Goal: Task Accomplishment & Management: Complete application form

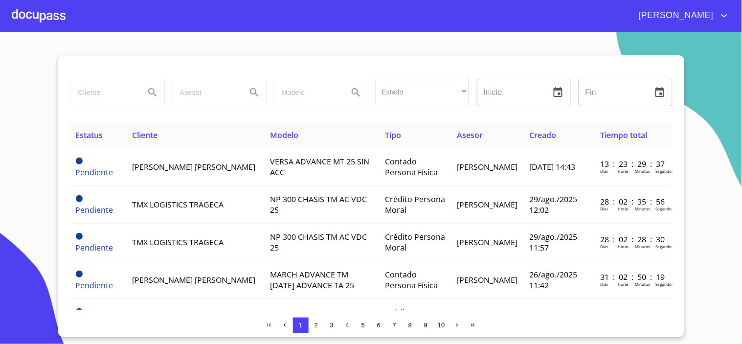
click at [37, 6] on div at bounding box center [39, 15] width 54 height 31
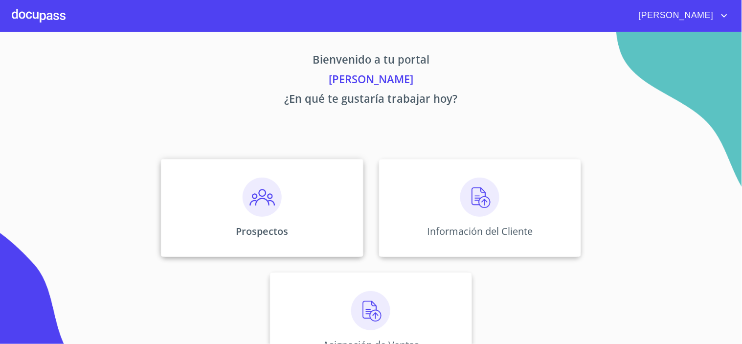
click at [275, 198] on img at bounding box center [262, 197] width 39 height 39
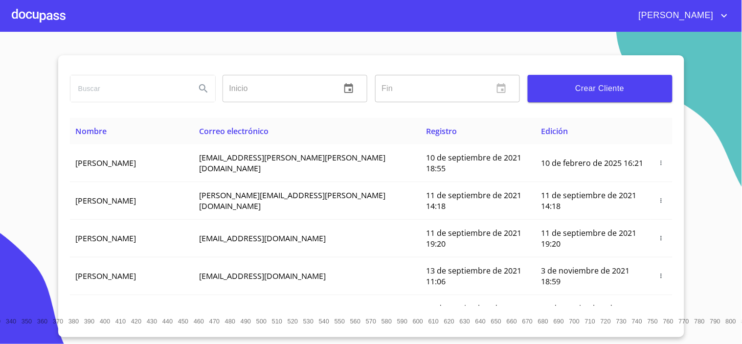
click at [108, 89] on input "search" at bounding box center [128, 88] width 117 height 26
click at [59, 17] on div at bounding box center [39, 15] width 54 height 31
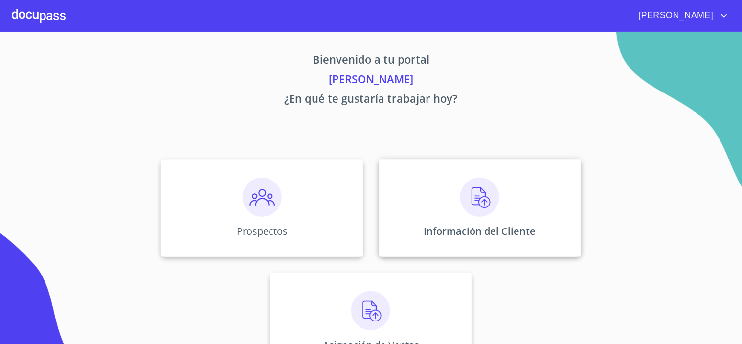
click at [477, 203] on img at bounding box center [479, 197] width 39 height 39
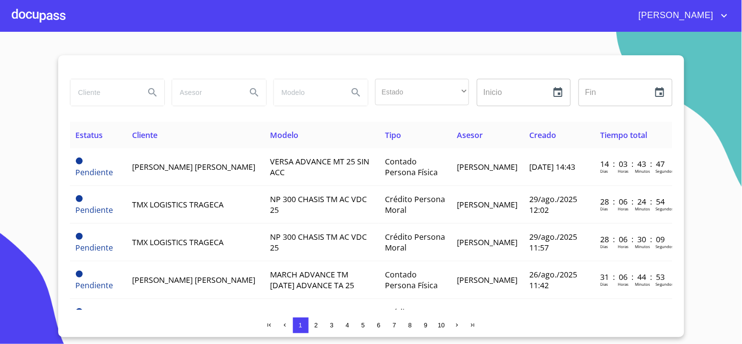
click at [96, 96] on input "search" at bounding box center [103, 92] width 67 height 26
type input "[PERSON_NAME] [PERSON_NAME]"
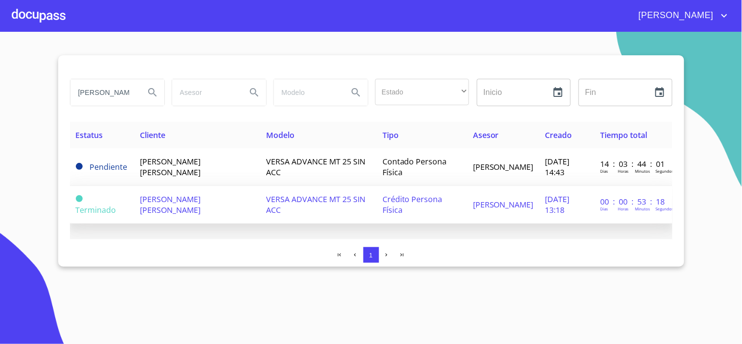
click at [168, 197] on span "[PERSON_NAME] [PERSON_NAME]" at bounding box center [170, 205] width 61 height 22
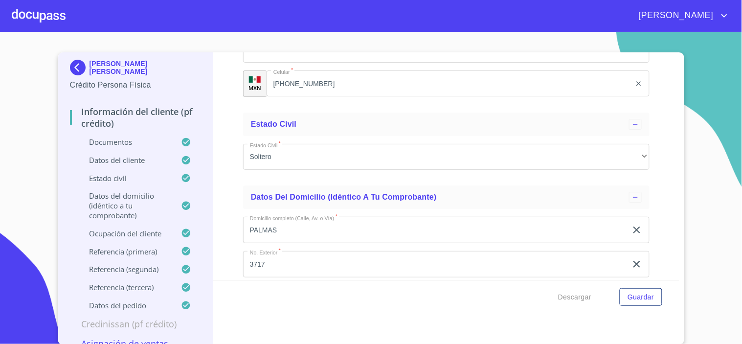
scroll to position [3534, 0]
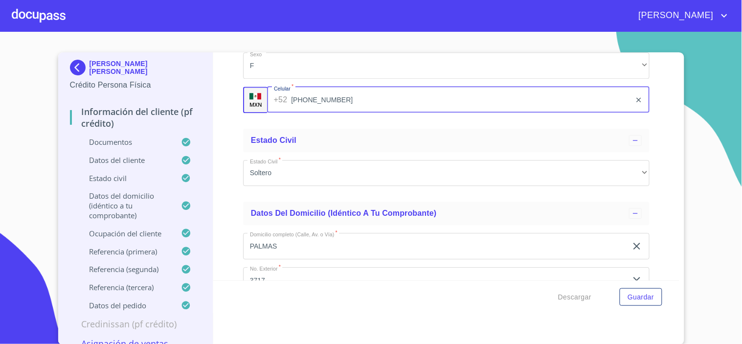
click at [340, 98] on input "[PHONE_NUMBER]" at bounding box center [461, 100] width 340 height 26
click at [41, 15] on div at bounding box center [39, 15] width 54 height 31
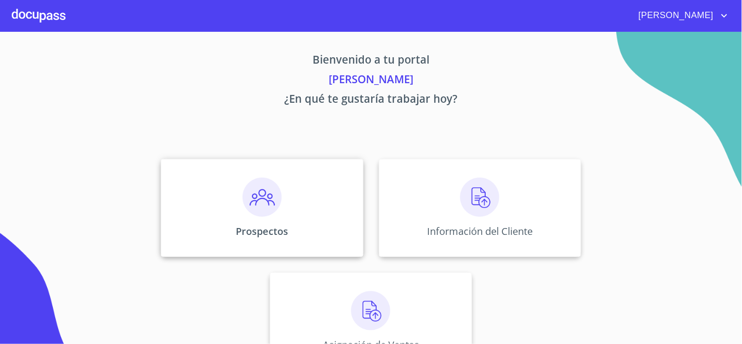
click at [271, 212] on img at bounding box center [262, 197] width 39 height 39
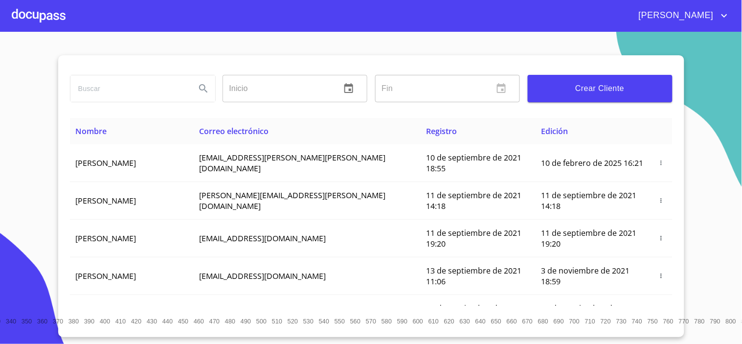
click at [96, 98] on input "search" at bounding box center [128, 88] width 117 height 26
click at [121, 94] on input "search" at bounding box center [128, 88] width 117 height 26
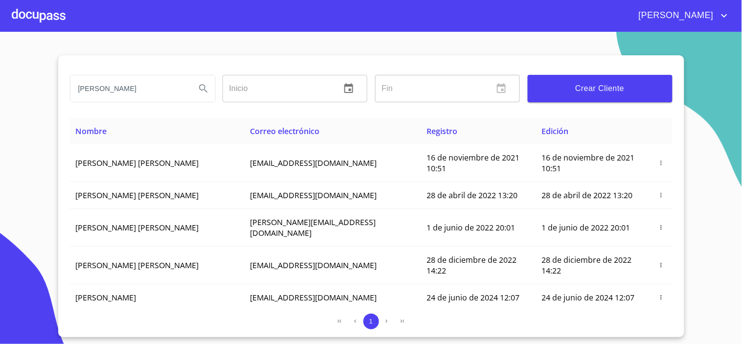
type input "[PERSON_NAME]"
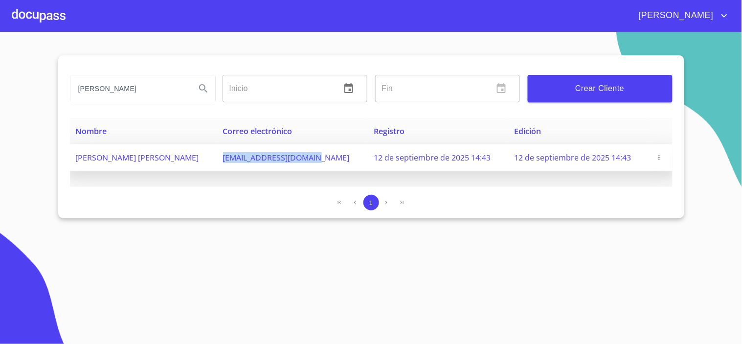
drag, startPoint x: 255, startPoint y: 163, endPoint x: 329, endPoint y: 167, distance: 74.5
click at [329, 167] on td "[EMAIL_ADDRESS][DOMAIN_NAME]" at bounding box center [292, 157] width 151 height 27
copy span "[EMAIL_ADDRESS][DOMAIN_NAME]"
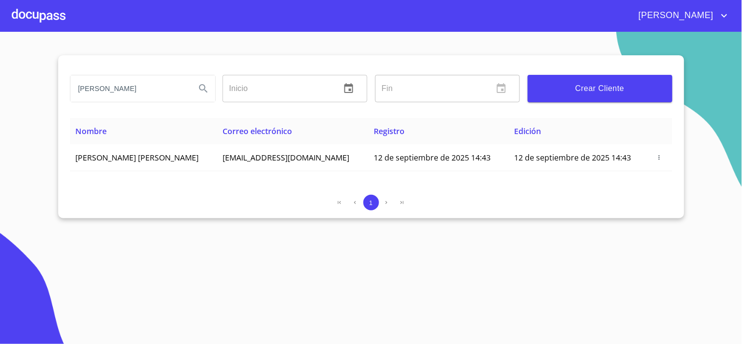
click at [40, 18] on div at bounding box center [39, 15] width 54 height 31
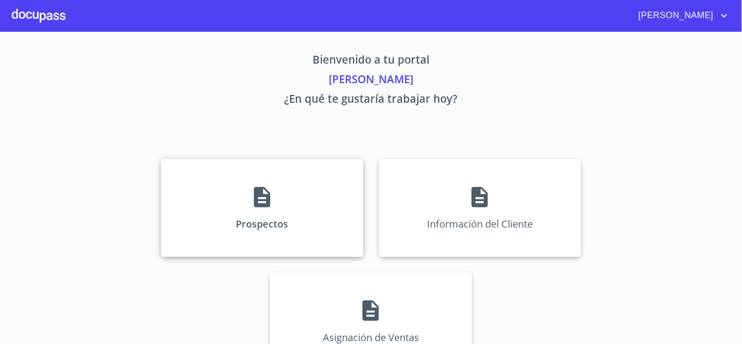
click at [269, 204] on icon at bounding box center [262, 197] width 24 height 24
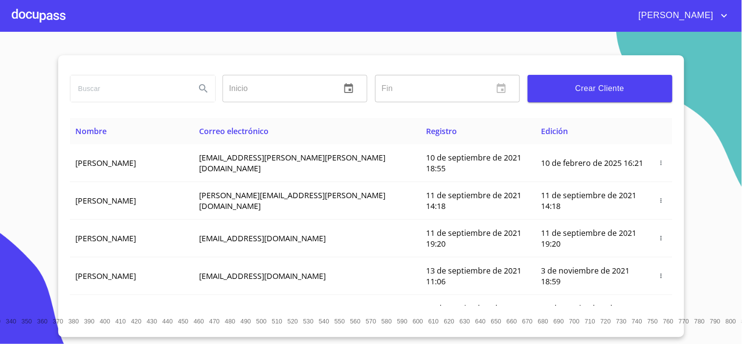
click at [85, 93] on input "search" at bounding box center [128, 88] width 117 height 26
click at [562, 86] on span "Crear Cliente" at bounding box center [600, 89] width 129 height 14
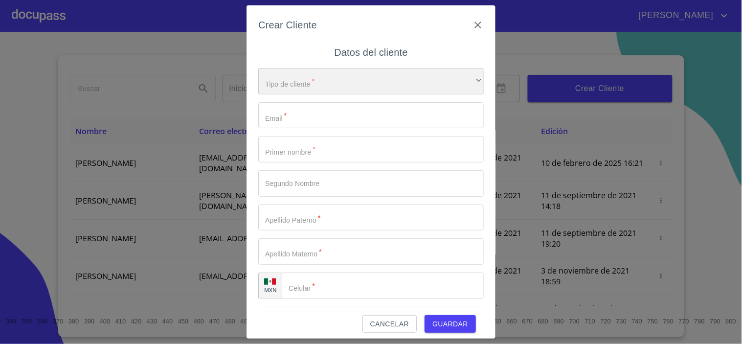
click at [290, 86] on div "​" at bounding box center [371, 81] width 226 height 26
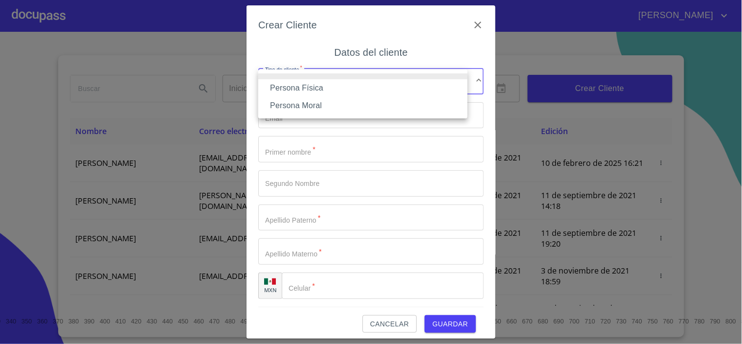
click at [304, 104] on li "Persona Moral" at bounding box center [362, 106] width 209 height 18
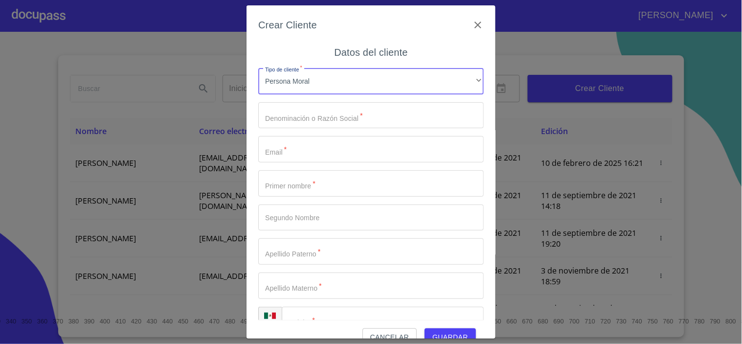
click at [278, 122] on input "Tipo de cliente   *" at bounding box center [371, 115] width 226 height 26
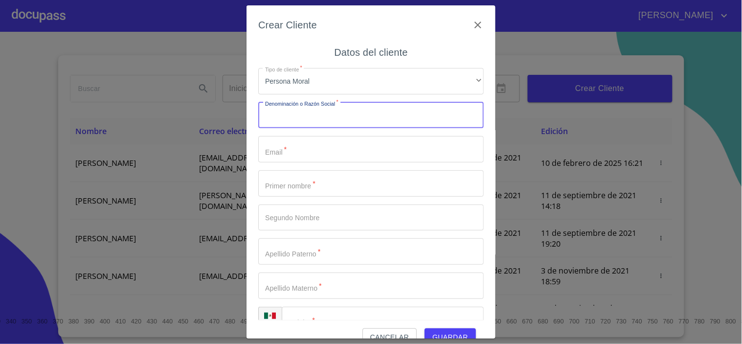
paste input "DECAM CONSTRUCCIONES"
type input "DECAM CONSTRUCCIONES"
click at [278, 152] on input "Tipo de cliente   *" at bounding box center [371, 149] width 226 height 26
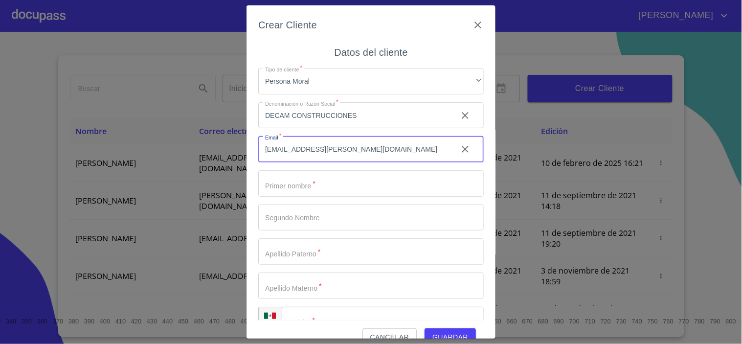
type input "[EMAIL_ADDRESS][PERSON_NAME][DOMAIN_NAME]"
click at [310, 186] on input "Tipo de cliente   *" at bounding box center [371, 183] width 226 height 26
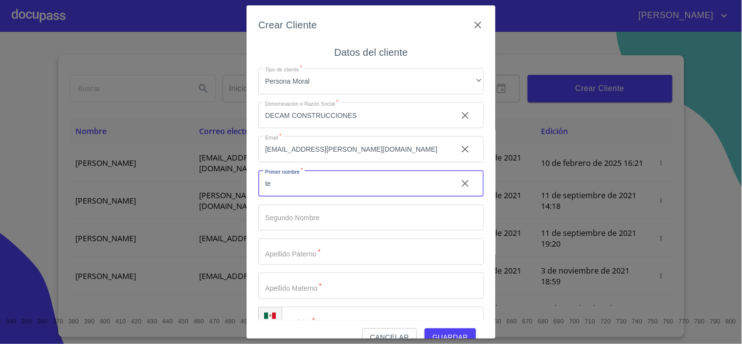
type input "t"
type input "[PERSON_NAME]"
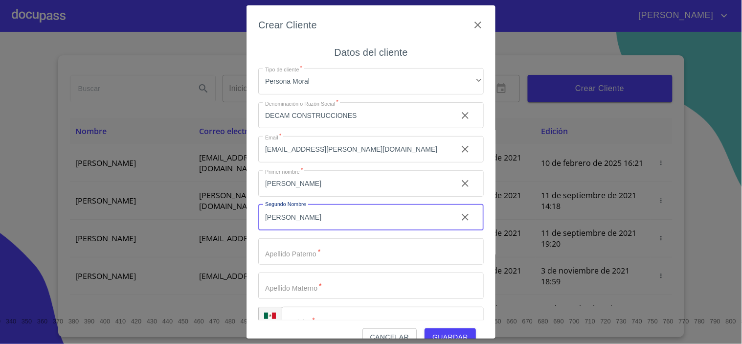
type input "[PERSON_NAME]"
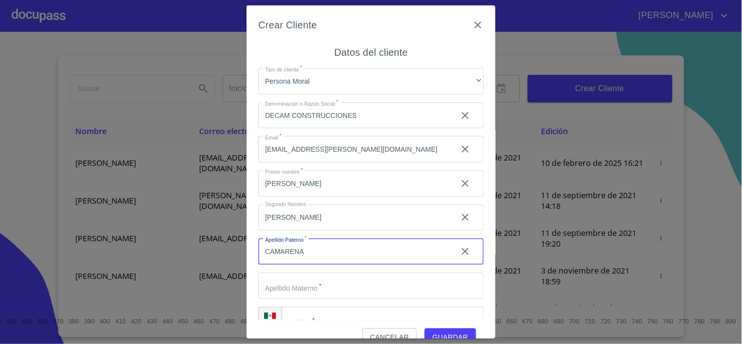
type input "CAMARENA"
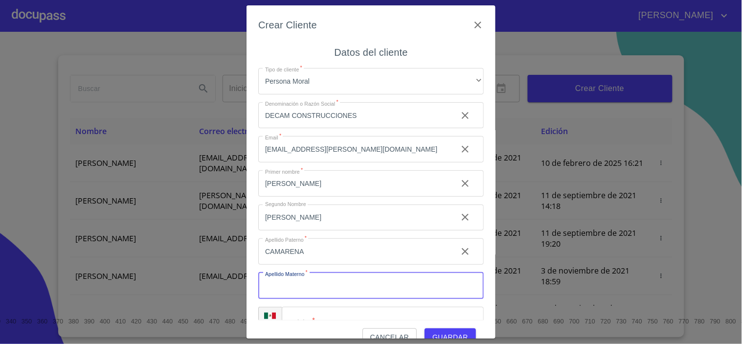
type input "Ñ"
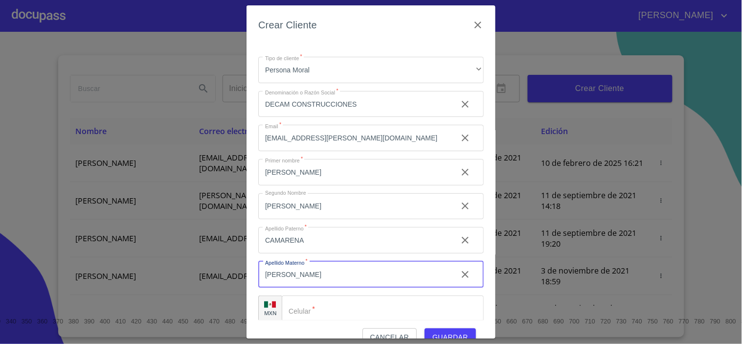
scroll to position [21, 0]
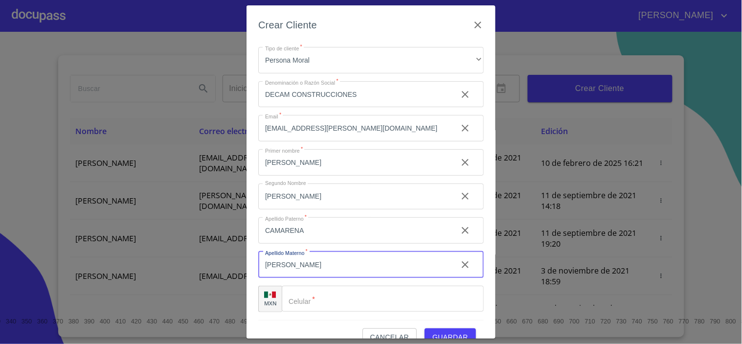
type input "[PERSON_NAME]"
click at [328, 300] on input "Tipo de cliente   *" at bounding box center [383, 299] width 202 height 26
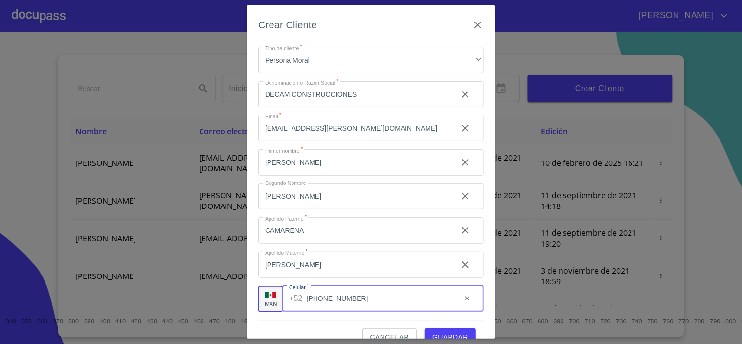
scroll to position [19, 0]
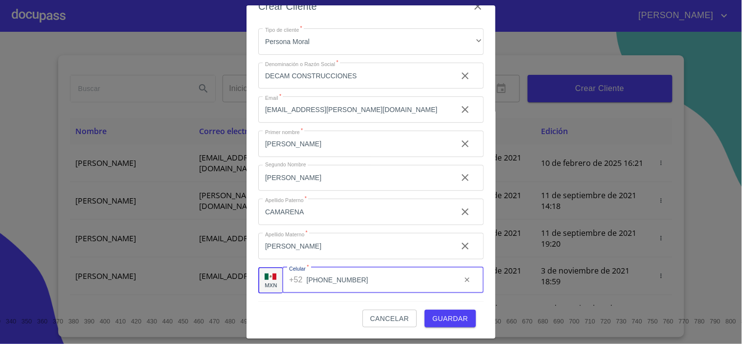
type input "[PHONE_NUMBER]"
click at [437, 321] on span "Guardar" at bounding box center [451, 319] width 36 height 12
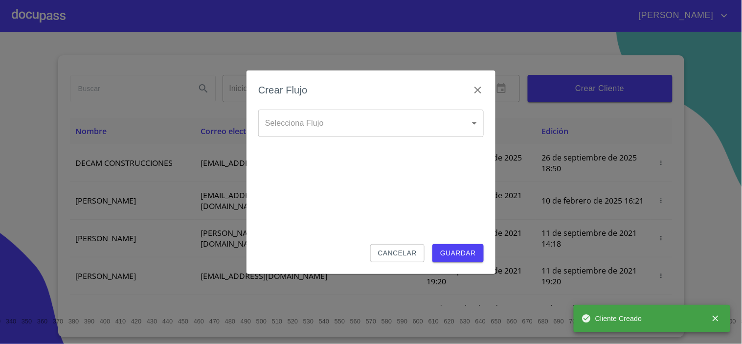
click at [321, 124] on body "[PERSON_NAME] ​ Fin ​ Crear Cliente Nombre Correo electrónico Registro Edición …" at bounding box center [371, 172] width 742 height 344
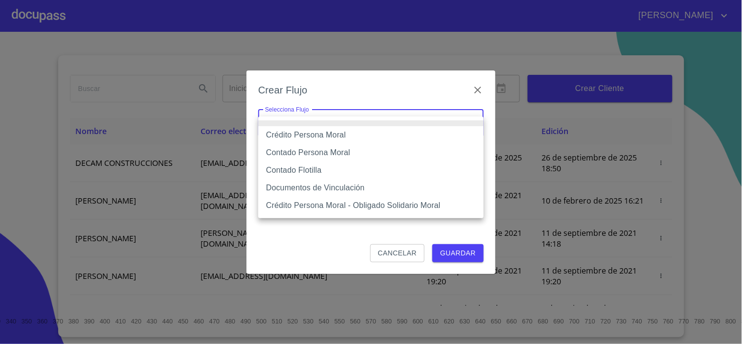
click at [306, 134] on li "Crédito Persona Moral" at bounding box center [371, 135] width 226 height 18
type input "614ae8207e49d67341f8d0cd"
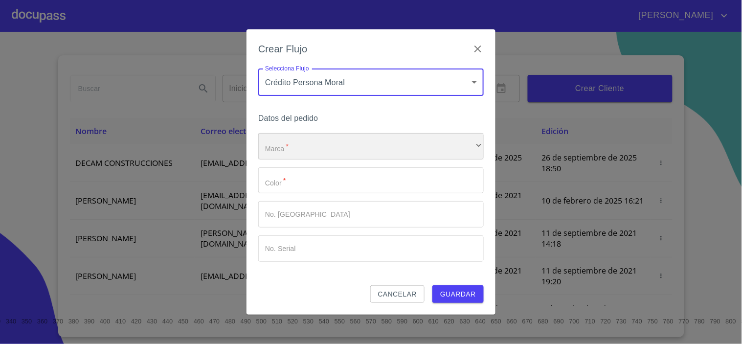
click at [289, 154] on div "​" at bounding box center [371, 146] width 226 height 26
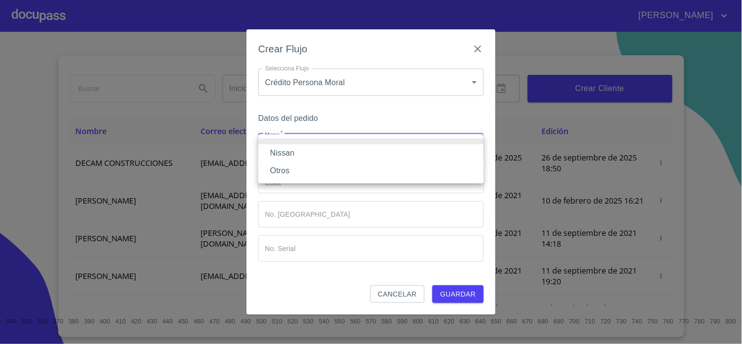
click at [288, 156] on li "Nissan" at bounding box center [371, 153] width 226 height 18
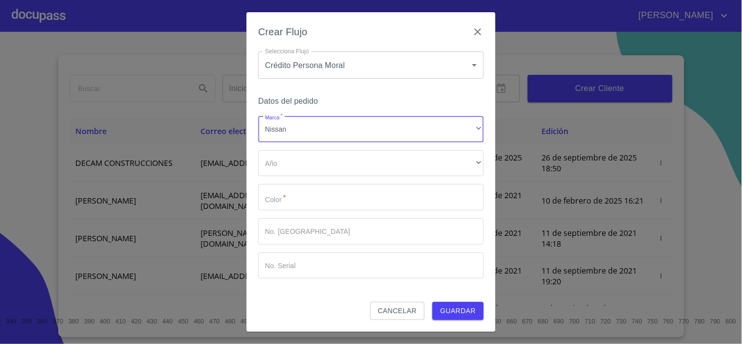
click at [288, 177] on div "Marca   * Nissan ​ Año ​ ​ Color   * ​ No. Pedido ​ No. Serial ​" at bounding box center [371, 197] width 226 height 162
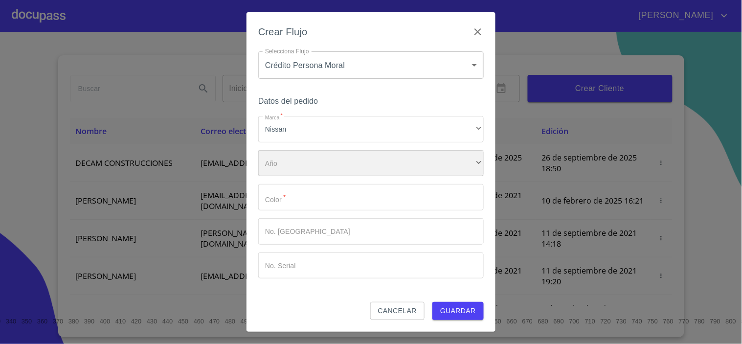
click at [278, 173] on div "​" at bounding box center [371, 163] width 226 height 26
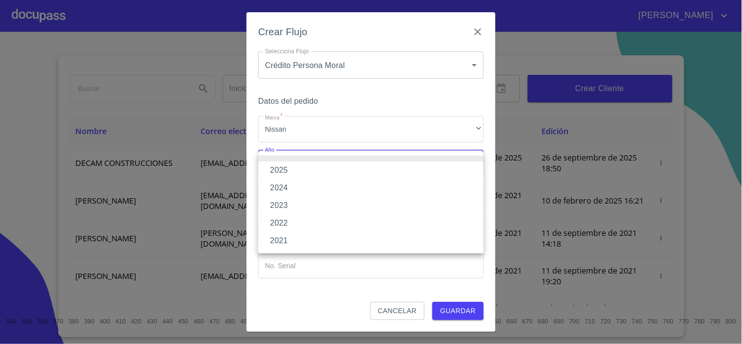
click at [284, 174] on li "2025" at bounding box center [371, 170] width 226 height 18
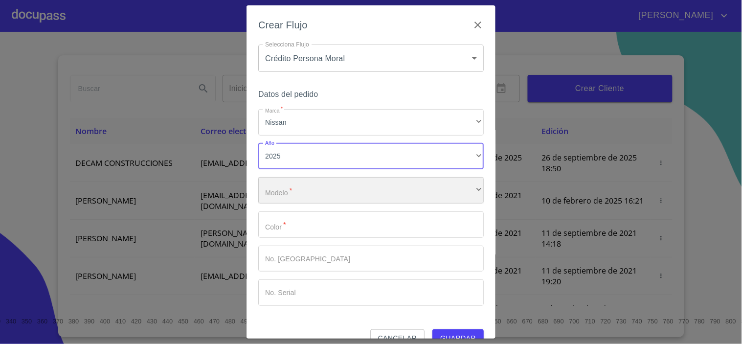
click at [283, 183] on div "​" at bounding box center [371, 190] width 226 height 26
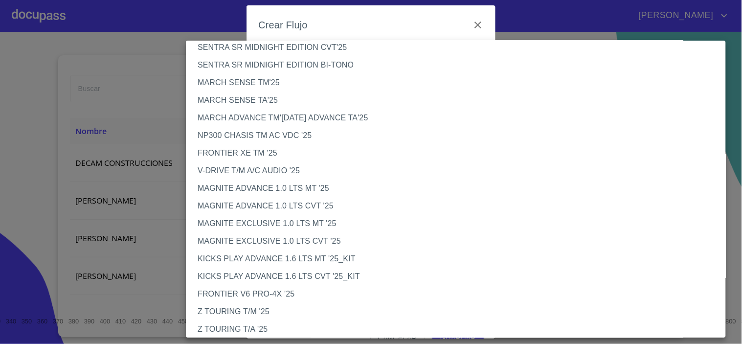
scroll to position [0, 0]
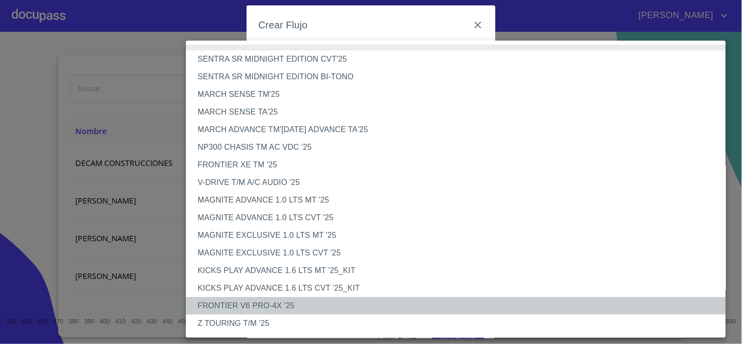
drag, startPoint x: 260, startPoint y: 304, endPoint x: 275, endPoint y: 309, distance: 15.9
click at [261, 304] on li "FRONTIER V6 PRO-4X '25" at bounding box center [460, 306] width 549 height 18
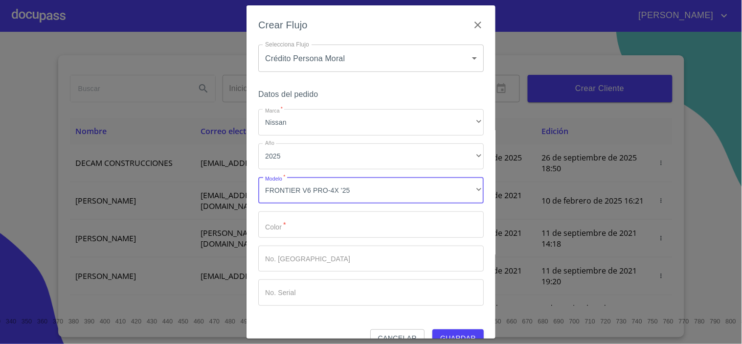
click at [301, 232] on input "Marca   *" at bounding box center [371, 224] width 226 height 26
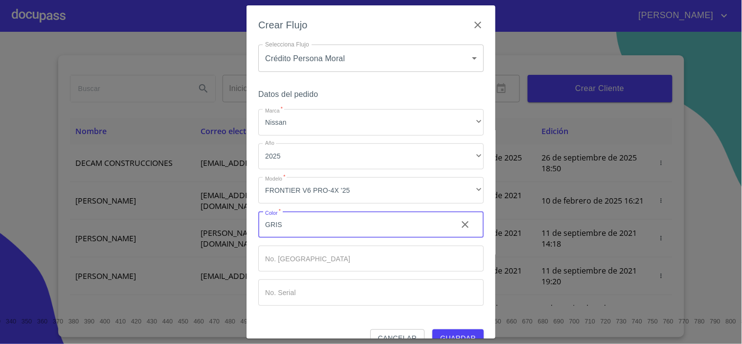
type input "GRIS"
click at [443, 332] on span "Guardar" at bounding box center [458, 338] width 36 height 12
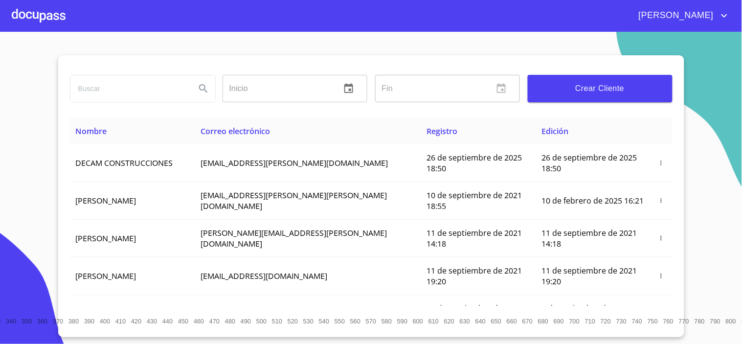
click at [47, 13] on div at bounding box center [39, 15] width 54 height 31
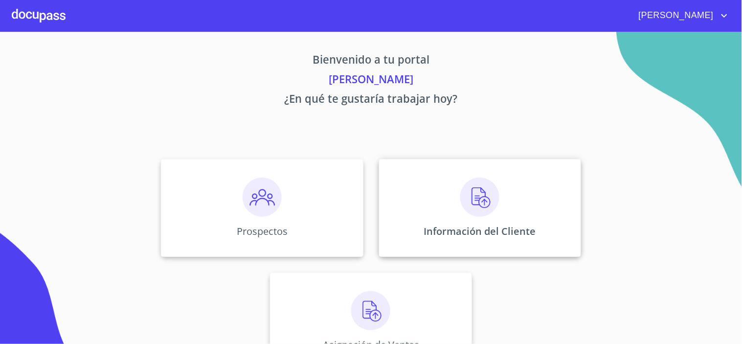
click at [467, 204] on img at bounding box center [479, 197] width 39 height 39
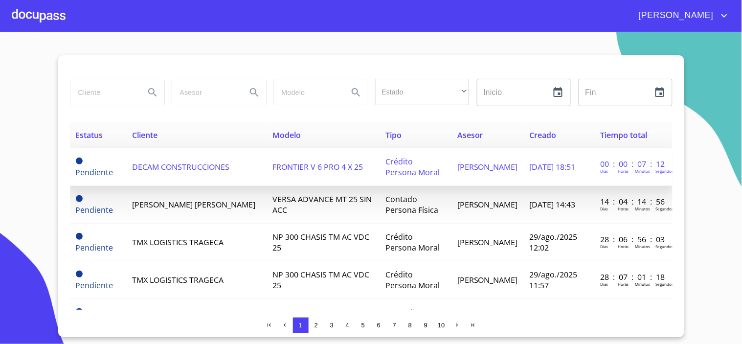
click at [167, 164] on span "DECAM CONSTRUCCIONES" at bounding box center [180, 166] width 97 height 11
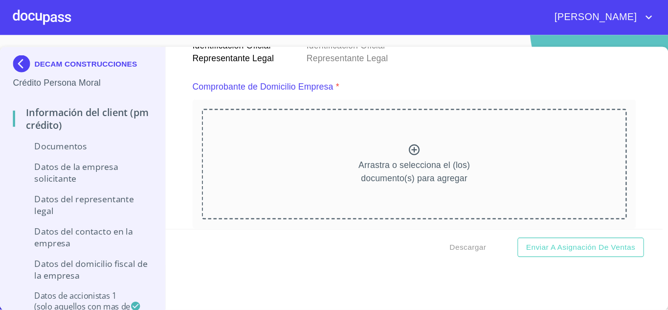
scroll to position [509, 0]
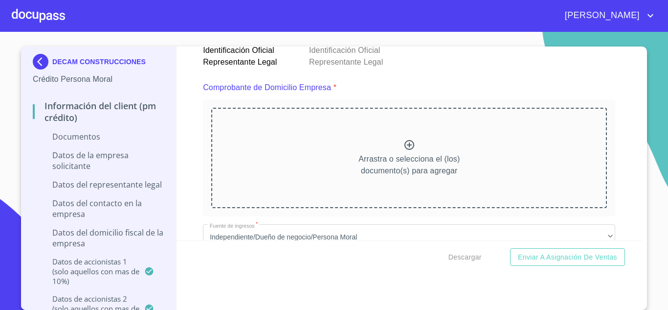
click at [404, 146] on icon at bounding box center [410, 145] width 12 height 12
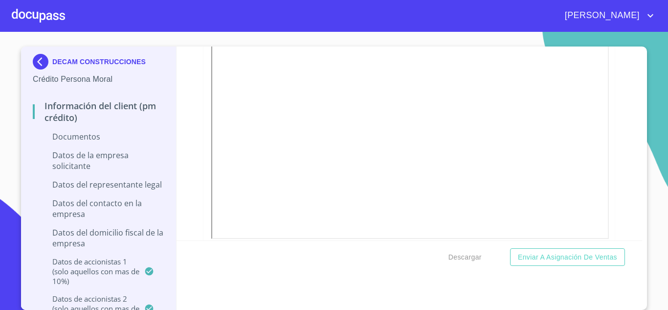
scroll to position [2809, 0]
click at [614, 146] on div "Información del Client (PM crédito) Documentos Documento de identificación repr…" at bounding box center [410, 143] width 466 height 194
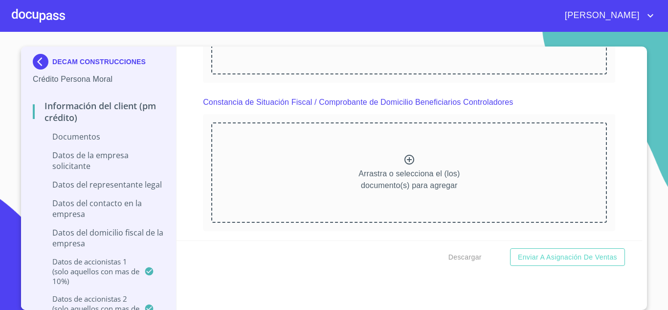
scroll to position [5779, 0]
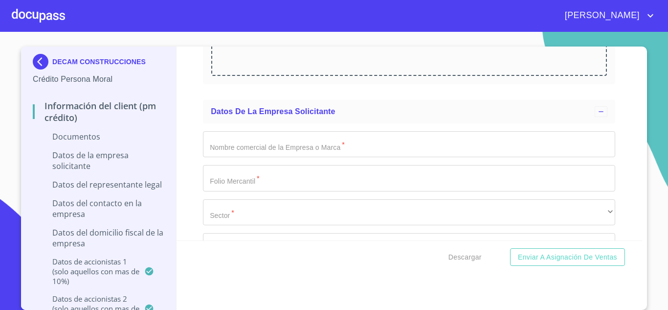
click at [242, 150] on input "Documento de identificación representante legal.   *" at bounding box center [409, 144] width 413 height 26
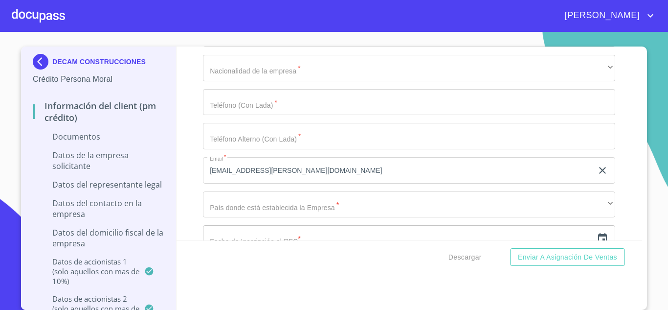
scroll to position [5975, 0]
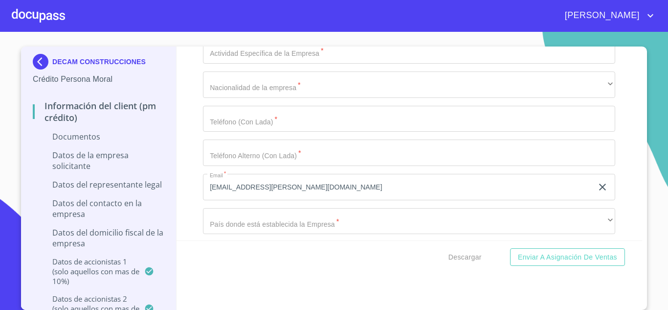
click at [229, 123] on input "Documento de identificación representante legal.   *" at bounding box center [409, 119] width 413 height 26
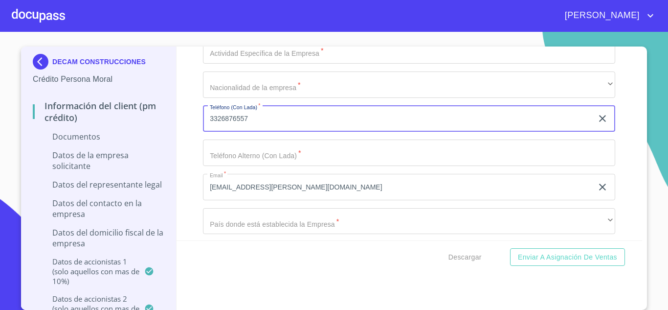
type input "3326876557"
click at [235, 153] on input "Documento de identificación representante legal.   *" at bounding box center [409, 152] width 413 height 26
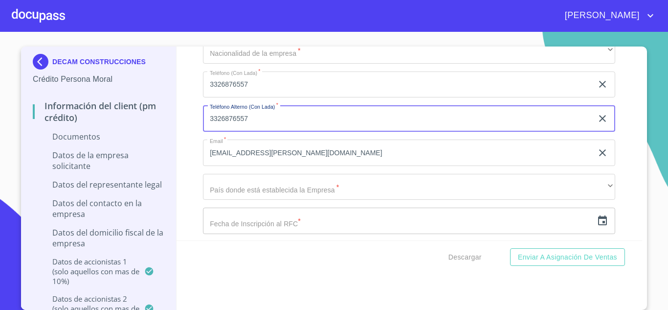
scroll to position [6024, 0]
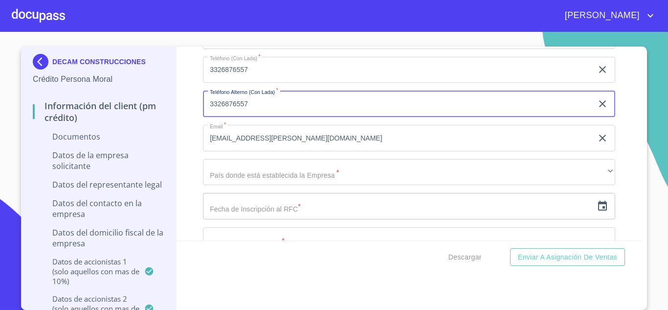
type input "3326876557"
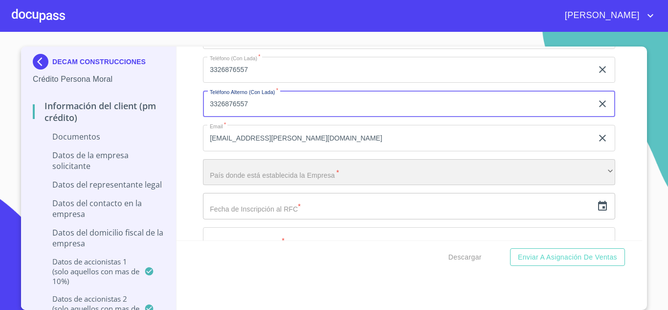
click at [232, 182] on div "​" at bounding box center [409, 172] width 413 height 26
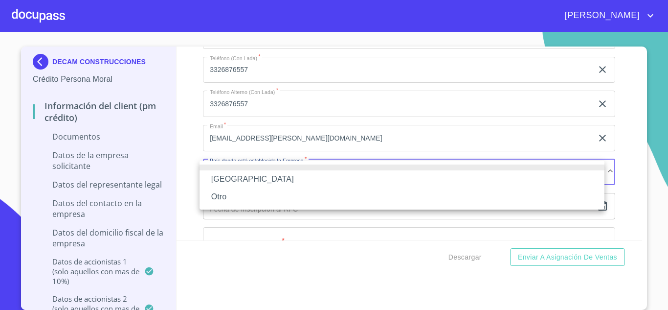
click at [216, 183] on li "[GEOGRAPHIC_DATA]" at bounding box center [402, 179] width 405 height 18
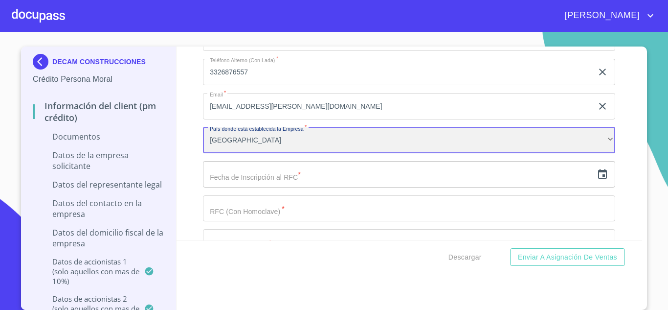
scroll to position [6073, 0]
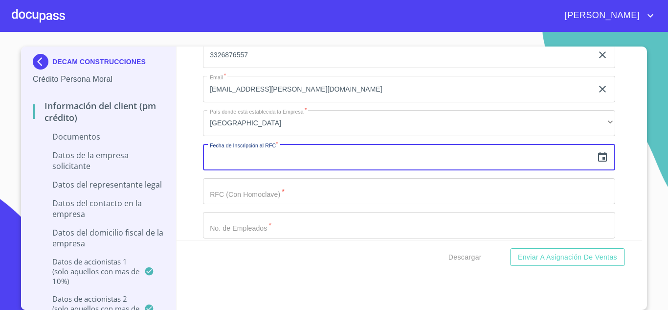
click at [265, 160] on input "text" at bounding box center [398, 157] width 390 height 26
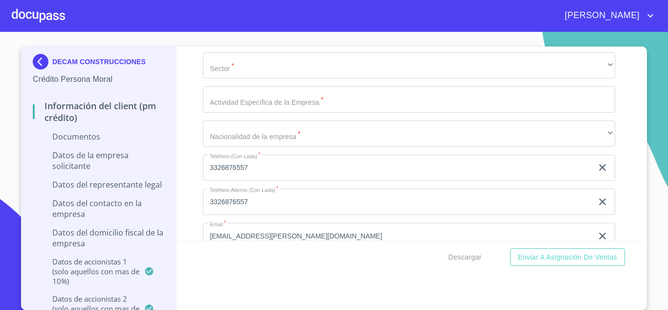
scroll to position [5828, 0]
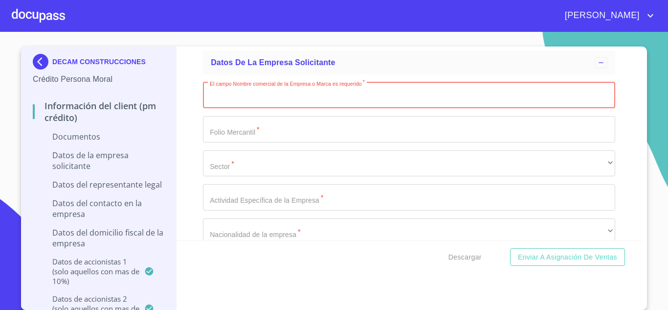
click at [244, 96] on input "Documento de identificación representante legal.   *" at bounding box center [409, 95] width 413 height 26
click at [338, 95] on input "DECAM CONSTRUCCIONES S DE RL DECV" at bounding box center [398, 95] width 390 height 26
type input "DECAM CONSTRUCCIONES S DE RL DE CV"
click at [254, 195] on input "Documento de identificación representante legal.   *" at bounding box center [409, 197] width 413 height 26
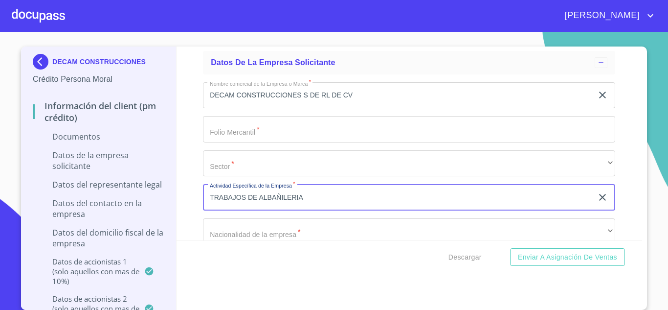
type input "TRABAJOS DE ALBAÑILERIA"
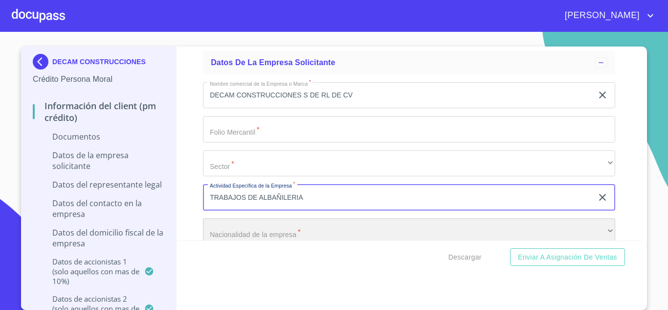
click at [225, 234] on div "​" at bounding box center [409, 231] width 413 height 26
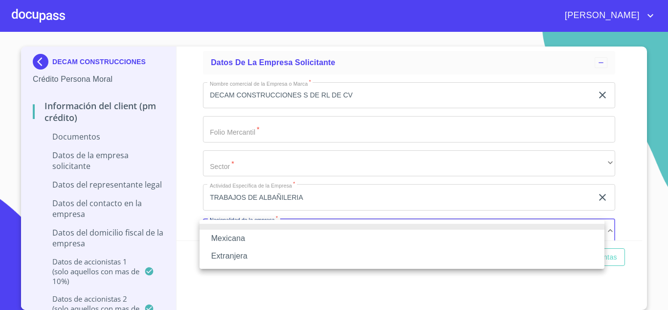
click at [241, 236] on li "Mexicana" at bounding box center [402, 238] width 405 height 18
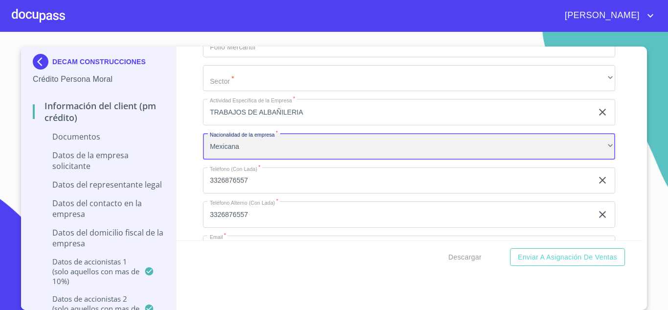
scroll to position [5930, 0]
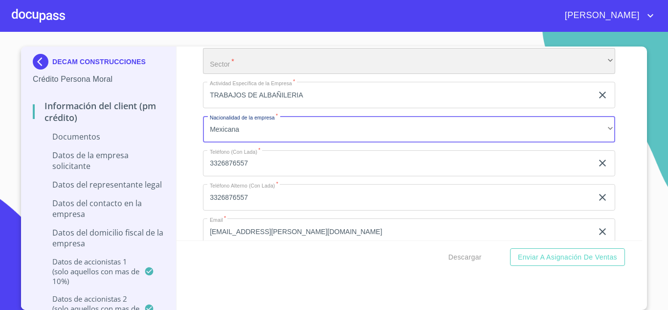
click at [232, 62] on div "​" at bounding box center [409, 61] width 413 height 26
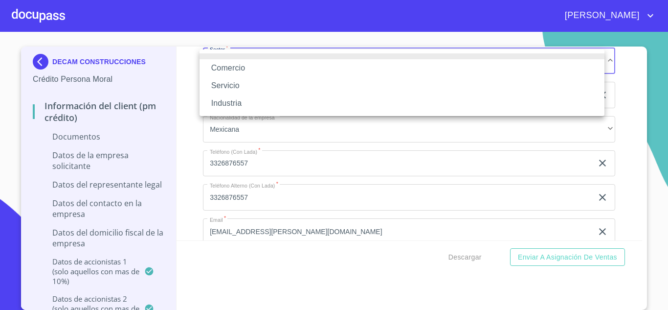
click at [231, 87] on li "Servicio" at bounding box center [402, 86] width 405 height 18
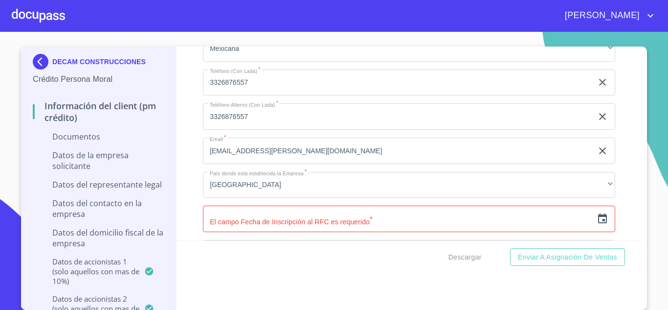
scroll to position [6028, 0]
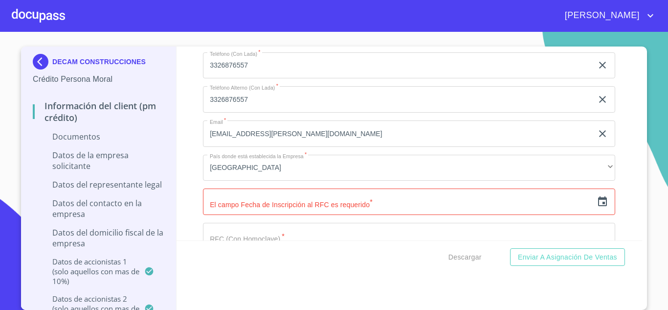
click at [597, 203] on icon "button" at bounding box center [603, 202] width 12 height 12
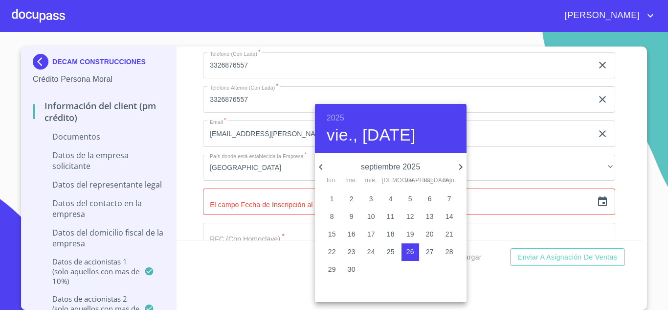
click at [335, 120] on h6 "2025" at bounding box center [336, 118] width 18 height 14
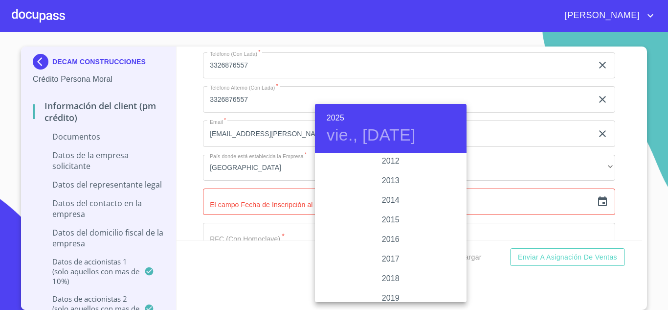
scroll to position [1752, 0]
click at [387, 233] on div "2018" at bounding box center [391, 233] width 152 height 20
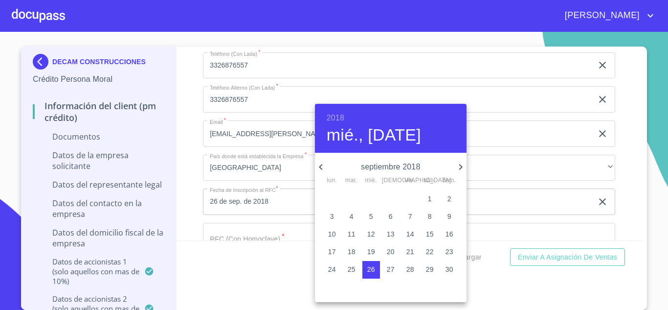
click at [321, 169] on icon "button" at bounding box center [321, 167] width 12 height 12
click at [321, 169] on icon "button" at bounding box center [320, 167] width 3 height 6
click at [321, 168] on icon "button" at bounding box center [320, 167] width 3 height 6
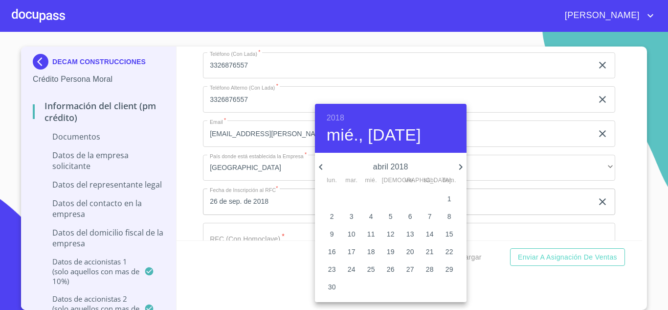
click at [332, 269] on p "23" at bounding box center [332, 269] width 8 height 10
type input "23 de abr. de 2018"
click at [260, 174] on div at bounding box center [334, 155] width 668 height 310
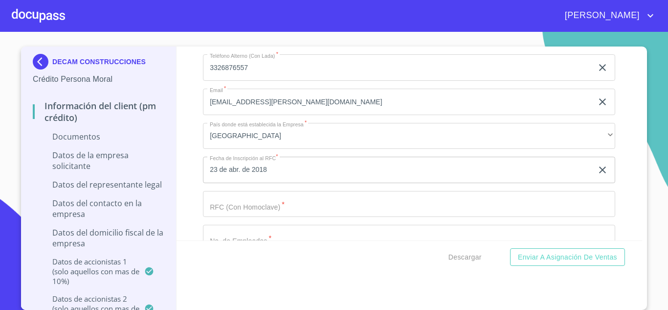
scroll to position [6077, 0]
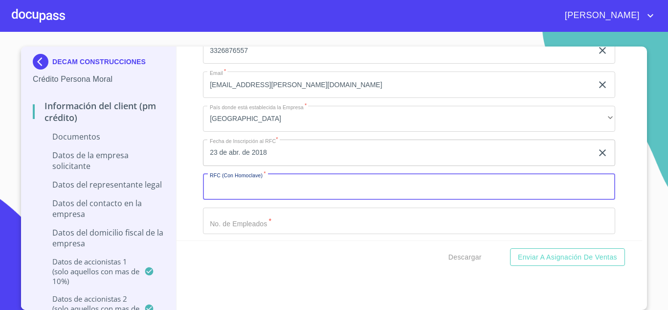
click at [242, 190] on input "Documento de identificación representante legal.   *" at bounding box center [409, 187] width 413 height 26
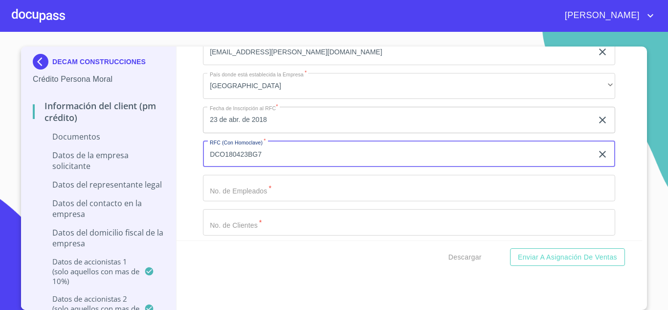
scroll to position [6126, 0]
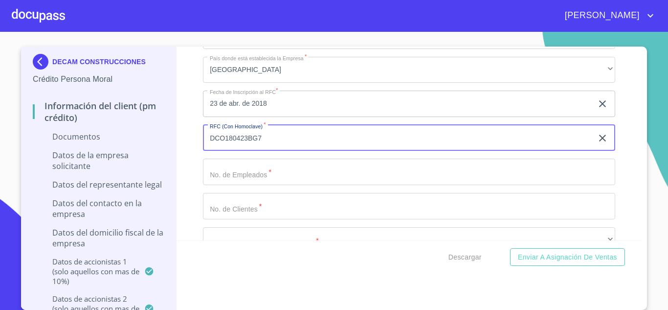
type input "DCO180423BG7"
click at [238, 184] on input "Documento de identificación representante legal.   *" at bounding box center [409, 172] width 413 height 26
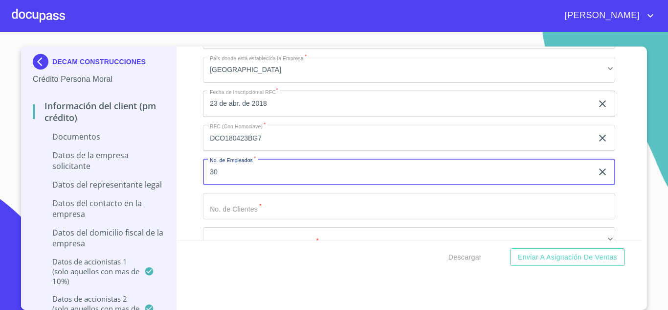
type input "30"
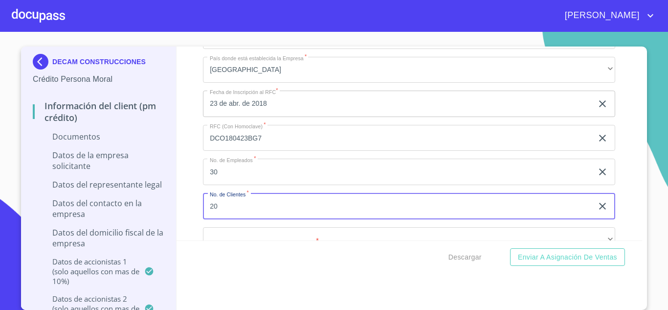
type input "2"
type input "50"
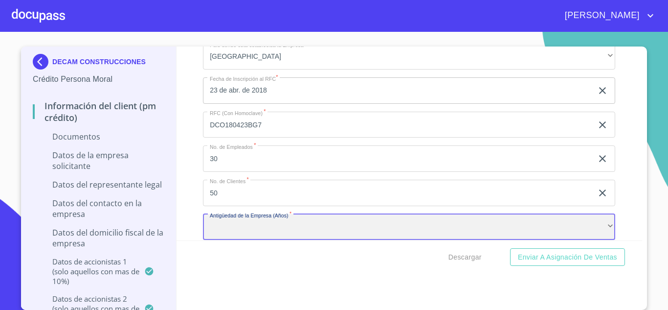
click at [263, 229] on div "​" at bounding box center [409, 227] width 413 height 26
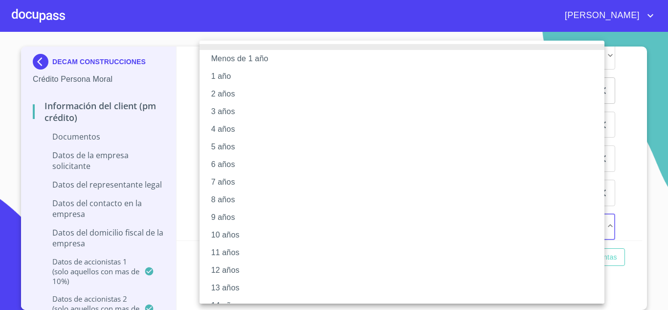
scroll to position [0, 0]
click at [219, 198] on li "8 años" at bounding box center [406, 200] width 413 height 18
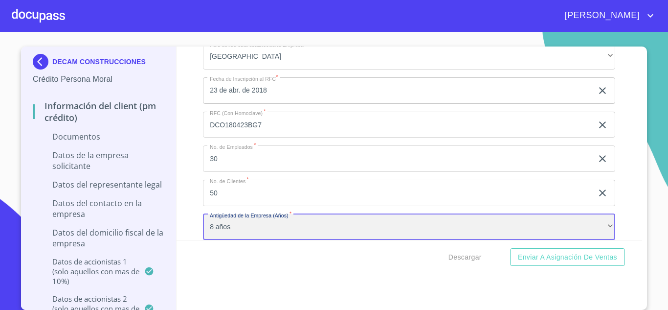
click at [222, 227] on div "8 años" at bounding box center [409, 227] width 413 height 26
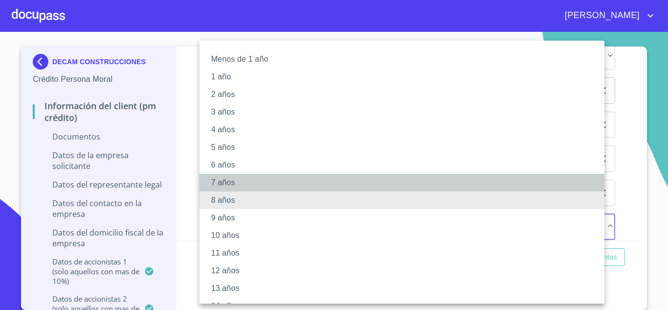
drag, startPoint x: 221, startPoint y: 183, endPoint x: 234, endPoint y: 181, distance: 13.3
click at [222, 182] on li "7 años" at bounding box center [406, 183] width 413 height 18
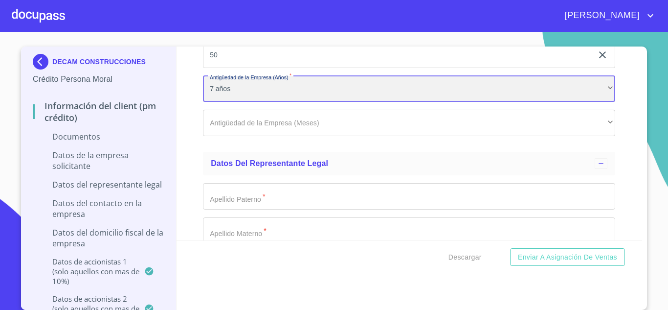
scroll to position [6286, 0]
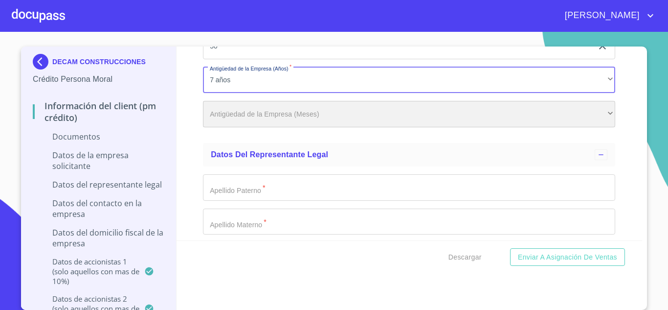
click at [221, 115] on div "​" at bounding box center [409, 114] width 413 height 26
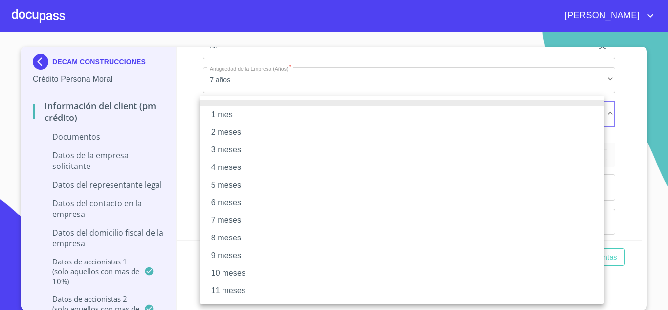
click at [196, 178] on div at bounding box center [334, 155] width 668 height 310
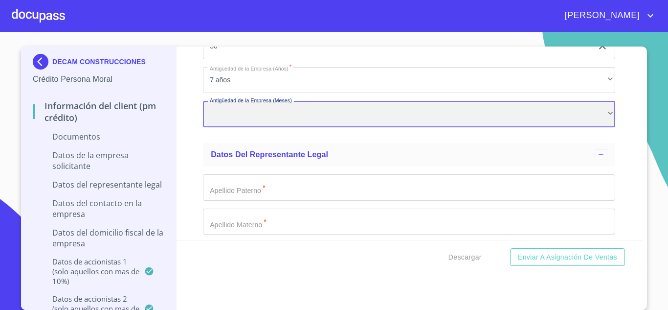
click at [222, 122] on div "​" at bounding box center [409, 114] width 413 height 26
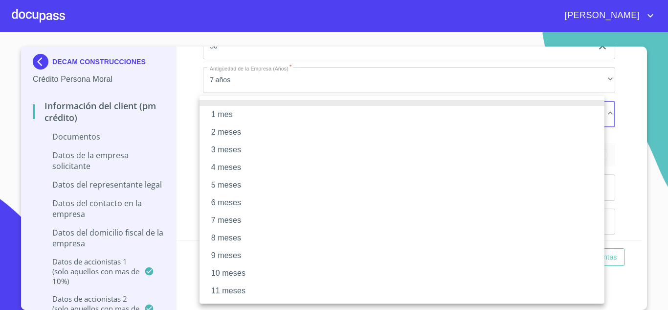
click at [232, 183] on li "5 meses" at bounding box center [402, 185] width 405 height 18
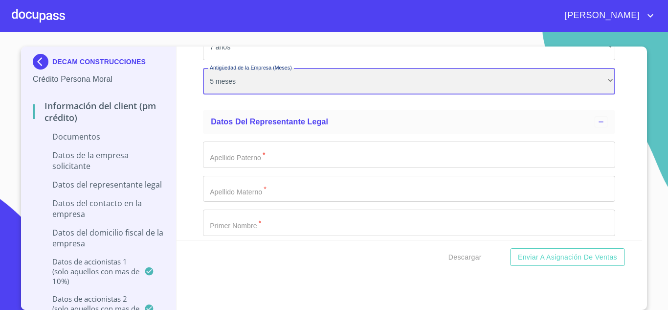
scroll to position [6335, 0]
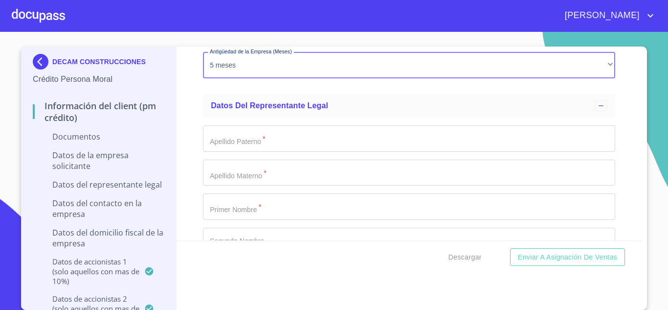
click at [234, 143] on input "Documento de identificación representante legal.   *" at bounding box center [409, 138] width 413 height 26
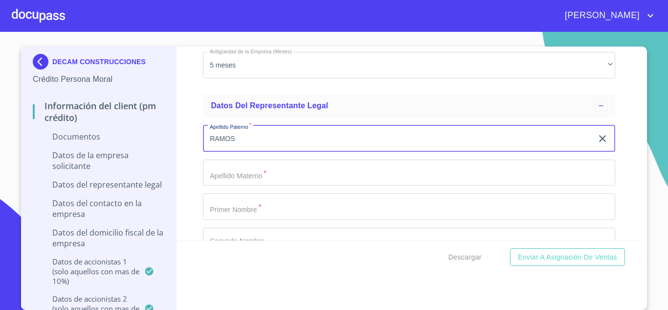
type input "RAMOS"
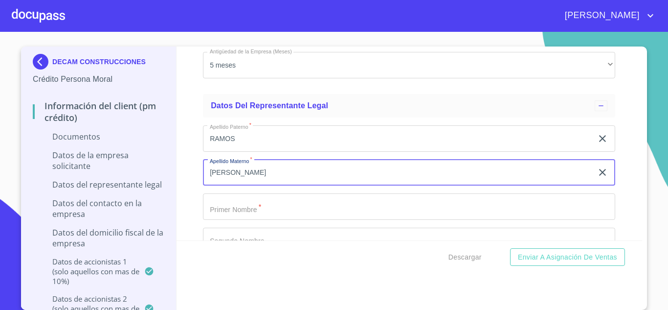
type input "[PERSON_NAME]"
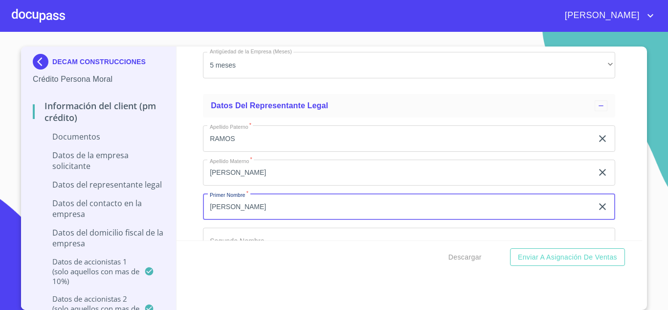
type input "[PERSON_NAME]"
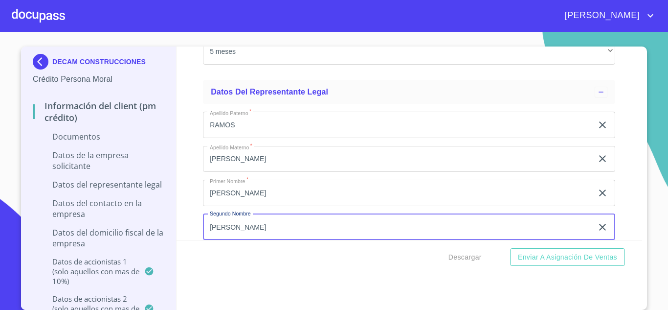
type input "[PERSON_NAME]"
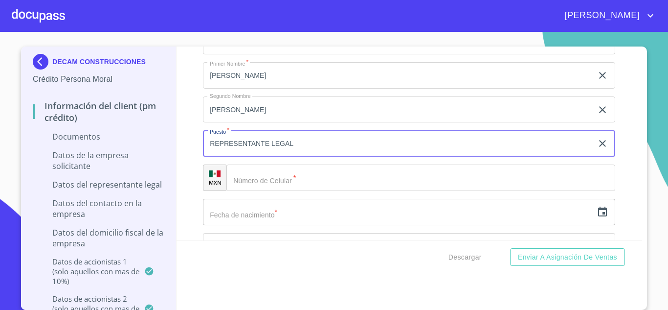
type input "REPRESENTANTE LEGAL"
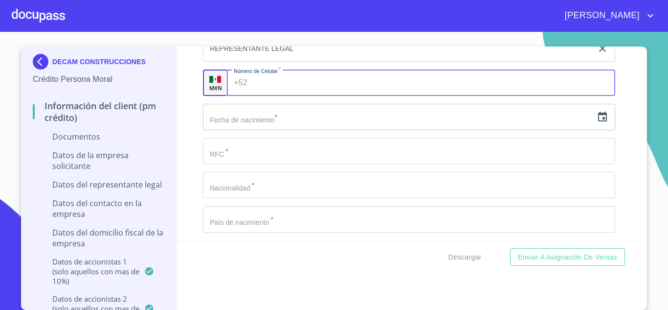
scroll to position [6564, 0]
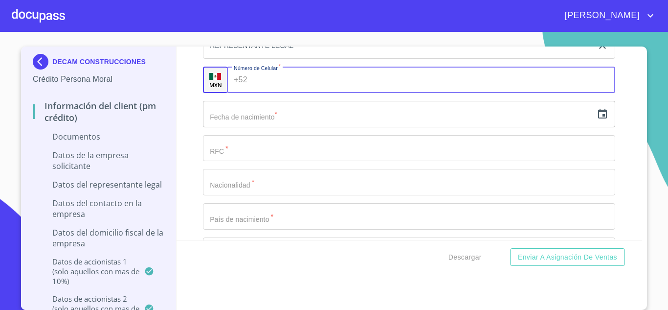
click at [248, 117] on input "text" at bounding box center [398, 114] width 390 height 26
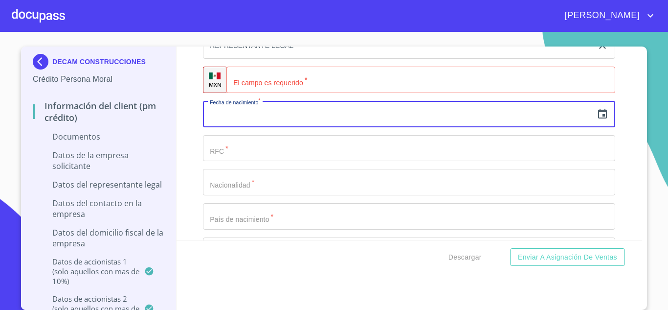
click at [598, 117] on icon "button" at bounding box center [602, 114] width 9 height 10
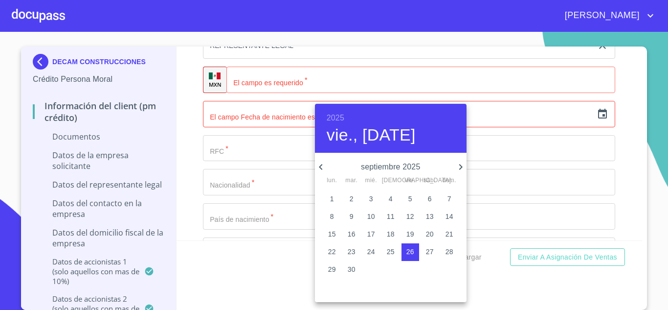
click at [335, 117] on h6 "2025" at bounding box center [336, 118] width 18 height 14
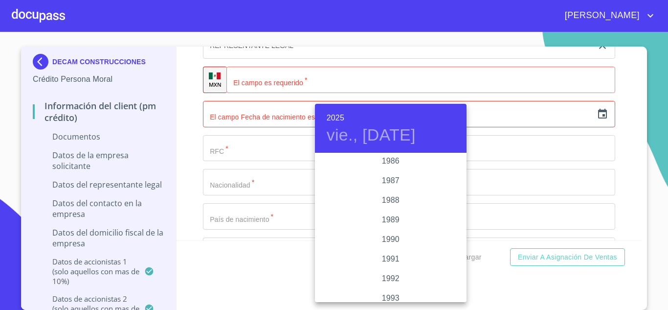
scroll to position [1214, 0]
click at [387, 245] on div "1991" at bounding box center [391, 242] width 152 height 20
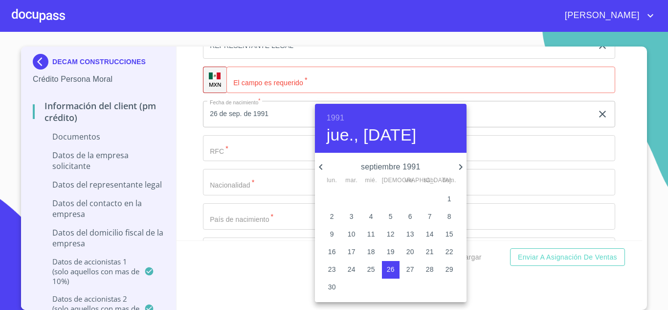
click at [458, 166] on icon "button" at bounding box center [461, 167] width 12 height 12
click at [321, 172] on icon "button" at bounding box center [321, 167] width 12 height 12
click at [321, 171] on icon "button" at bounding box center [321, 167] width 12 height 12
click at [390, 199] on p "4" at bounding box center [391, 199] width 4 height 10
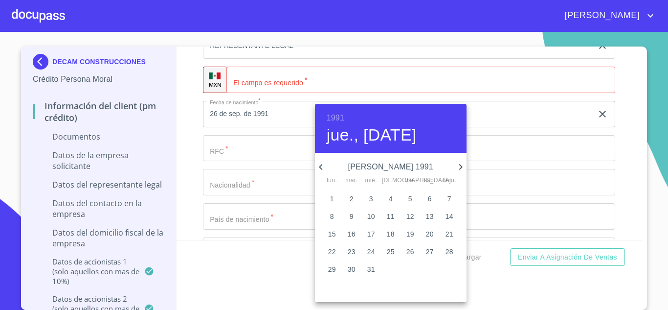
type input "4 de [DATE]. de 1991"
click at [225, 143] on div at bounding box center [334, 155] width 668 height 310
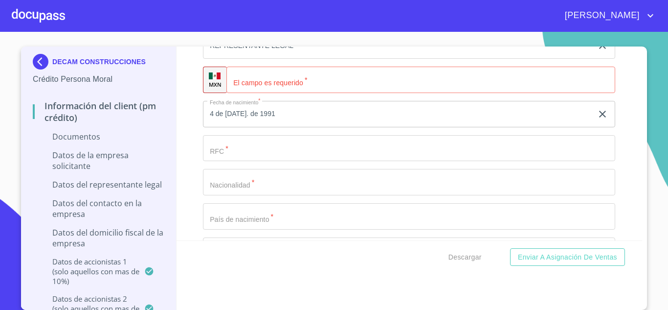
click at [236, 153] on input "Documento de identificación representante legal.   *" at bounding box center [409, 148] width 413 height 26
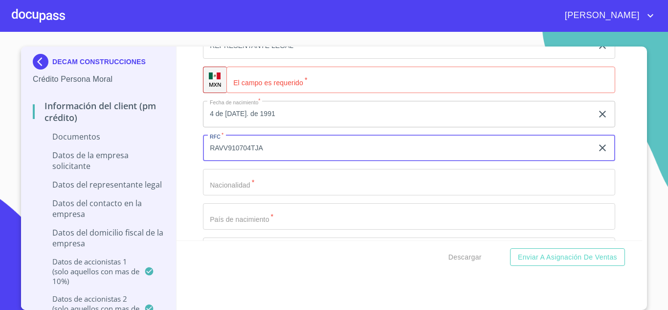
type input "RAVV910704TJA"
click at [229, 187] on input "Documento de identificación representante legal.   *" at bounding box center [409, 182] width 413 height 26
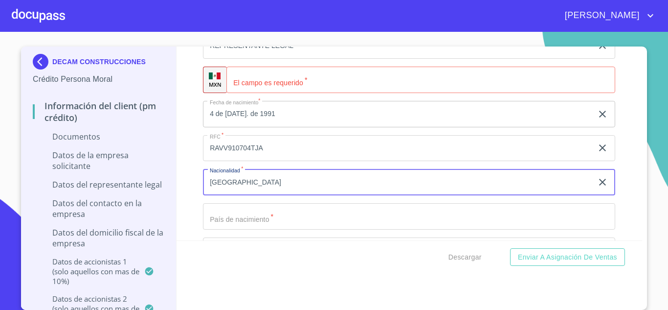
type input "[GEOGRAPHIC_DATA]"
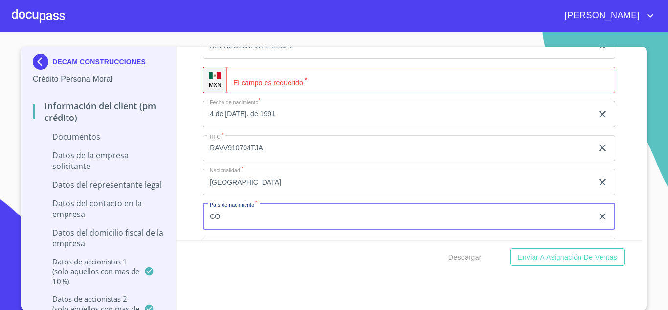
type input "C"
type input "[GEOGRAPHIC_DATA]"
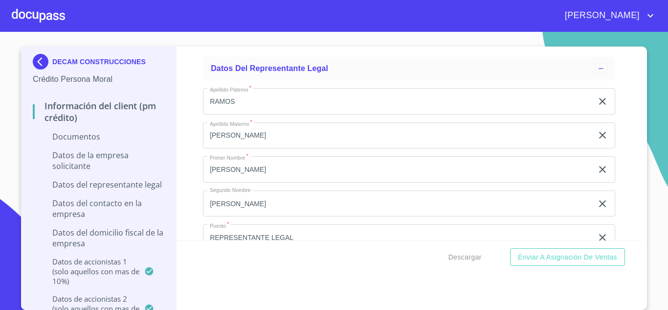
scroll to position [6368, 0]
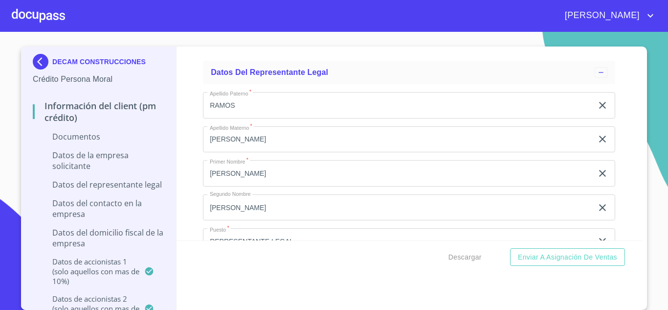
drag, startPoint x: 260, startPoint y: 106, endPoint x: 50, endPoint y: 124, distance: 210.7
click at [52, 120] on div "DECAM CONSTRUCCIONES Crédito Persona Moral Información del Client (PM crédito) …" at bounding box center [331, 177] width 621 height 263
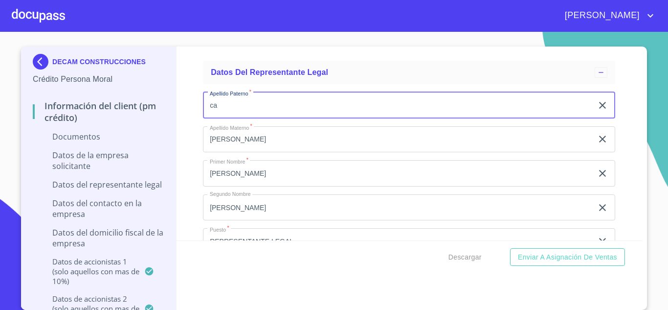
type input "c"
type input "CAMARENA"
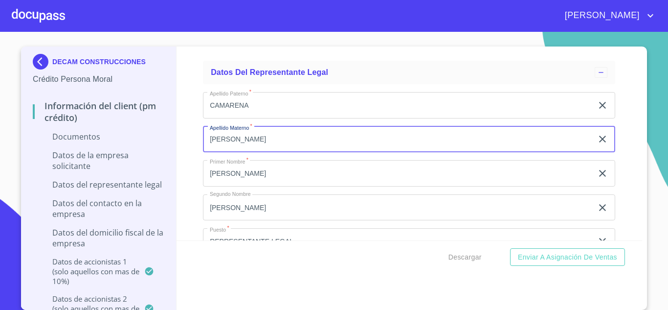
type input "[PERSON_NAME]"
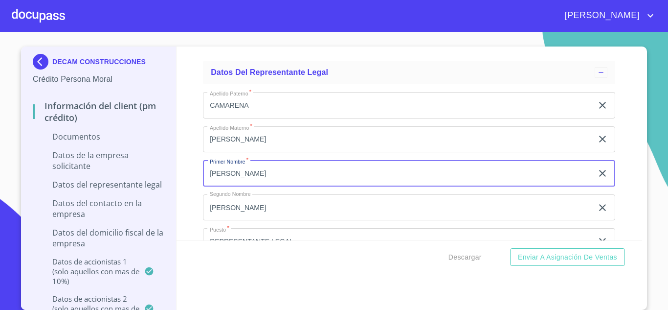
type input "[PERSON_NAME]"
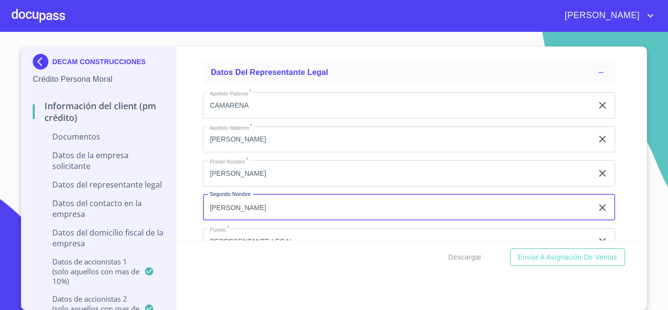
type input "[PERSON_NAME]"
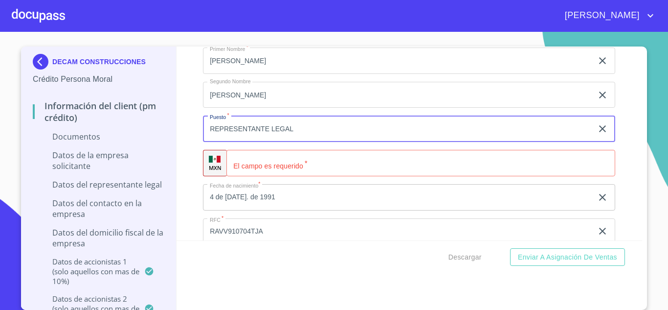
scroll to position [6530, 0]
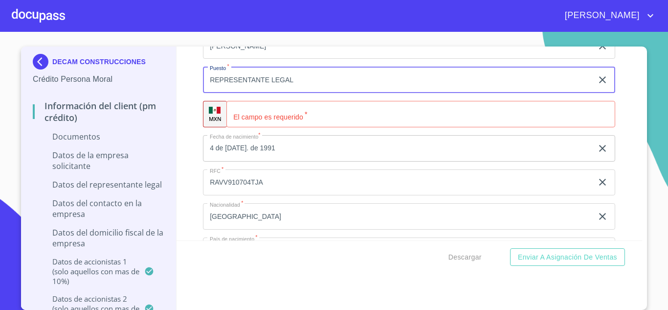
click at [252, 116] on input "Documento de identificación representante legal.   *" at bounding box center [421, 114] width 389 height 26
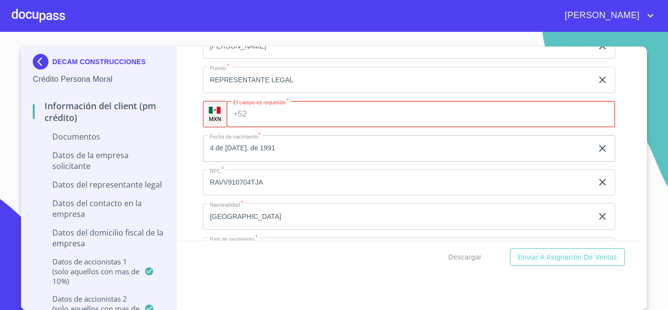
drag, startPoint x: 258, startPoint y: 145, endPoint x: 127, endPoint y: 179, distance: 136.0
click at [127, 179] on div "DECAM CONSTRUCCIONES Crédito Persona Moral Información del Client (PM crédito) …" at bounding box center [331, 177] width 621 height 263
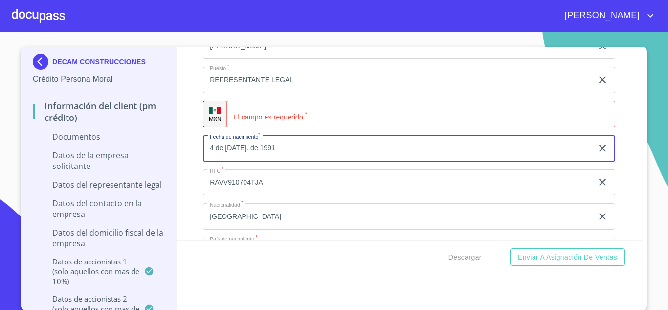
click at [597, 152] on icon "button" at bounding box center [603, 148] width 12 height 12
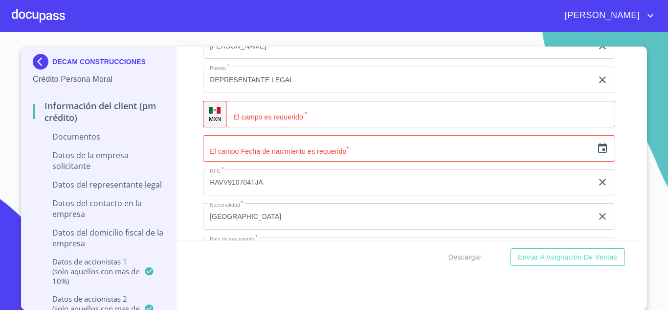
click at [597, 150] on icon "button" at bounding box center [603, 148] width 12 height 12
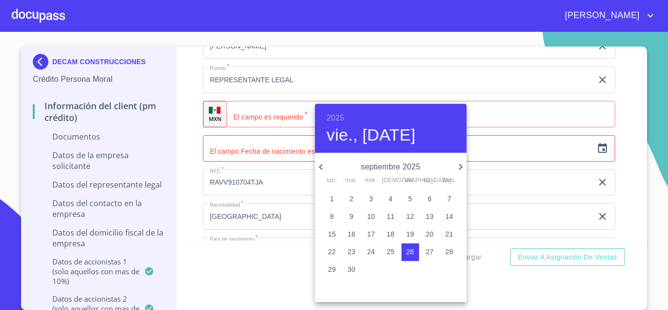
click at [337, 116] on h6 "2025" at bounding box center [336, 118] width 18 height 14
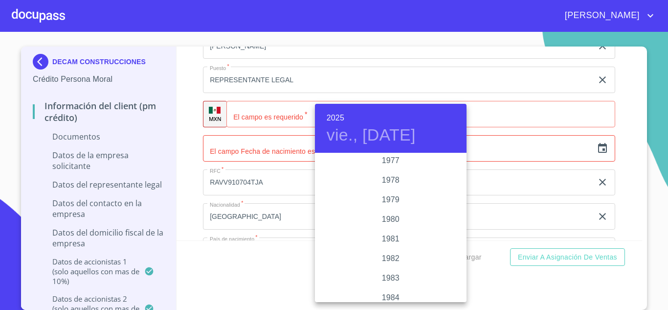
scroll to position [1018, 0]
click at [388, 228] on div "1980" at bounding box center [391, 223] width 152 height 20
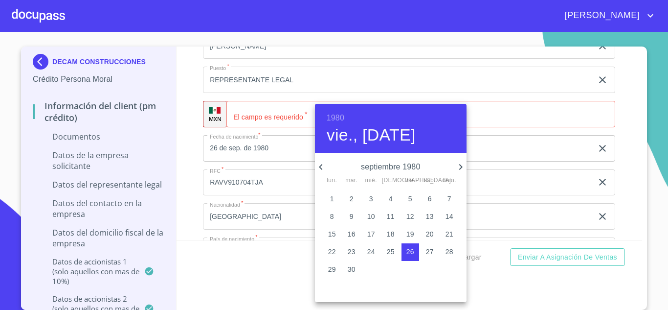
click at [461, 166] on icon "button" at bounding box center [461, 167] width 12 height 12
click at [333, 233] on p "15" at bounding box center [332, 234] width 8 height 10
type input "15 de dic. de 1980"
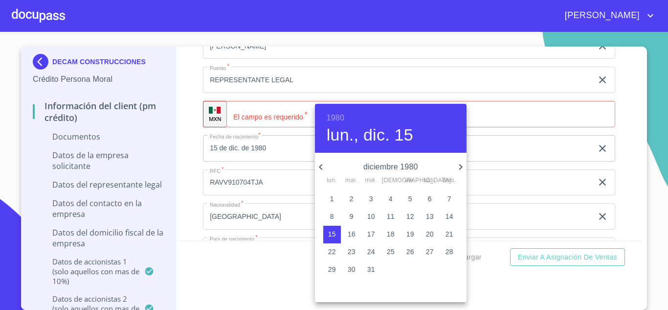
click at [227, 152] on div at bounding box center [334, 155] width 668 height 310
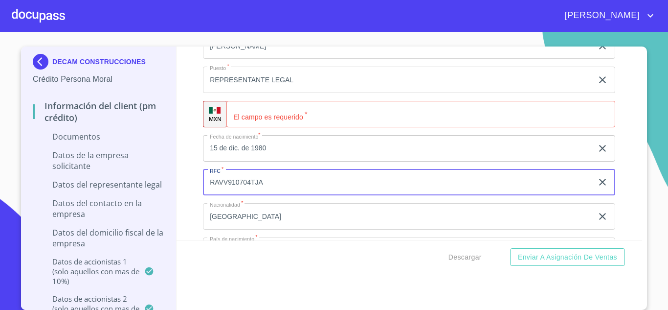
drag, startPoint x: 269, startPoint y: 184, endPoint x: 204, endPoint y: 195, distance: 66.5
click at [219, 191] on input "RAVV910704TJA" at bounding box center [398, 182] width 390 height 26
type input "R"
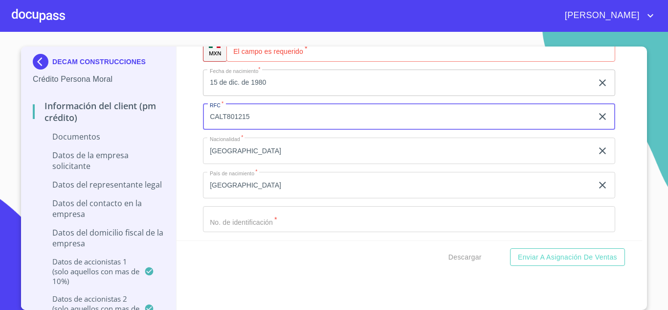
scroll to position [6579, 0]
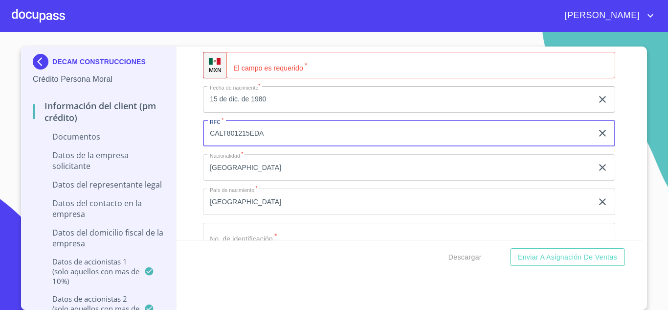
type input "CALT801215EDA"
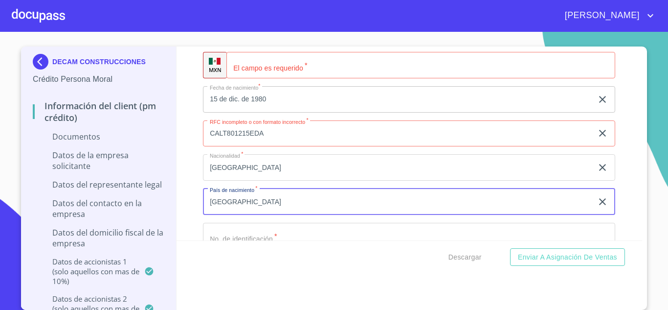
scroll to position [6530, 0]
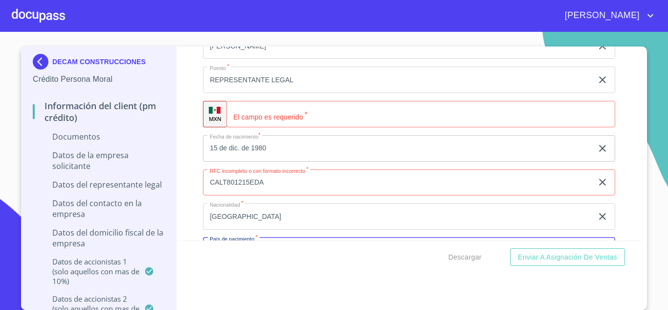
click at [279, 108] on input "Documento de identificación representante legal.   *" at bounding box center [421, 114] width 389 height 26
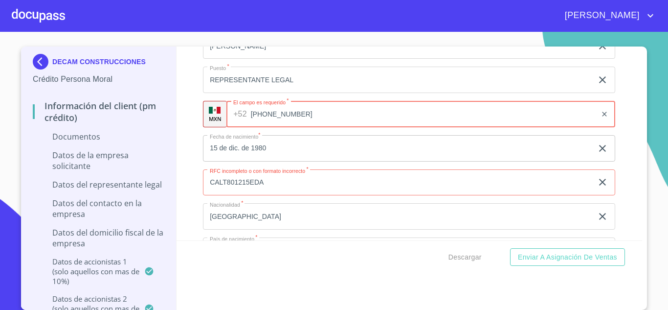
type input "[PHONE_NUMBER]"
click at [278, 151] on input "15 de dic. de 1980" at bounding box center [400, 148] width 394 height 26
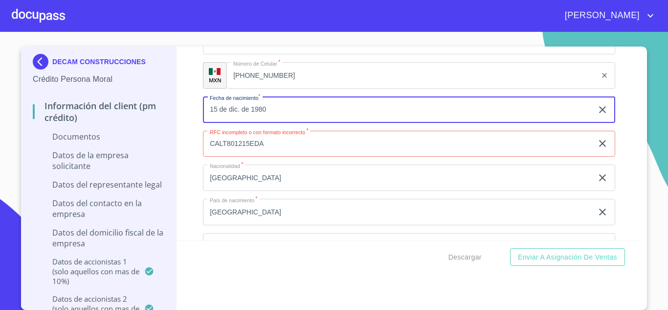
scroll to position [6627, 0]
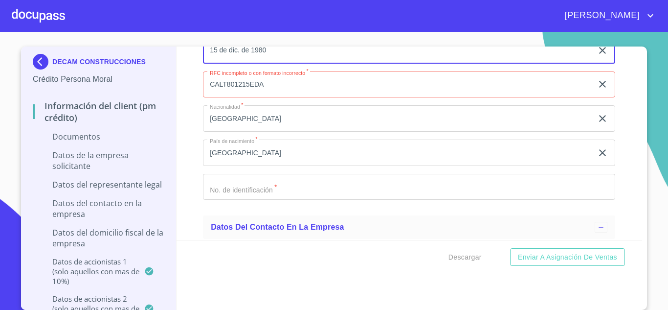
click at [274, 117] on input "[GEOGRAPHIC_DATA]" at bounding box center [398, 118] width 390 height 26
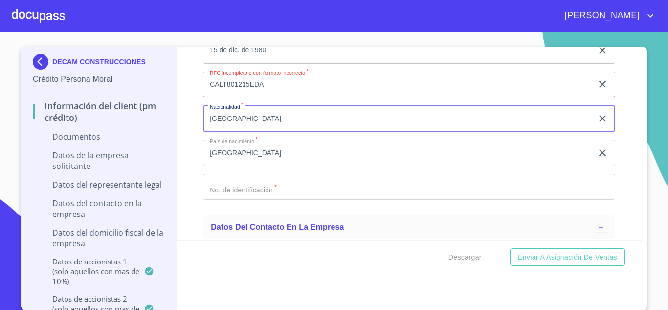
click at [269, 87] on input "CALT801215EDA" at bounding box center [398, 84] width 390 height 26
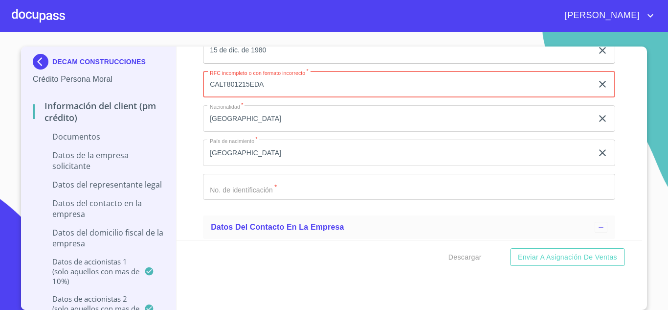
type input "CALT801215EDA"
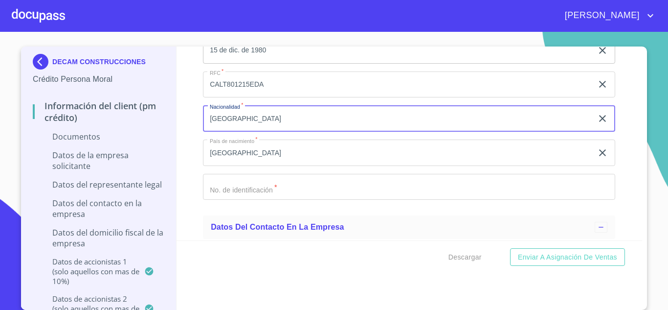
click at [229, 196] on input "Documento de identificación representante legal.   *" at bounding box center [409, 187] width 413 height 26
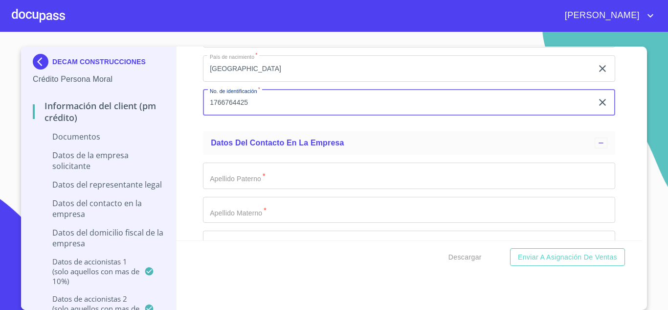
scroll to position [6725, 0]
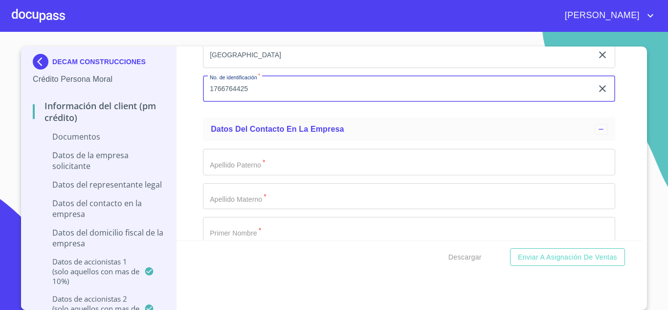
type input "1766764425"
click at [208, 160] on input "Documento de identificación representante legal.   *" at bounding box center [409, 162] width 413 height 26
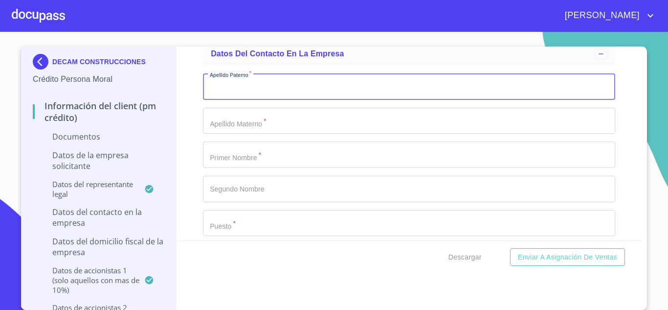
scroll to position [6774, 0]
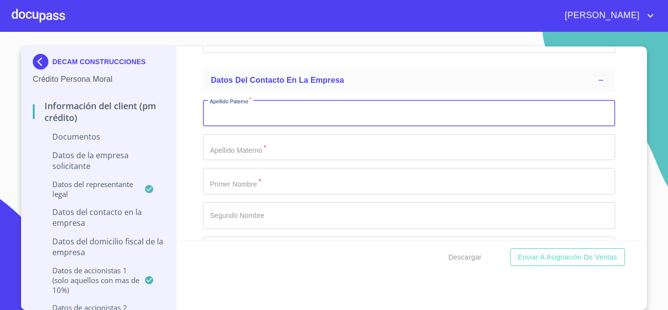
click at [229, 120] on input "Documento de identificación representante legal.   *" at bounding box center [409, 113] width 413 height 26
type input "GUTIERREZ"
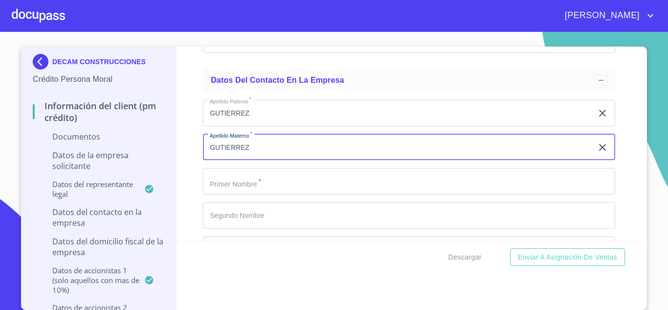
type input "GUTIERREZ"
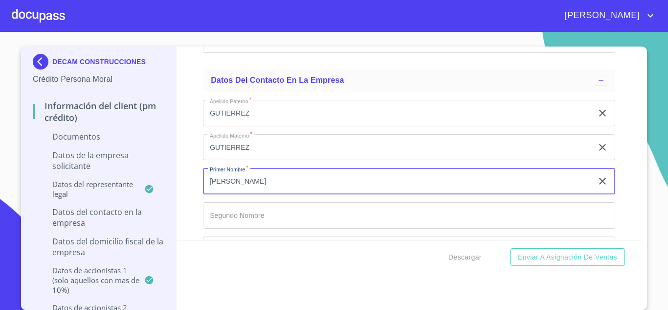
type input "[PERSON_NAME]"
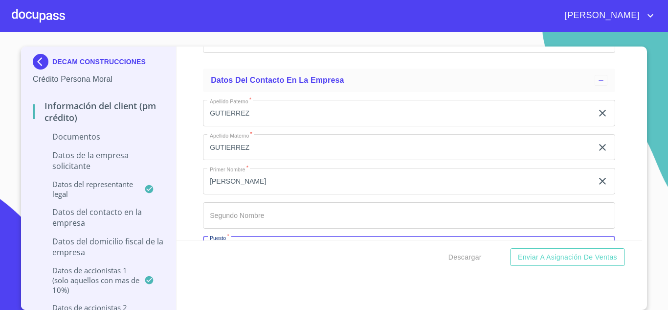
scroll to position [6797, 0]
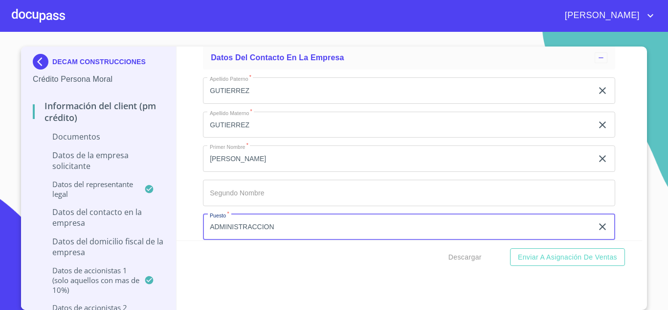
type input "ADMINISTRACCION"
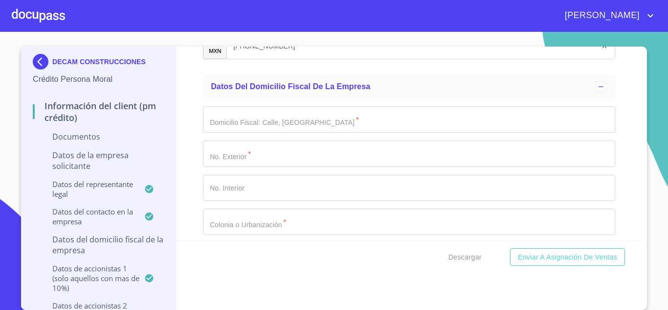
scroll to position [7012, 0]
click at [251, 119] on input "Documento de identificación representante legal.   *" at bounding box center [409, 119] width 413 height 26
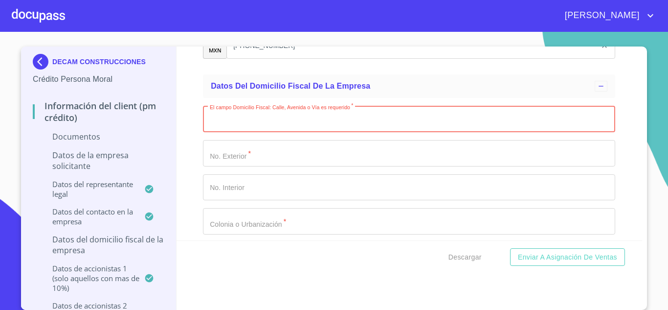
click at [229, 128] on input "Documento de identificación representante legal.   *" at bounding box center [409, 119] width 413 height 26
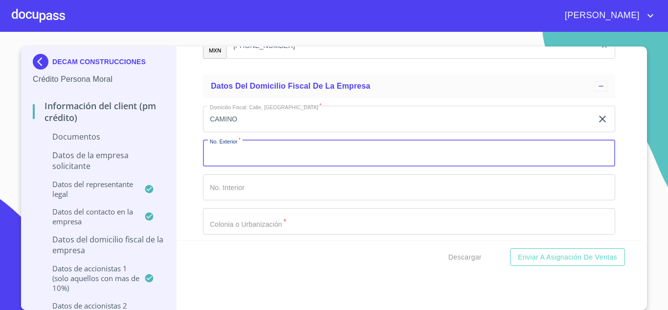
click at [253, 128] on input "CAMINO" at bounding box center [398, 119] width 390 height 26
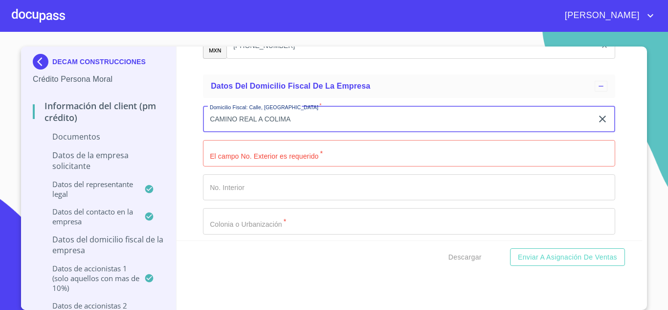
type input "CAMINO REAL A COLIMA"
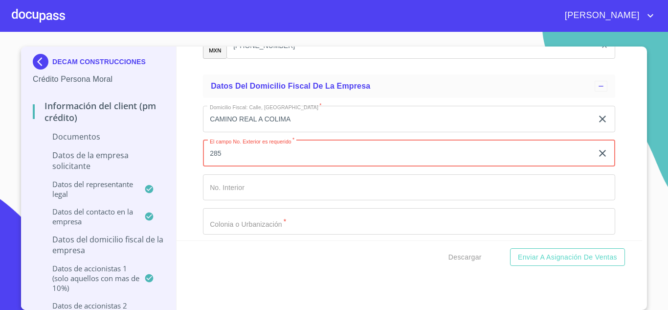
type input "285"
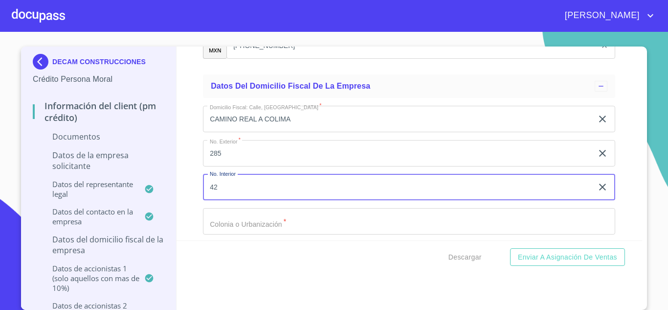
type input "42"
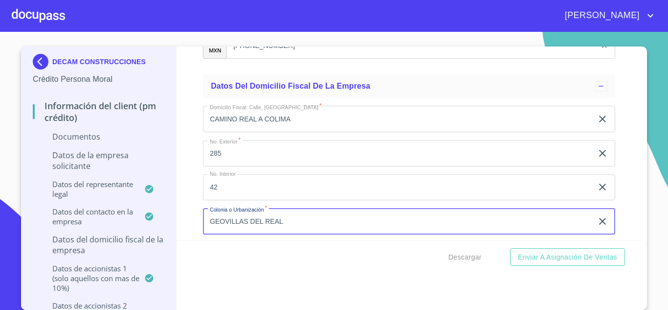
type input "GEOVILLAS DEL REAL"
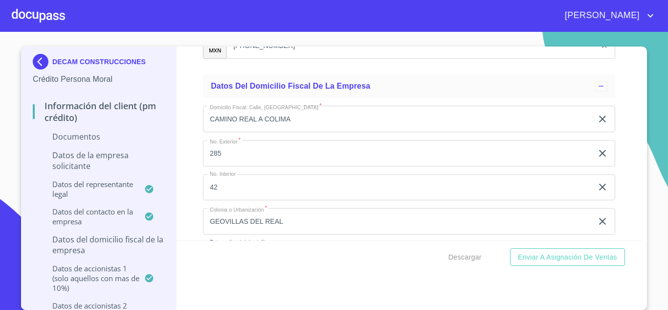
scroll to position [7124, 0]
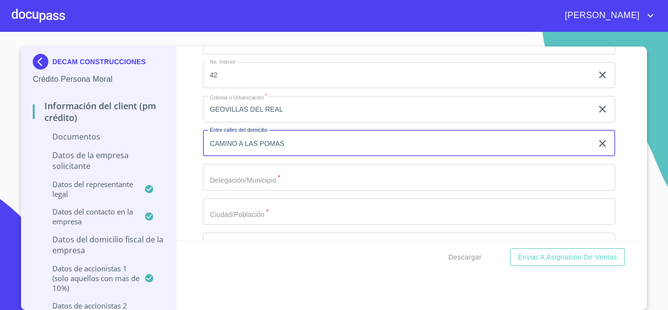
type input "CAMINO A LAS POMAS"
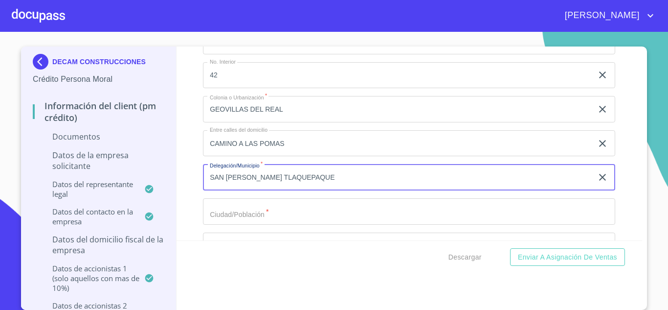
type input "SAN [PERSON_NAME] TLAQUEPAQUE"
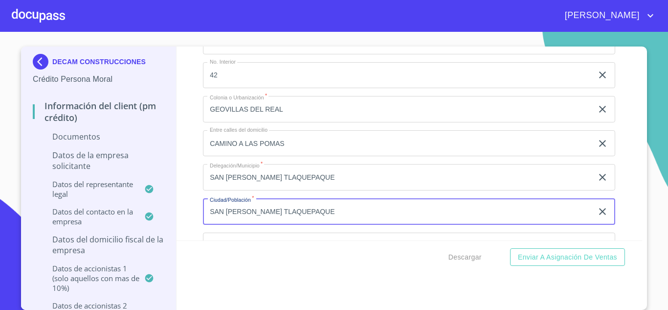
type input "SAN [PERSON_NAME] TLAQUEPAQUE"
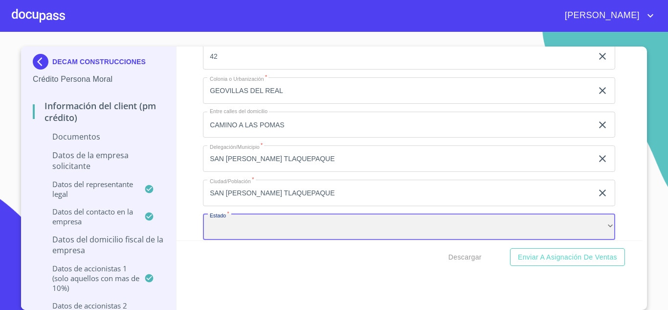
click at [221, 230] on div "​" at bounding box center [409, 227] width 413 height 26
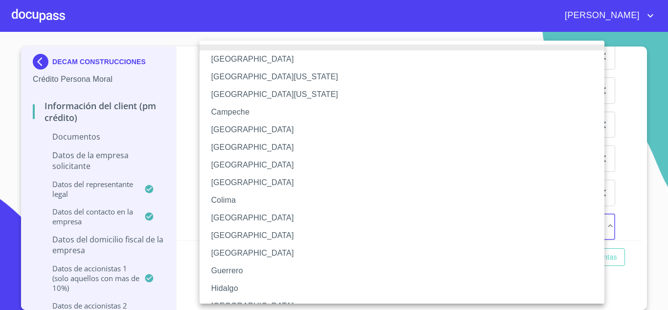
scroll to position [49, 0]
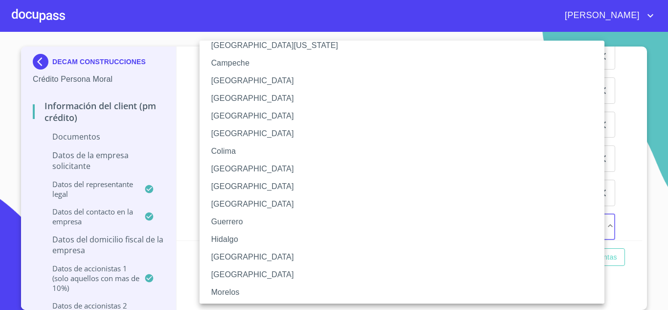
click at [229, 258] on li "[GEOGRAPHIC_DATA]" at bounding box center [406, 257] width 413 height 18
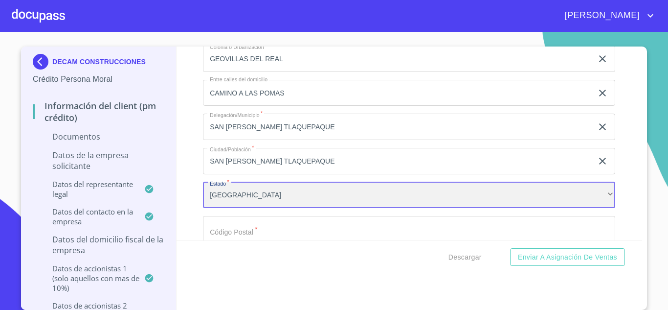
scroll to position [7192, 0]
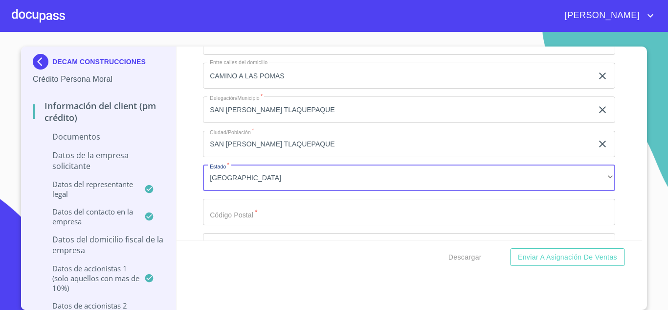
click at [234, 217] on input "Documento de identificación representante legal.   *" at bounding box center [409, 212] width 413 height 26
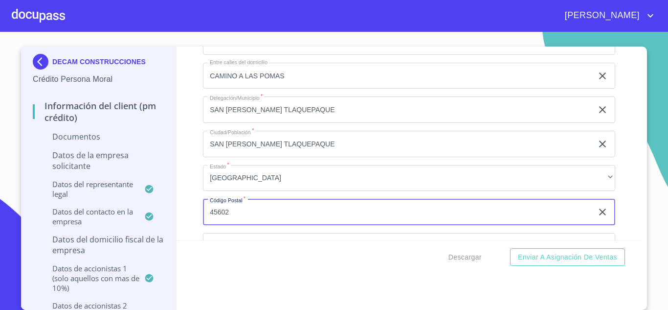
type input "45602"
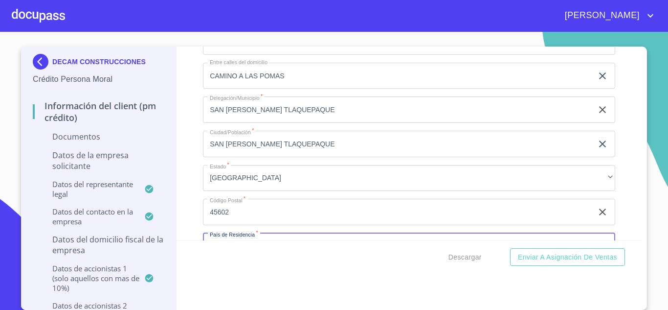
scroll to position [7211, 0]
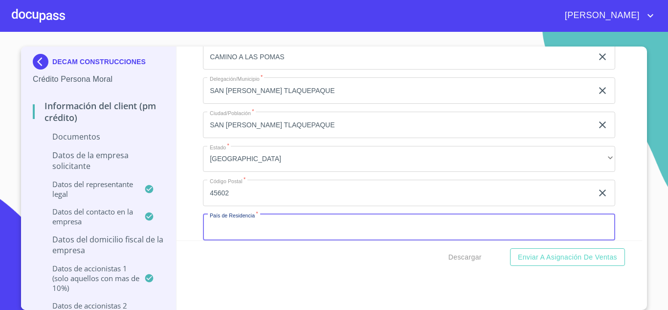
click at [218, 235] on input "Documento de identificación representante legal.   *" at bounding box center [409, 227] width 413 height 26
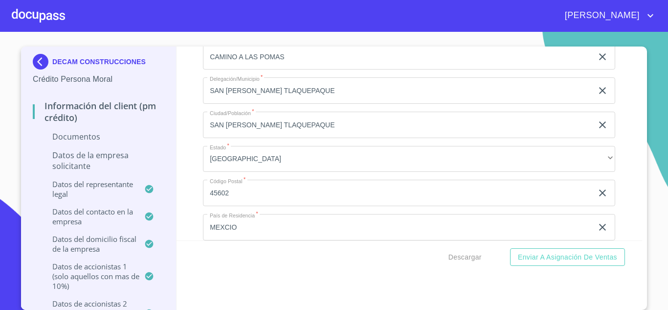
scroll to position [7335, 0]
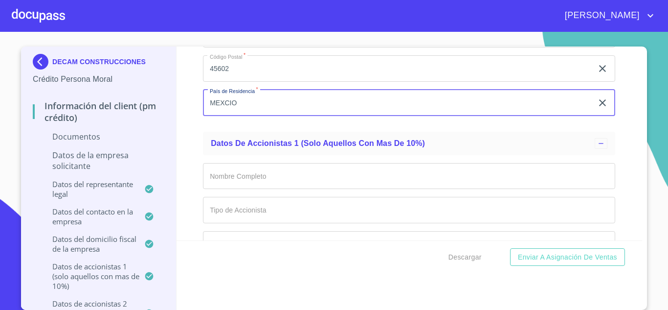
click at [238, 104] on input "MEXCIO" at bounding box center [398, 103] width 390 height 26
type input "[GEOGRAPHIC_DATA]"
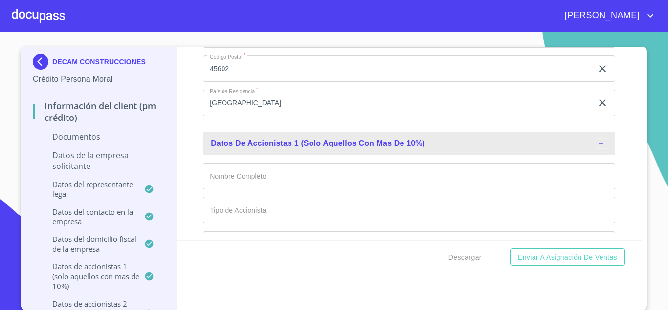
click at [255, 179] on input "Documento de identificación representante legal.   *" at bounding box center [409, 176] width 413 height 26
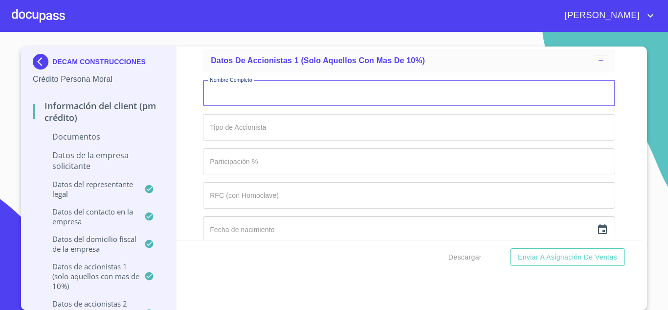
scroll to position [7433, 0]
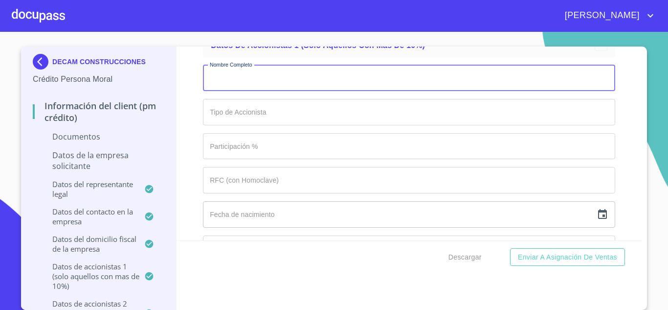
click at [221, 78] on input "Documento de identificación representante legal.   *" at bounding box center [409, 78] width 413 height 26
type input "t"
type input "[PERSON_NAME] [PERSON_NAME]"
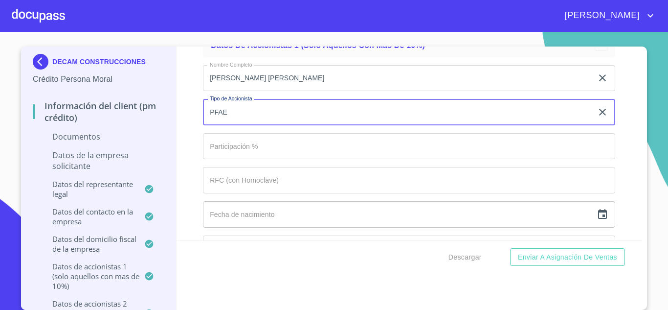
type input "PFAE"
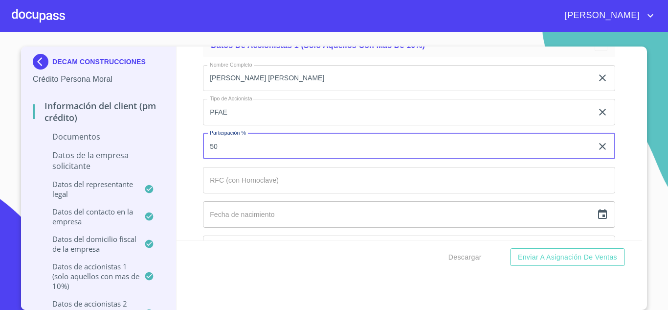
type input "50"
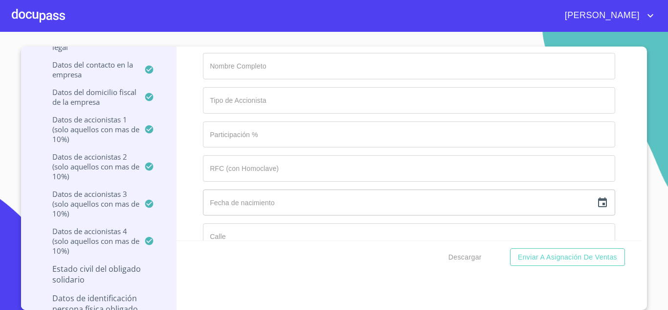
scroll to position [7873, 0]
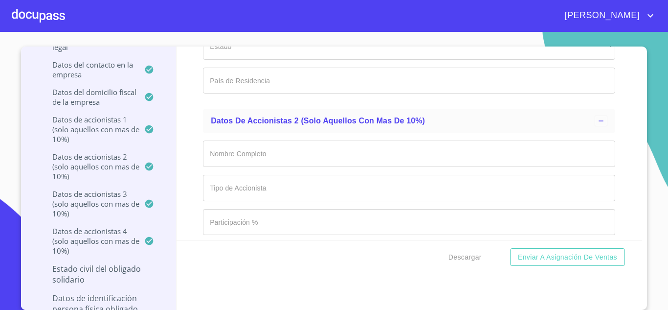
click at [227, 161] on input "Documento de identificación representante legal.   *" at bounding box center [409, 153] width 413 height 26
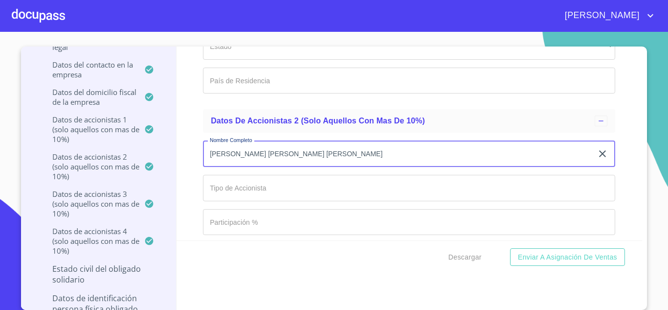
type input "[PERSON_NAME] [PERSON_NAME] [PERSON_NAME]"
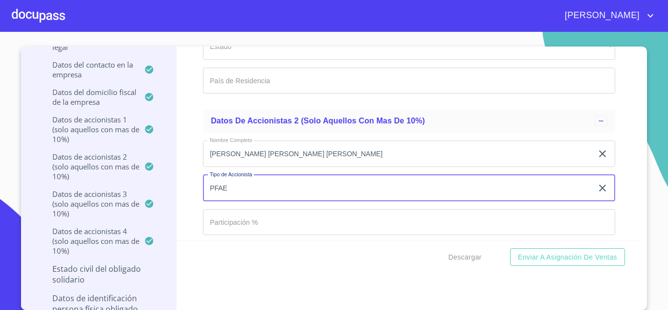
type input "PFAE"
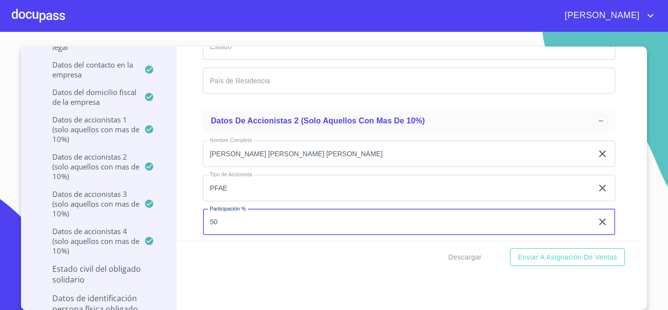
type input "50"
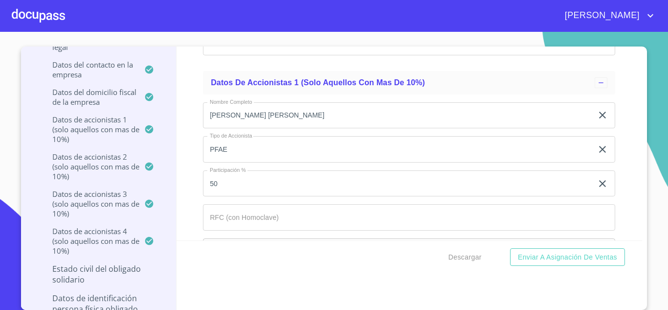
scroll to position [7399, 0]
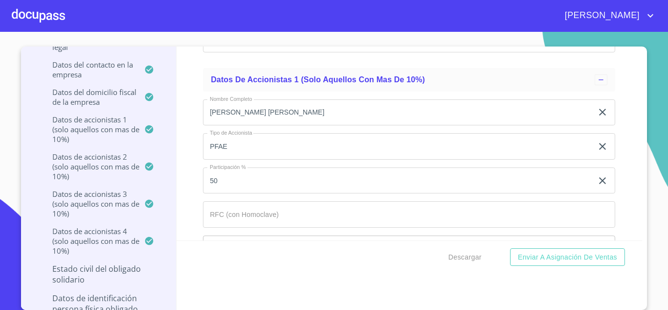
click at [221, 220] on input "Documento de identificación representante legal.   *" at bounding box center [409, 214] width 413 height 26
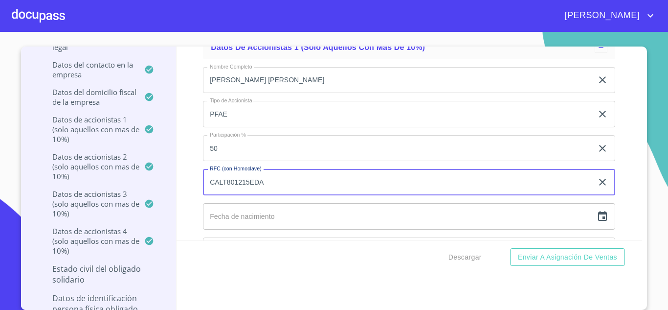
scroll to position [7448, 0]
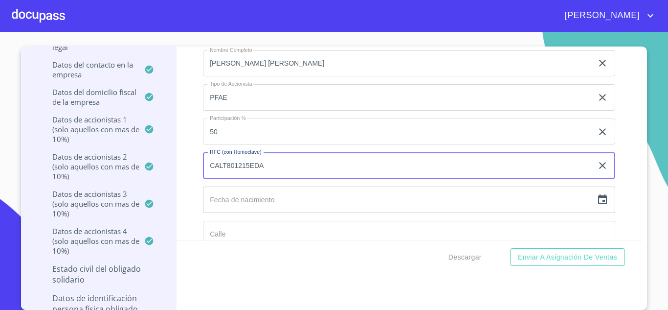
type input "CALT801215EDA"
click at [597, 200] on icon "button" at bounding box center [603, 200] width 12 height 12
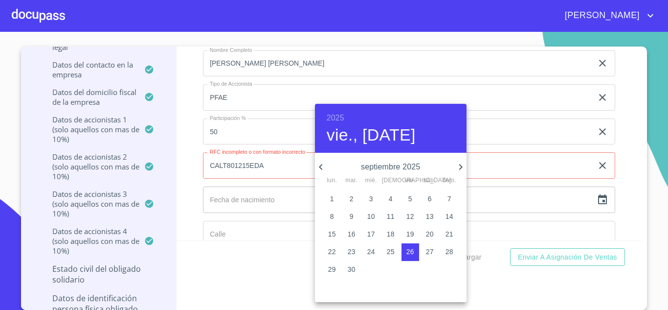
click at [334, 111] on h6 "2025" at bounding box center [336, 118] width 18 height 14
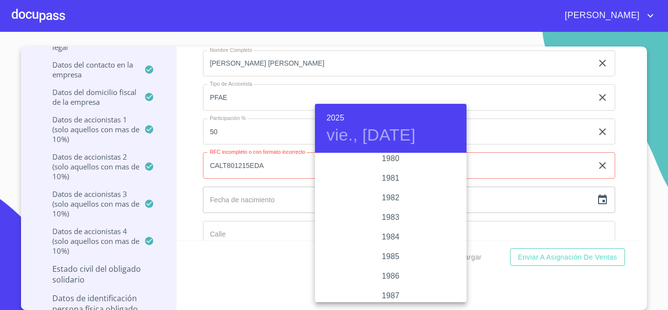
scroll to position [1067, 0]
click at [386, 169] on div "1980" at bounding box center [391, 174] width 152 height 20
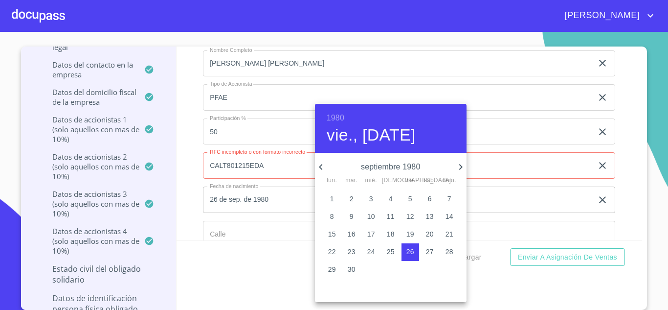
click at [459, 165] on icon "button" at bounding box center [461, 167] width 12 height 12
click at [333, 235] on p "15" at bounding box center [332, 234] width 8 height 10
type input "15 de dic. de 1980"
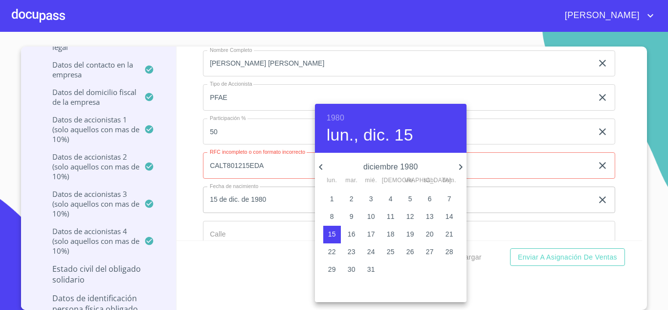
click at [265, 196] on div at bounding box center [334, 155] width 668 height 310
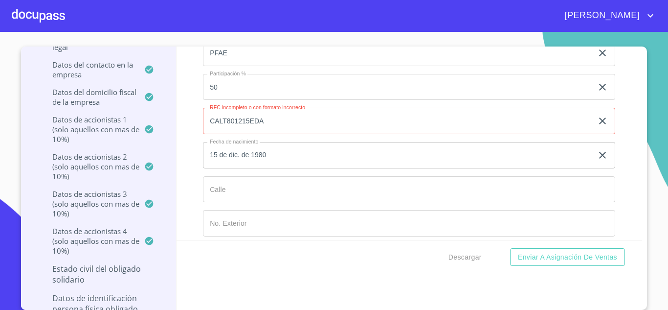
scroll to position [7545, 0]
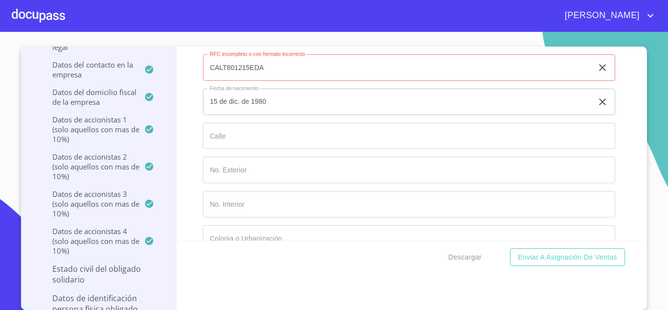
click at [227, 138] on input "Documento de identificación representante legal.   *" at bounding box center [409, 136] width 413 height 26
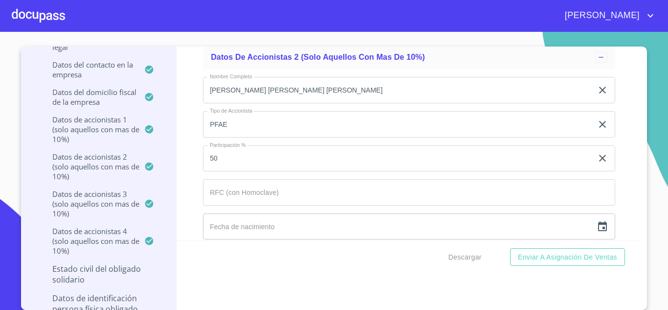
scroll to position [7888, 0]
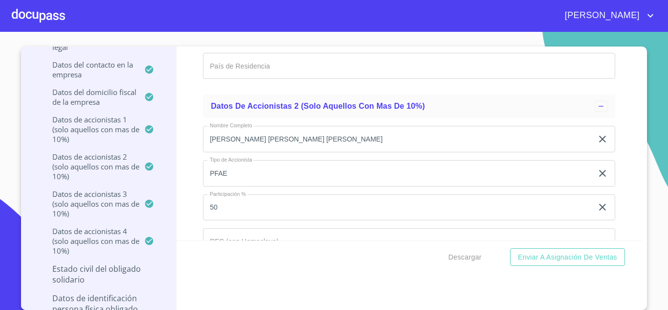
click at [227, 72] on input "Documento de identificación representante legal.   *" at bounding box center [409, 66] width 413 height 26
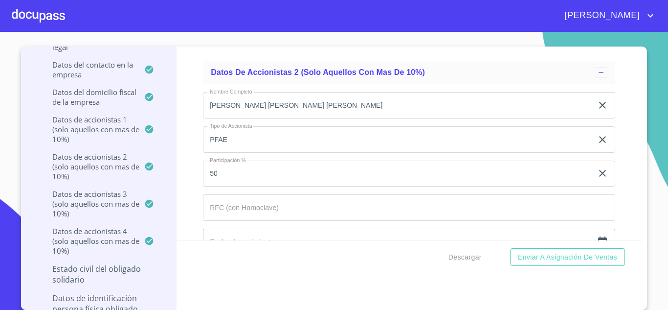
scroll to position [7937, 0]
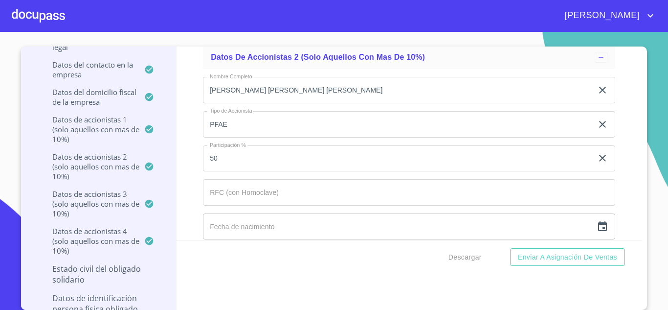
type input "[GEOGRAPHIC_DATA]"
click at [234, 183] on input "Documento de identificación representante legal.   *" at bounding box center [409, 192] width 413 height 26
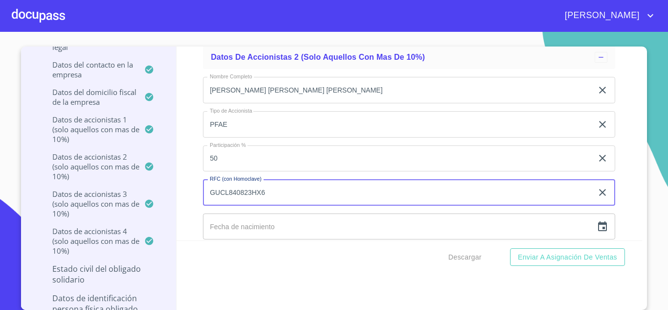
scroll to position [7986, 0]
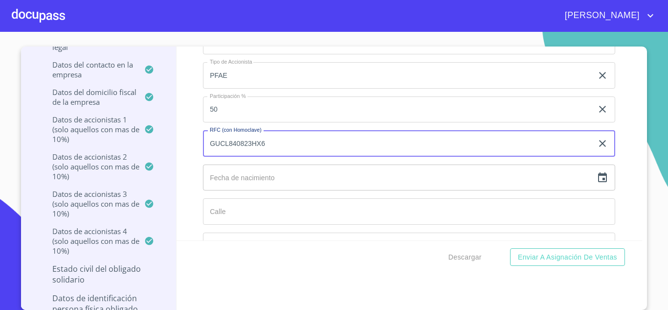
type input "GUCL840823HX6"
click at [241, 174] on input "text" at bounding box center [398, 177] width 390 height 26
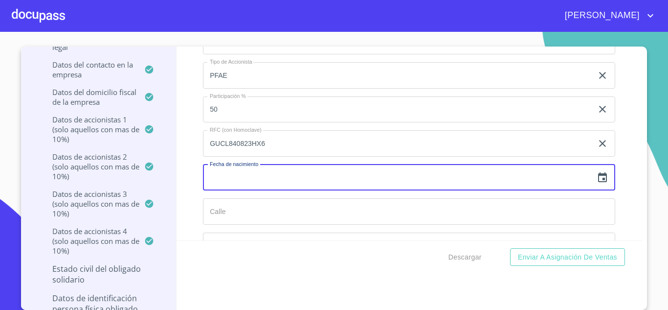
click at [597, 178] on icon "button" at bounding box center [603, 178] width 12 height 12
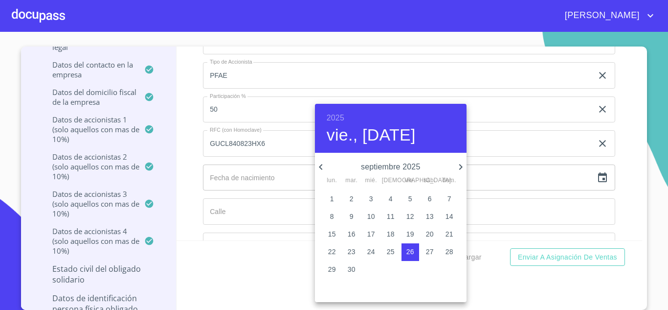
click at [339, 118] on h6 "2025" at bounding box center [336, 118] width 18 height 14
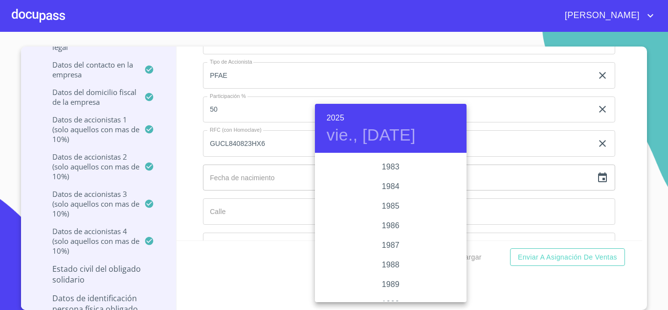
scroll to position [1116, 0]
click at [388, 203] on div "1984" at bounding box center [391, 203] width 152 height 20
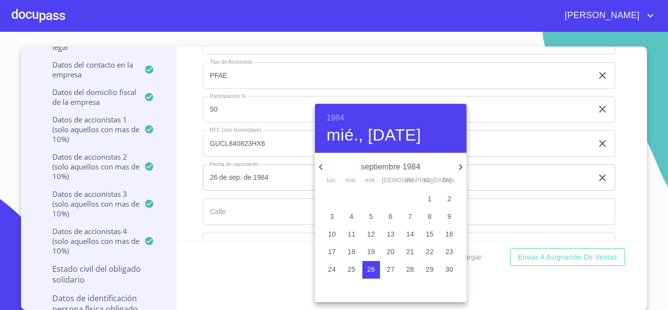
click at [322, 167] on icon "button" at bounding box center [321, 167] width 12 height 12
click at [390, 252] on p "23" at bounding box center [391, 252] width 8 height 10
type input "23 de ago. de 1984"
click at [226, 217] on div at bounding box center [334, 155] width 668 height 310
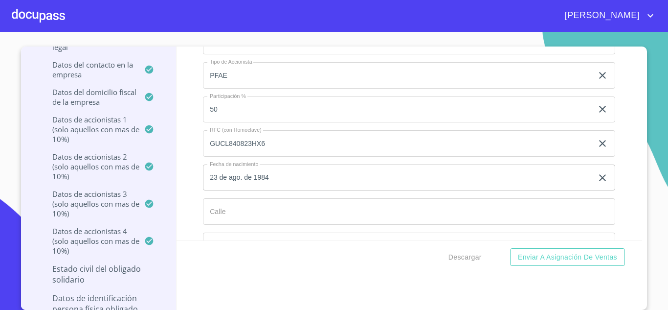
click at [227, 212] on input "Documento de identificación representante legal.   *" at bounding box center [409, 211] width 413 height 26
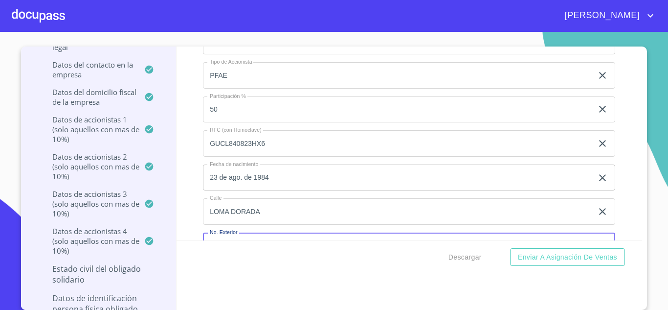
scroll to position [8004, 0]
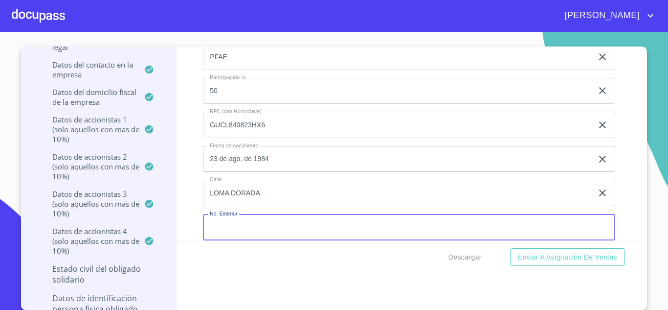
click at [257, 197] on input "LOMA DORADA" at bounding box center [398, 193] width 390 height 26
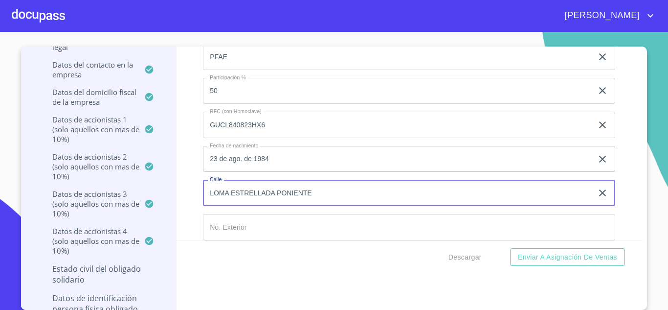
type input "LOMA ESTRELLADA PONIENTE"
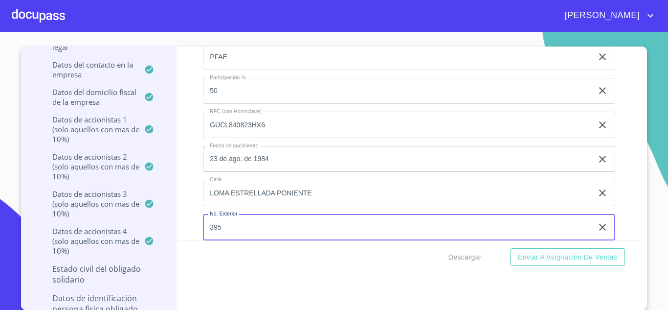
type input "395"
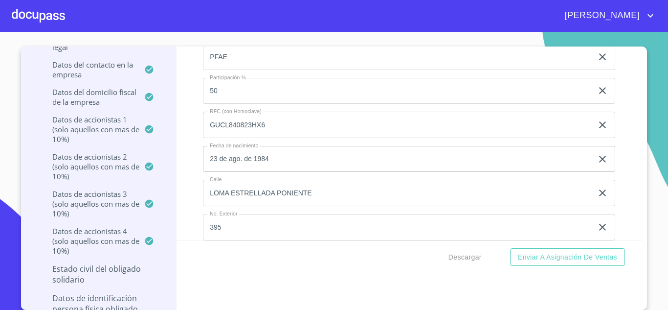
scroll to position [8122, 0]
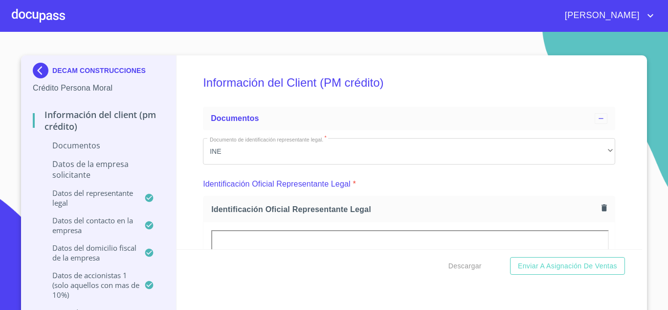
scroll to position [8122, 0]
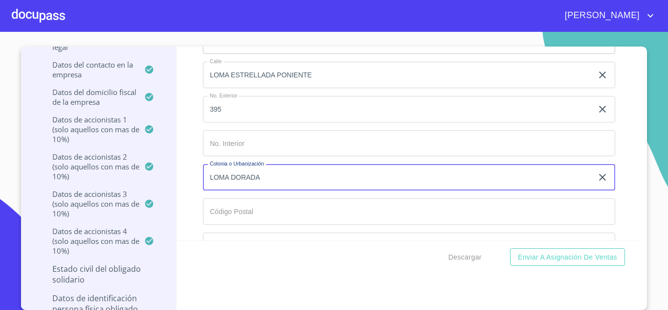
type input "LOMA DORADA"
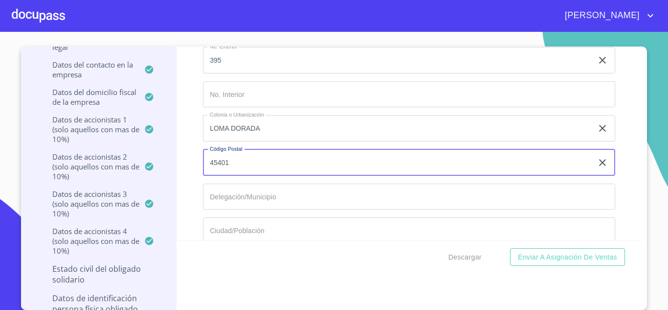
type input "45401"
click at [234, 199] on input "Documento de identificación representante legal.   *" at bounding box center [409, 196] width 413 height 26
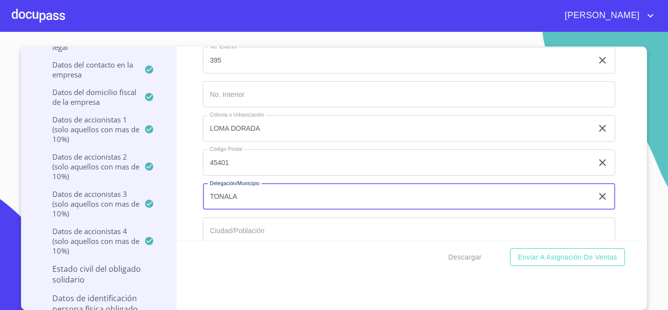
type input "TONALA"
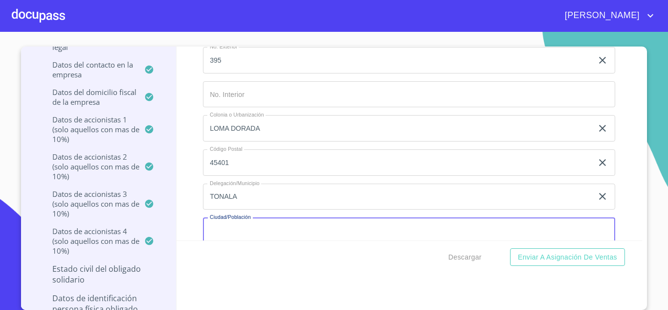
scroll to position [8175, 0]
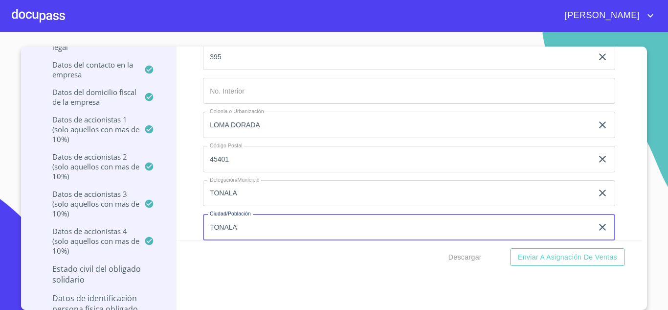
type input "TONALA"
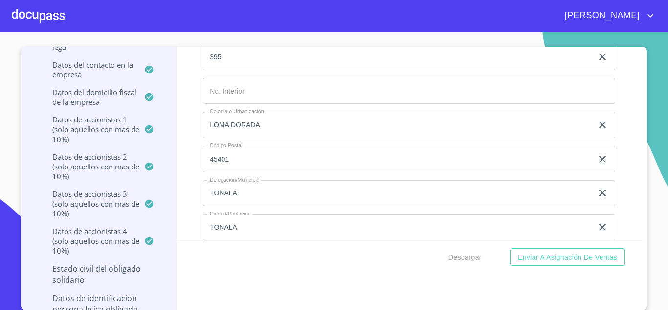
scroll to position [8293, 0]
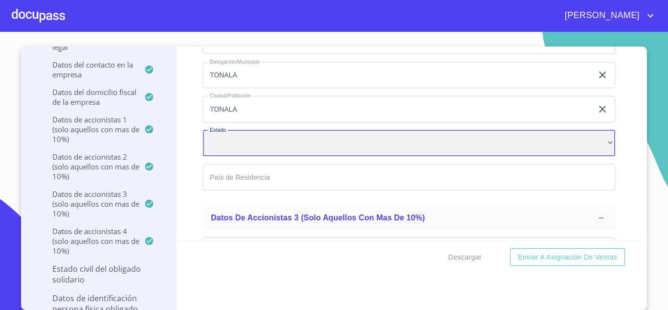
click at [448, 137] on div "​" at bounding box center [409, 143] width 413 height 26
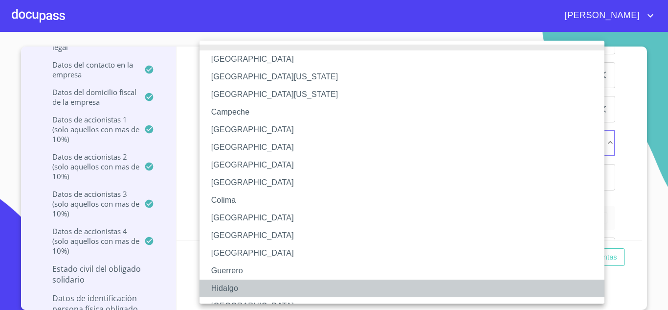
click at [224, 297] on li "Hidalgo" at bounding box center [406, 288] width 413 height 18
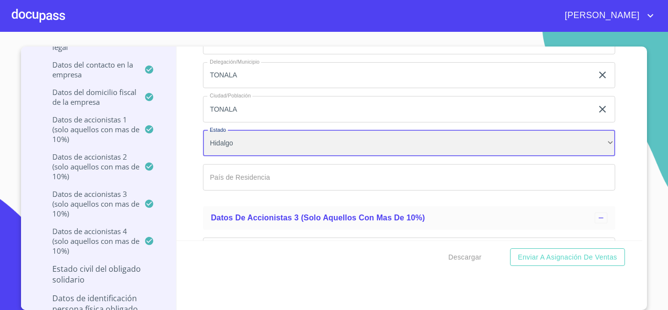
click at [251, 147] on div "Hidalgo" at bounding box center [409, 143] width 413 height 26
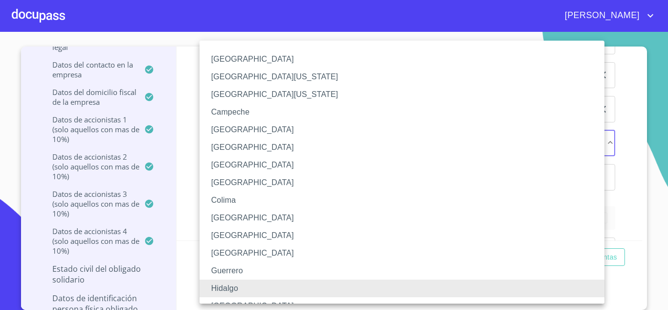
scroll to position [49, 0]
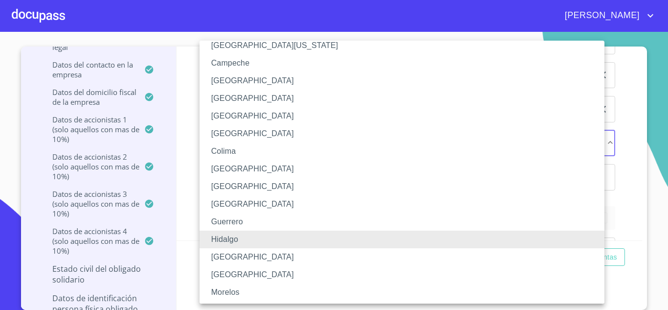
click at [237, 259] on li "[GEOGRAPHIC_DATA]" at bounding box center [406, 257] width 413 height 18
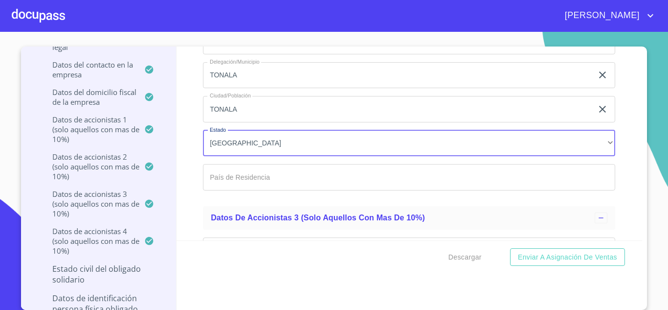
click at [237, 178] on input "Documento de identificación representante legal.   *" at bounding box center [409, 177] width 413 height 26
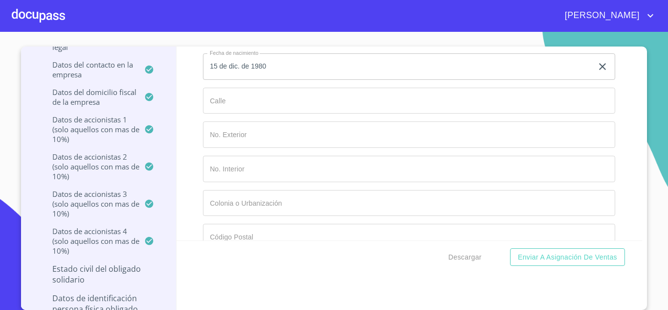
scroll to position [7559, 0]
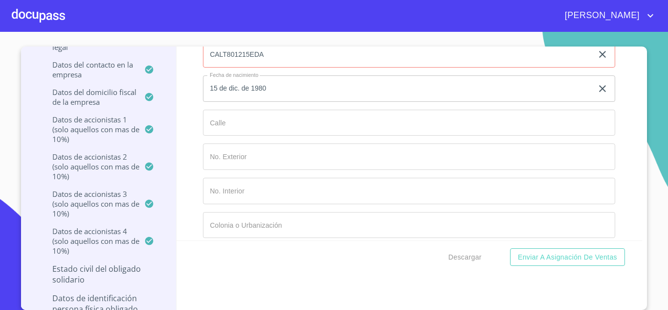
type input "20"
click at [222, 124] on input "Documento de identificación representante legal.   *" at bounding box center [409, 123] width 413 height 26
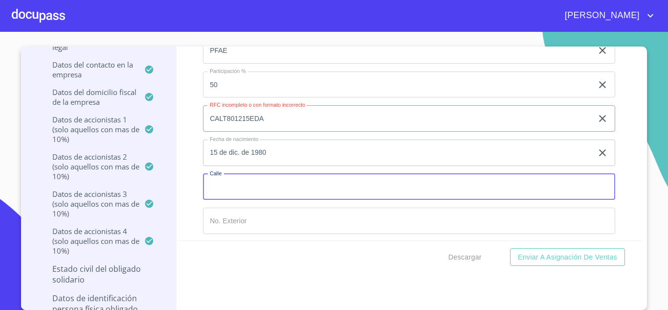
scroll to position [7510, 0]
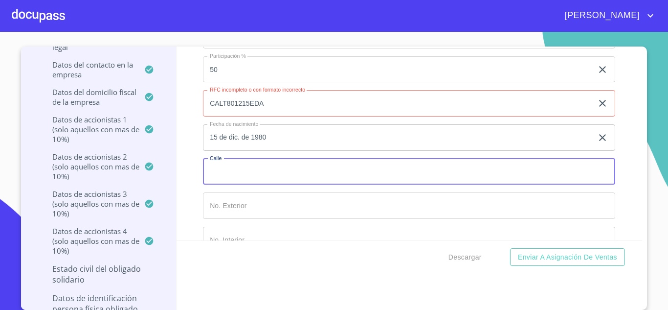
click at [289, 98] on input "CALT801215EDA" at bounding box center [398, 103] width 390 height 26
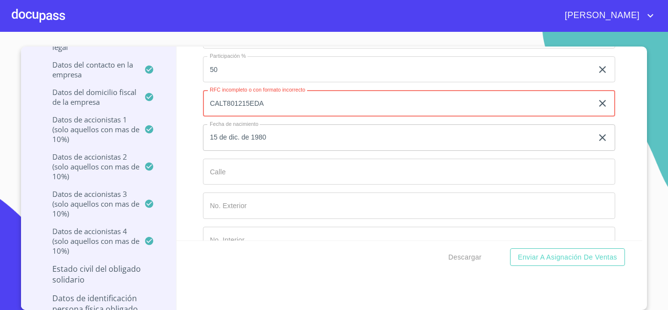
type input "CALT801215EDA"
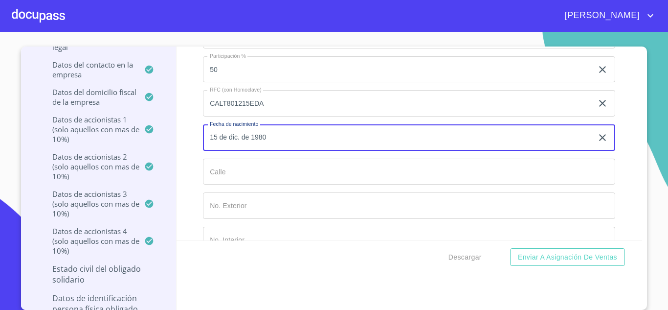
click at [220, 177] on input "Documento de identificación representante legal.   *" at bounding box center [409, 172] width 413 height 26
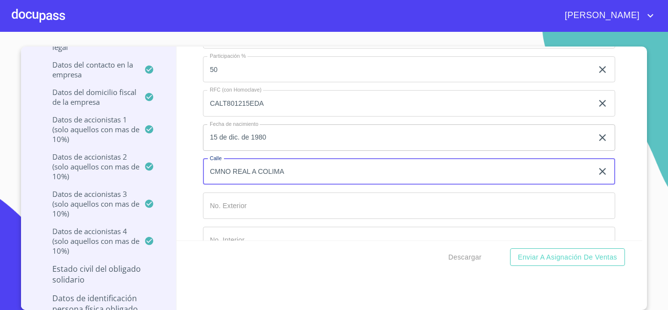
type input "CMNO REAL A COLIMA"
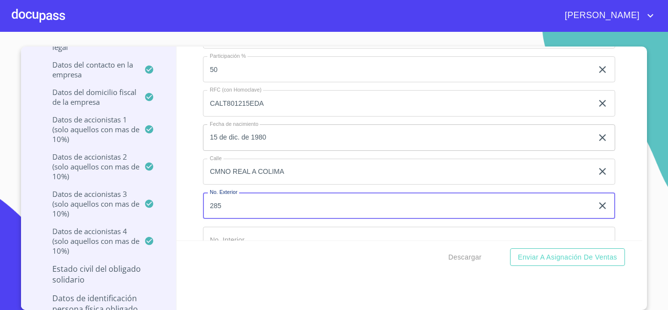
type input "285"
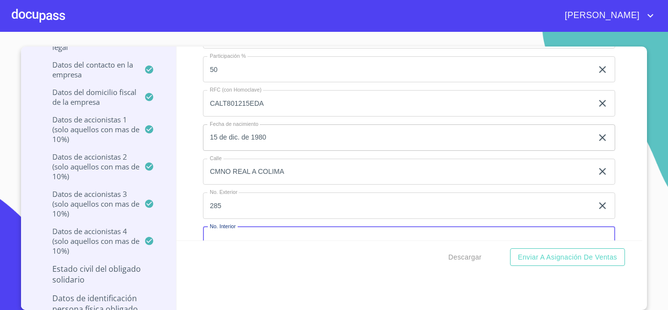
scroll to position [7522, 0]
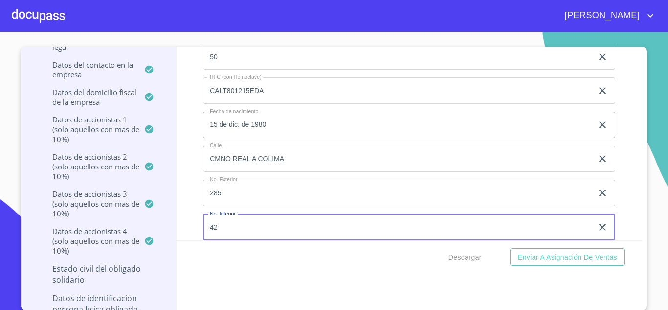
type input "42"
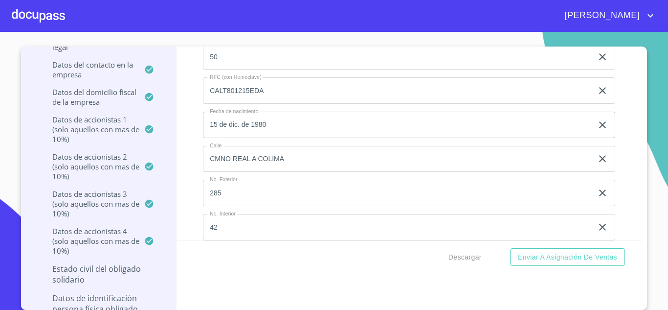
scroll to position [7640, 0]
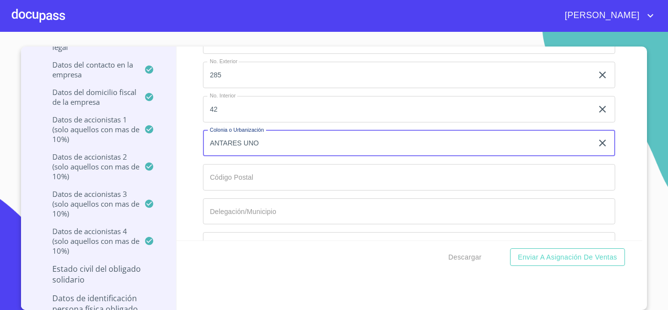
type input "ANTARES UNO"
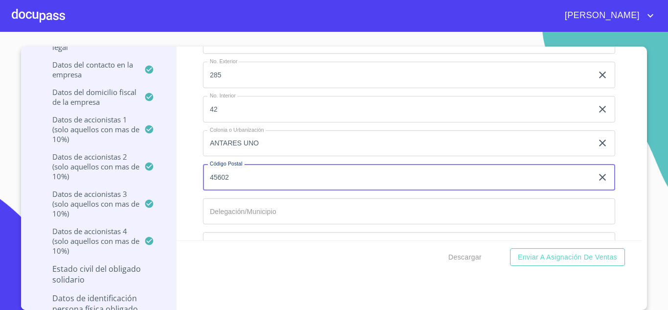
type input "45602"
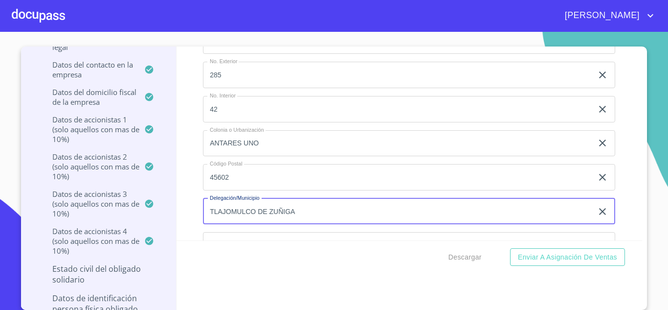
type input "TLAJOMULCO DE ZUÑIGA"
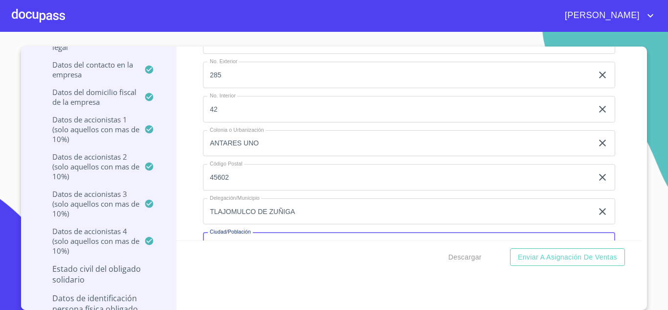
scroll to position [7659, 0]
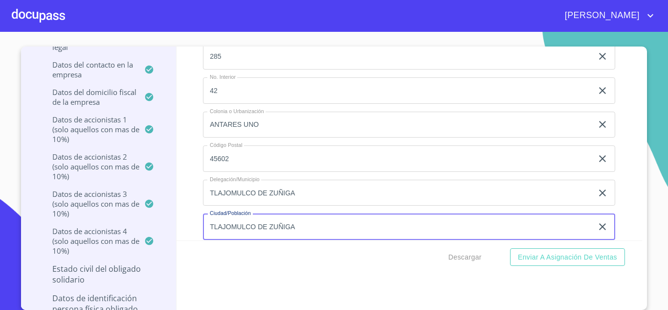
type input "TLAJOMULCO DE ZUÑIGA"
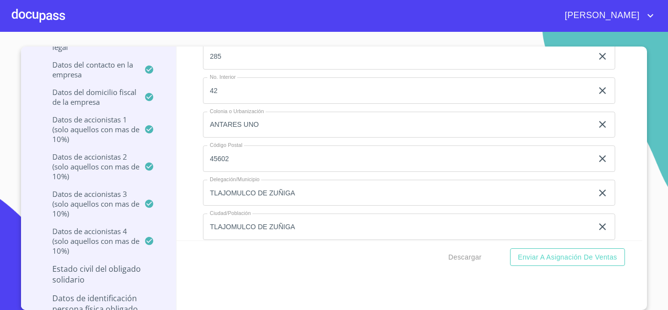
scroll to position [7776, 0]
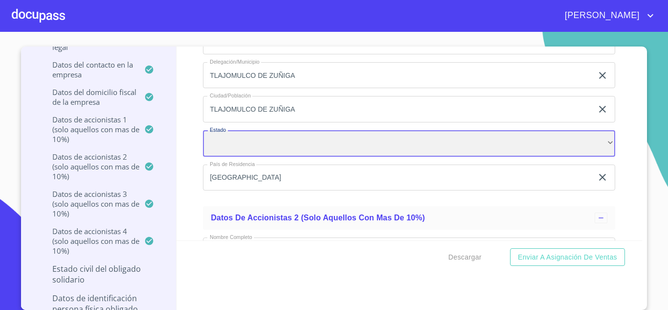
click at [268, 147] on div "​" at bounding box center [409, 143] width 413 height 26
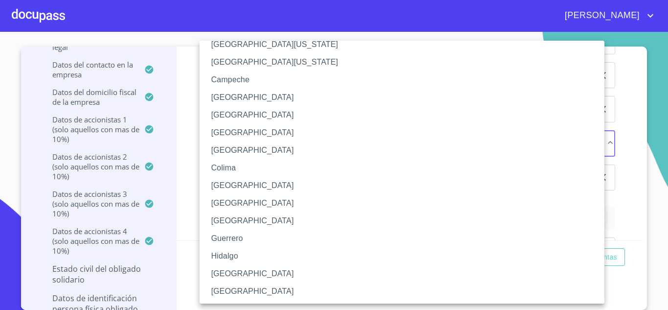
scroll to position [49, 0]
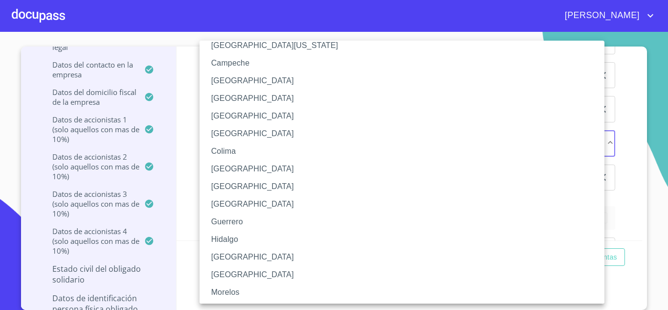
click at [232, 260] on li "[GEOGRAPHIC_DATA]" at bounding box center [406, 257] width 413 height 18
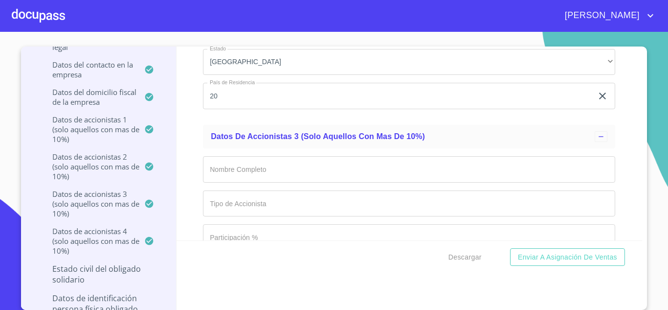
scroll to position [8413, 0]
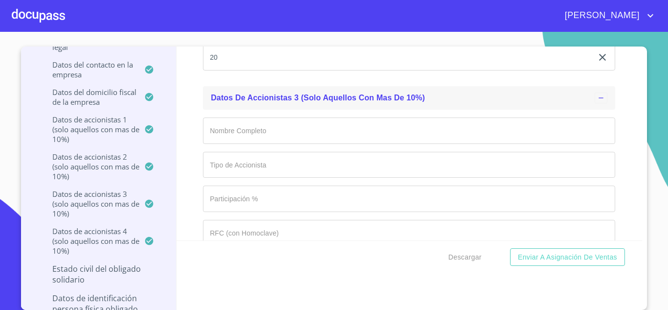
click at [597, 98] on icon at bounding box center [601, 98] width 8 height 8
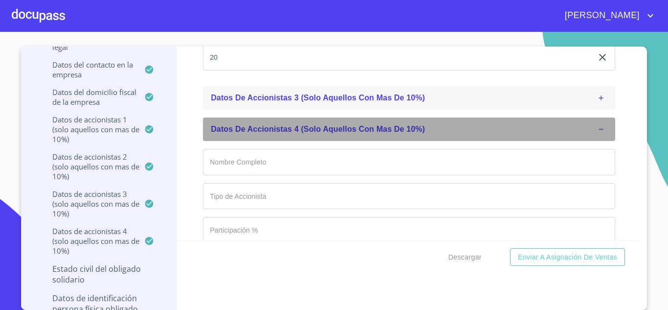
click at [597, 129] on icon at bounding box center [601, 129] width 8 height 8
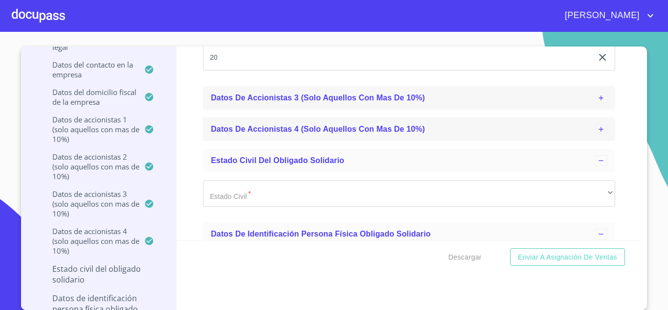
scroll to position [8461, 0]
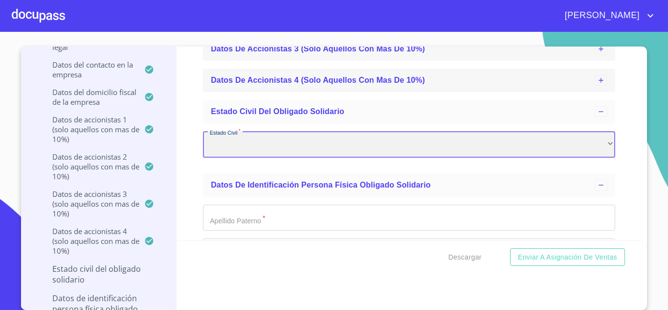
click at [597, 142] on div "​" at bounding box center [409, 144] width 413 height 26
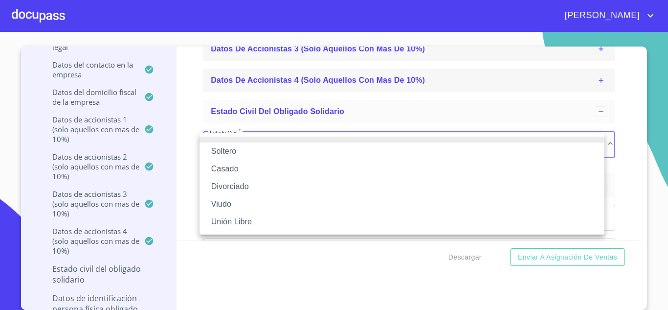
click at [231, 154] on li "Soltero" at bounding box center [402, 151] width 405 height 18
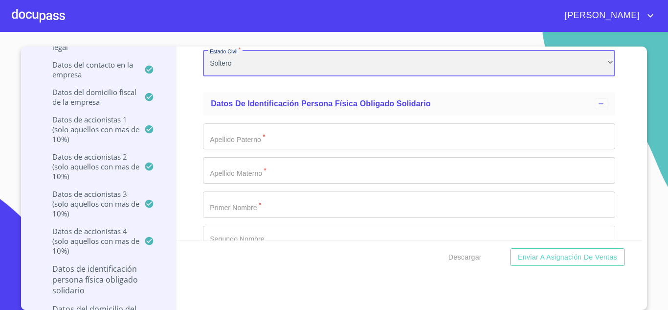
scroll to position [8559, 0]
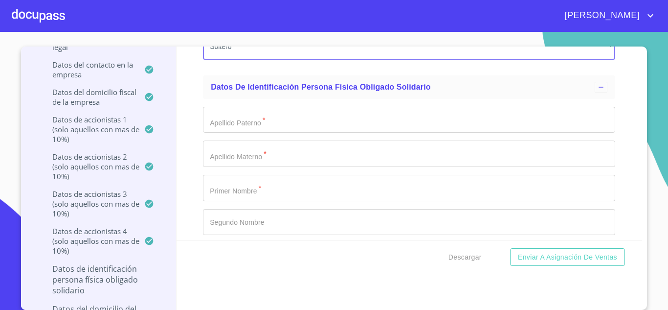
click at [371, 131] on input "Documento de identificación representante legal.   *" at bounding box center [409, 120] width 413 height 26
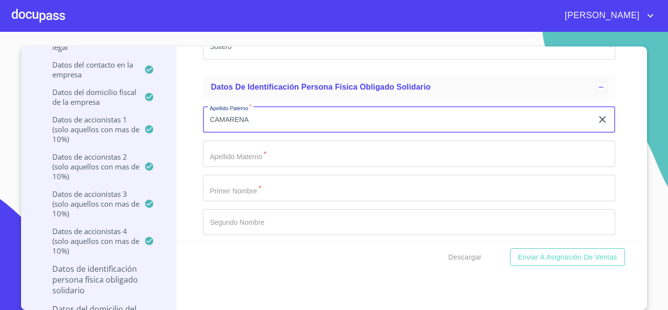
type input "CAMARENA"
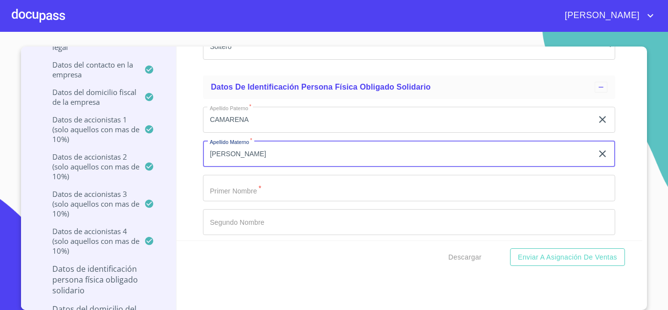
type input "[PERSON_NAME]"
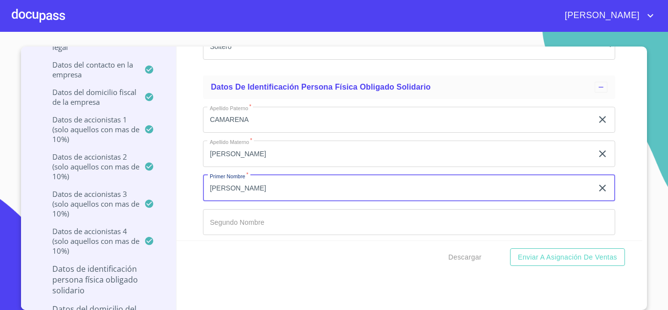
type input "[PERSON_NAME]"
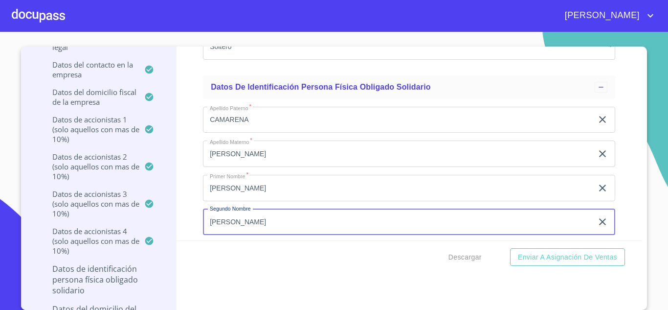
type input "[PERSON_NAME]"
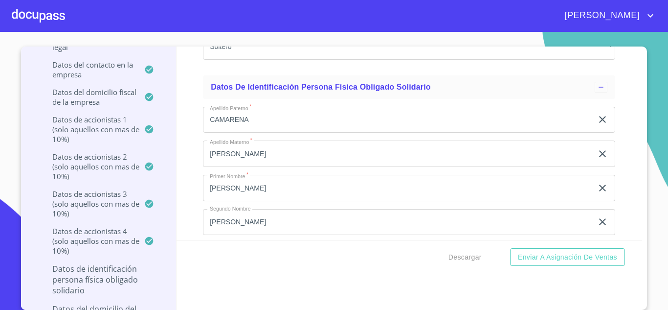
scroll to position [8672, 0]
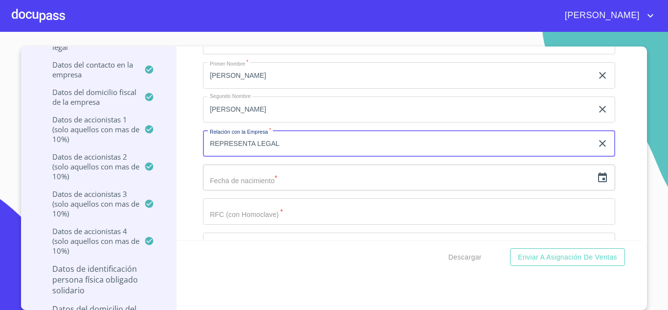
type input "REPRESENTA LEGAL"
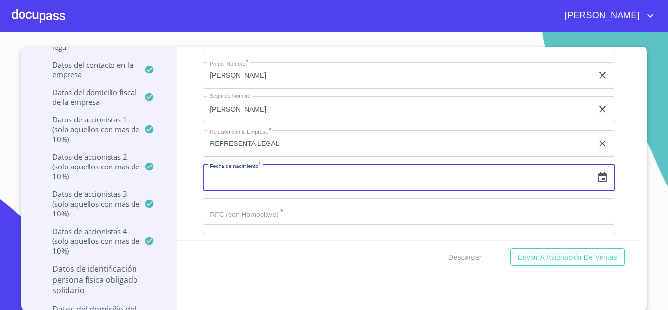
click at [597, 180] on icon "button" at bounding box center [603, 178] width 12 height 12
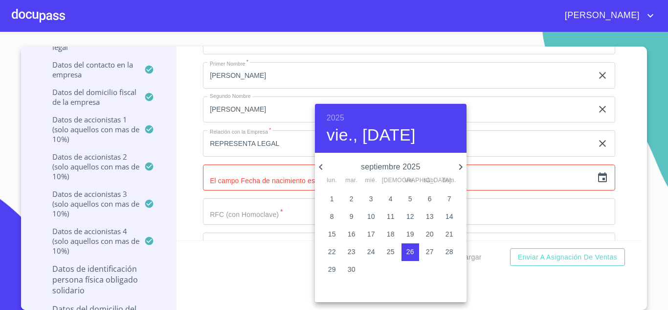
click at [337, 114] on h6 "2025" at bounding box center [336, 118] width 18 height 14
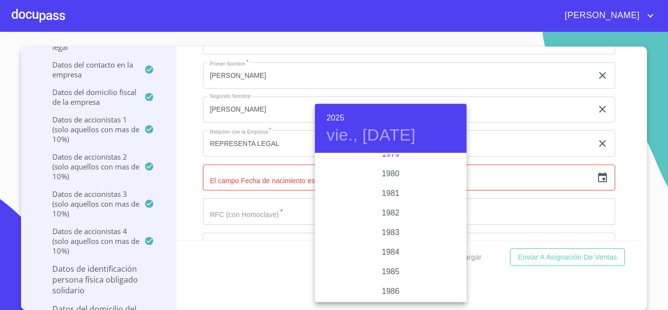
scroll to position [1018, 0]
click at [390, 222] on div "1980" at bounding box center [391, 223] width 152 height 20
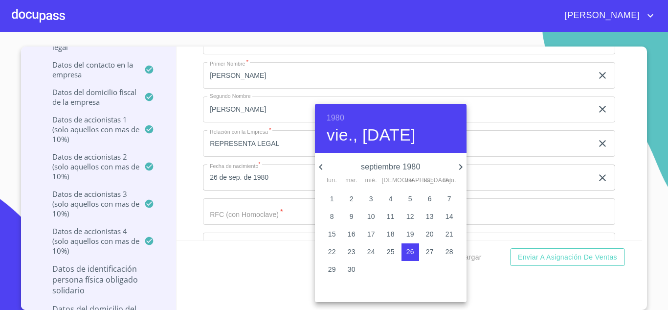
click at [461, 164] on icon "button" at bounding box center [461, 167] width 12 height 12
click at [334, 232] on p "15" at bounding box center [332, 234] width 8 height 10
type input "15 de dic. de 1980"
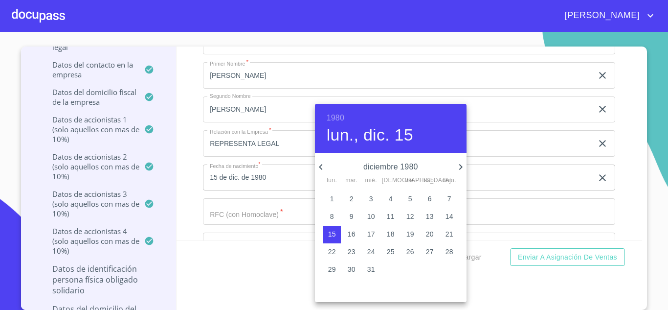
click at [237, 211] on div at bounding box center [334, 155] width 668 height 310
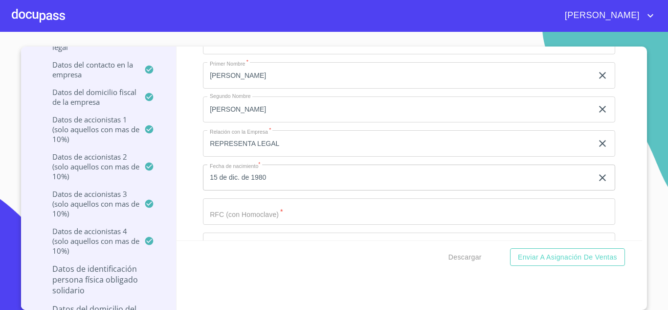
scroll to position [8721, 0]
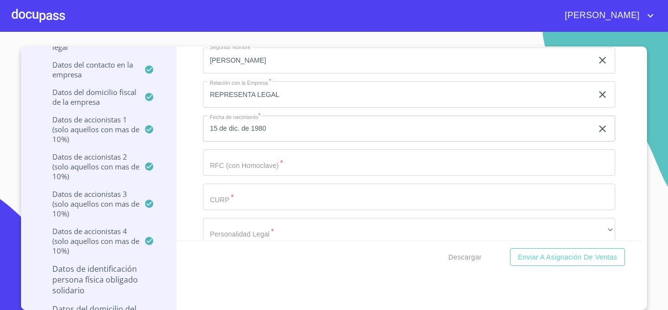
click at [221, 167] on input "Documento de identificación representante legal.   *" at bounding box center [409, 162] width 413 height 26
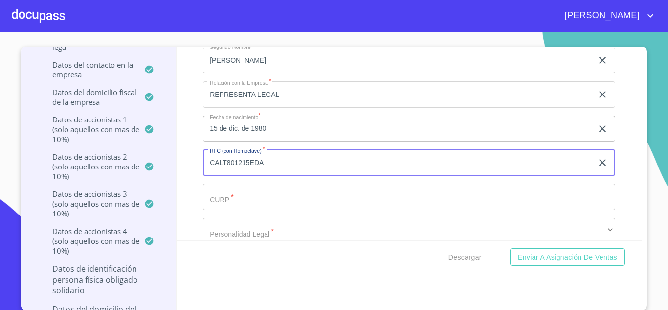
type input "CALT801215EDA"
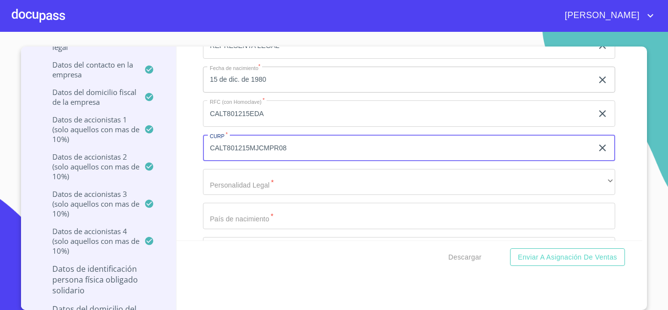
type input "CALT801215MJCMPR08"
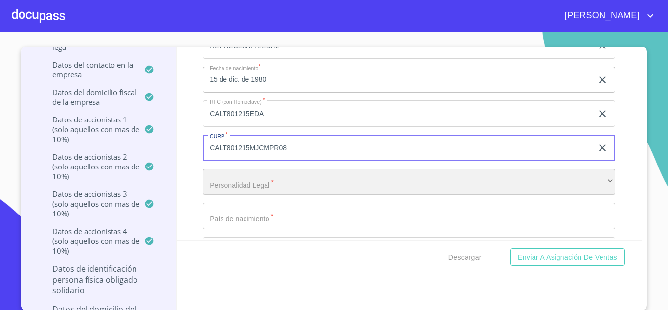
click at [225, 183] on div "​" at bounding box center [409, 182] width 413 height 26
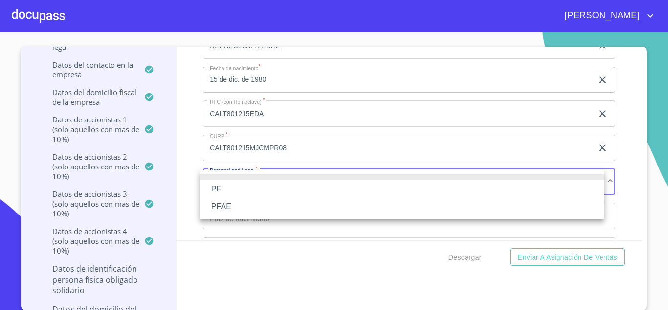
click at [218, 204] on li "PFAE" at bounding box center [402, 207] width 405 height 18
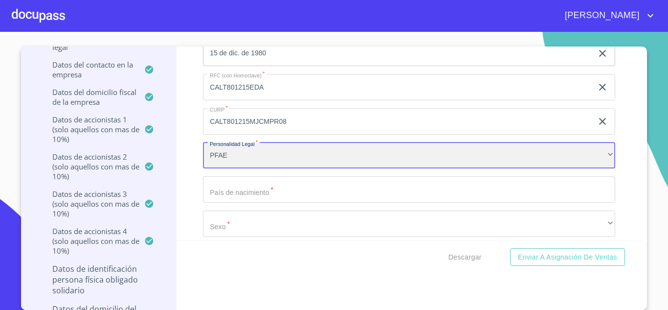
scroll to position [8819, 0]
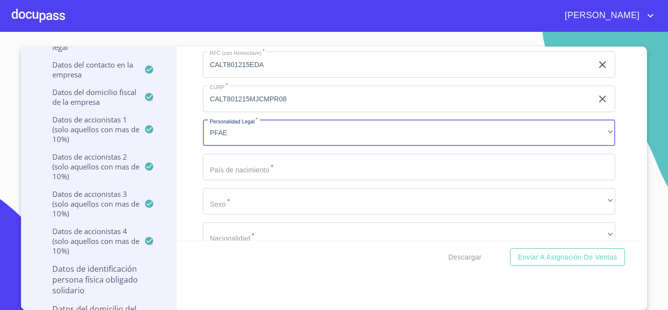
click at [238, 166] on input "Documento de identificación representante legal.   *" at bounding box center [409, 167] width 413 height 26
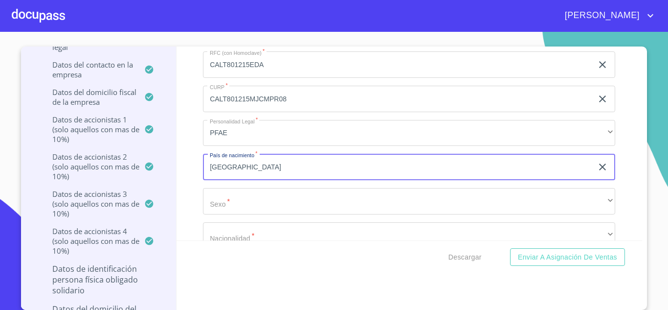
type input "[GEOGRAPHIC_DATA]"
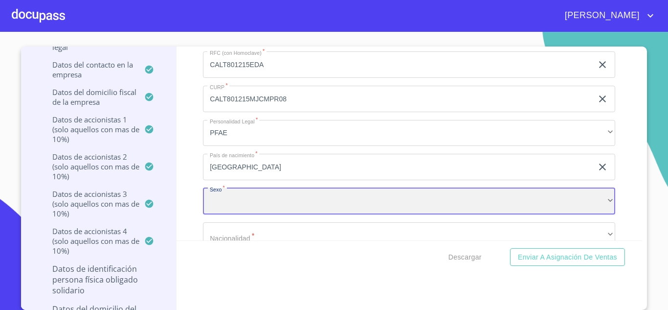
click at [278, 201] on div "​" at bounding box center [409, 201] width 413 height 26
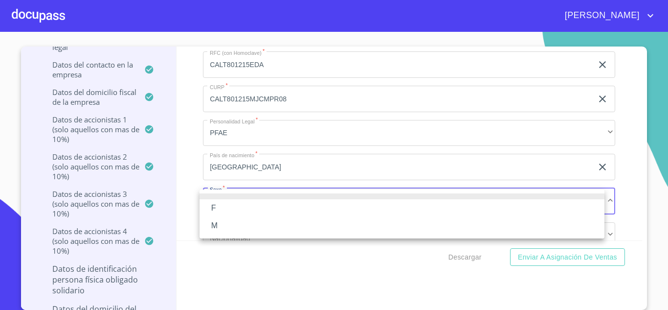
click at [212, 208] on li "F" at bounding box center [402, 208] width 405 height 18
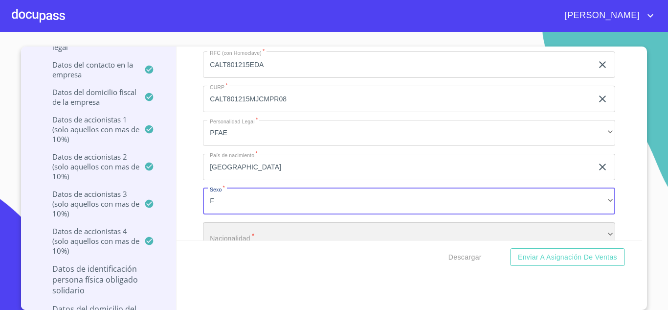
click at [230, 234] on div "​" at bounding box center [409, 235] width 413 height 26
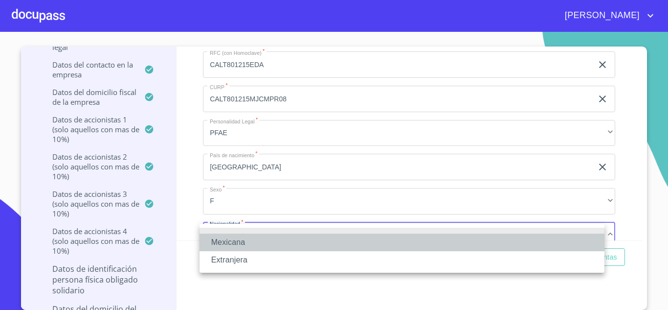
click at [230, 242] on li "Mexicana" at bounding box center [402, 242] width 405 height 18
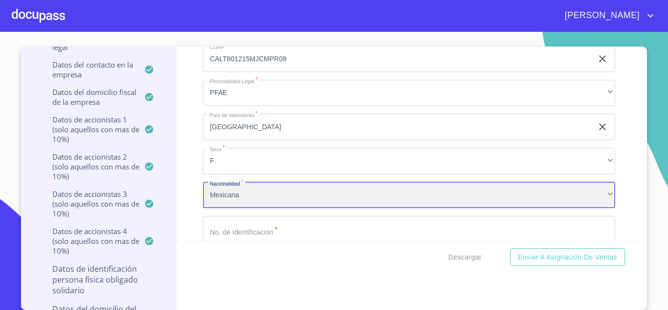
scroll to position [8876, 0]
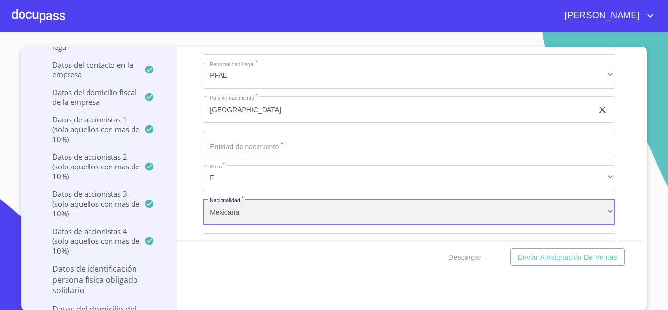
click at [221, 223] on div "Mexicana" at bounding box center [409, 212] width 413 height 26
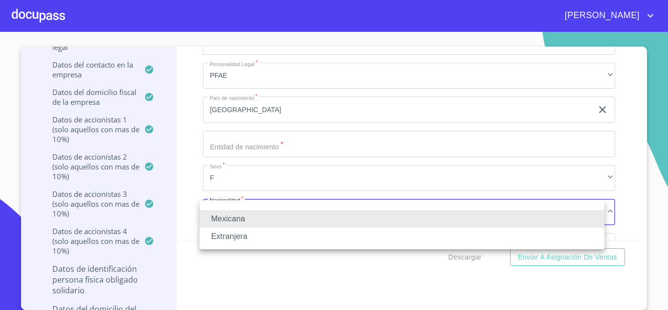
click at [230, 217] on li "Mexicana" at bounding box center [402, 219] width 405 height 18
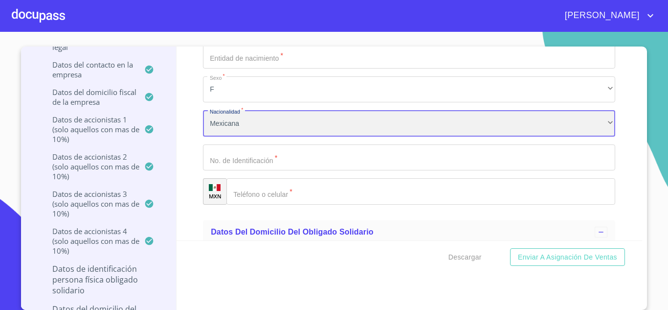
scroll to position [8974, 0]
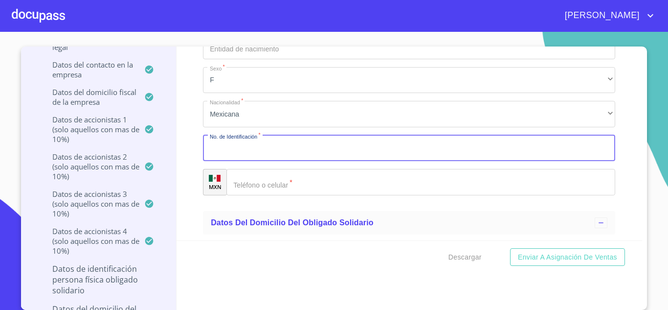
click at [238, 153] on input "Documento de identificación representante legal.   *" at bounding box center [409, 148] width 413 height 26
type input "1766764425"
click at [253, 184] on input "Documento de identificación representante legal.   *" at bounding box center [421, 182] width 389 height 26
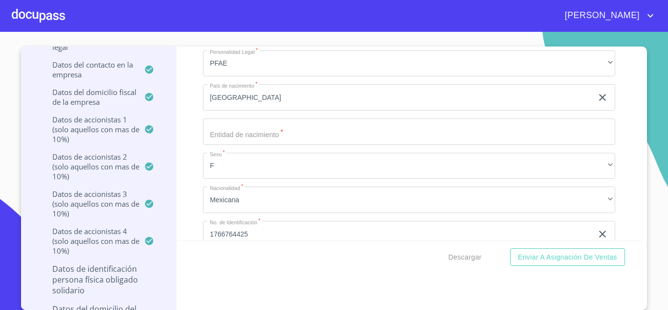
scroll to position [8876, 0]
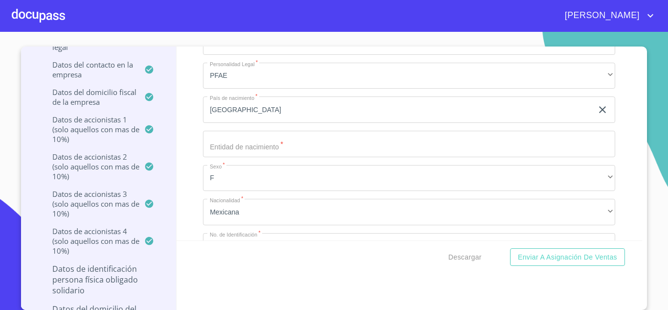
type input "[PHONE_NUMBER]"
click at [231, 146] on input "Documento de identificación representante legal.   *" at bounding box center [409, 144] width 413 height 26
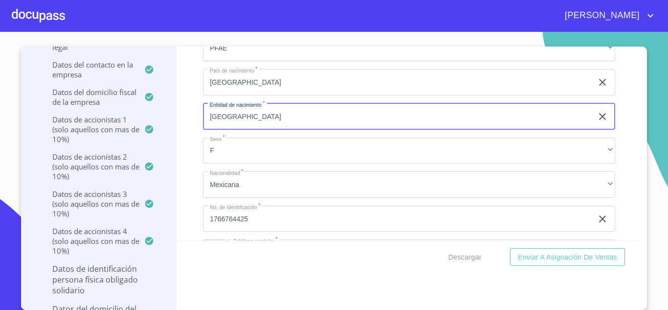
scroll to position [8925, 0]
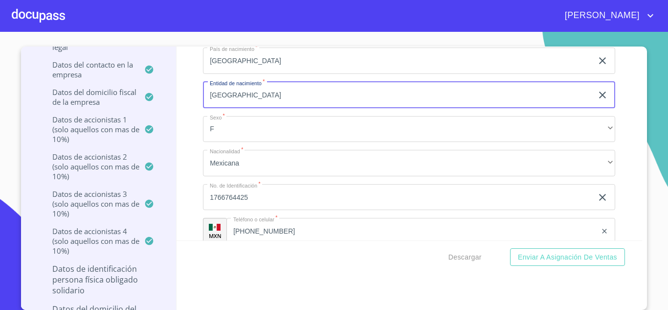
type input "JALISCO"
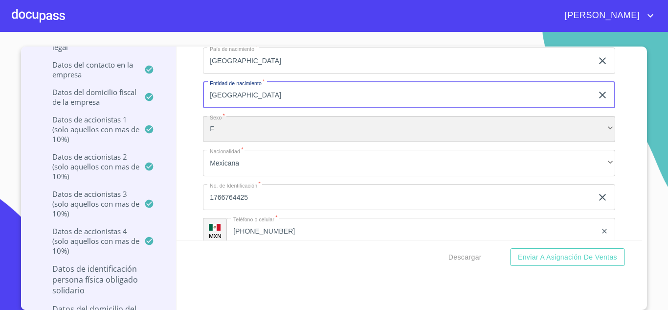
click at [267, 126] on div "F" at bounding box center [409, 129] width 413 height 26
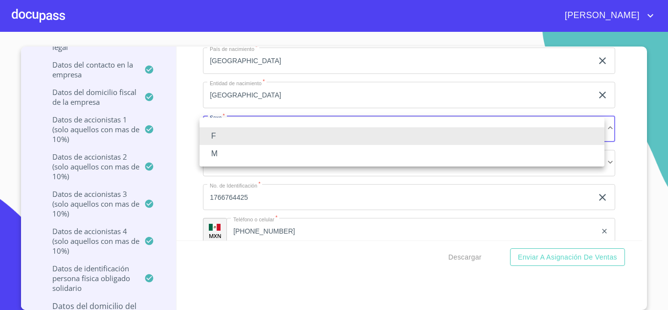
click at [214, 136] on li "F" at bounding box center [402, 136] width 405 height 18
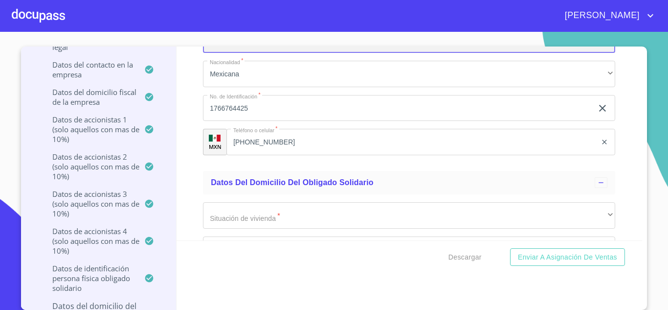
scroll to position [9072, 0]
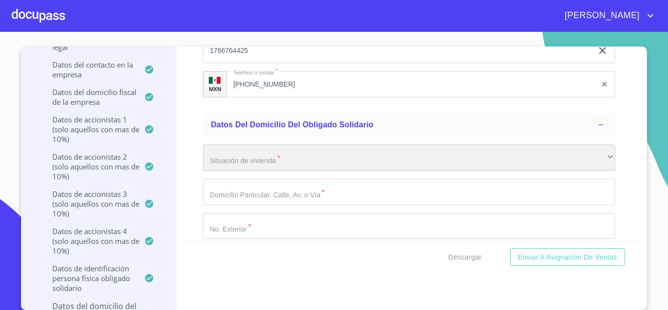
click at [270, 159] on div "​" at bounding box center [409, 157] width 413 height 26
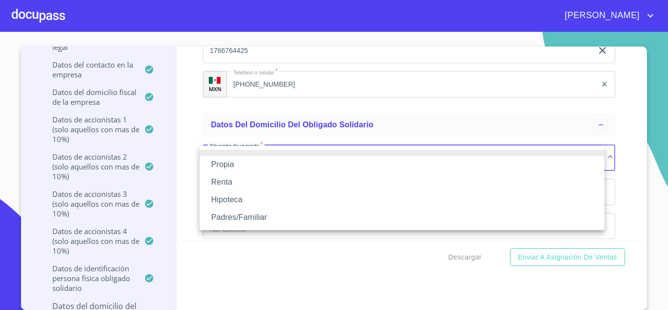
click at [227, 167] on li "Propia" at bounding box center [402, 165] width 405 height 18
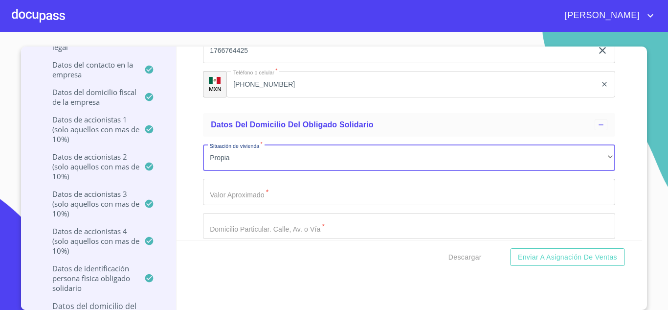
click at [218, 193] on input "Documento de identificación representante legal.   *" at bounding box center [409, 192] width 413 height 26
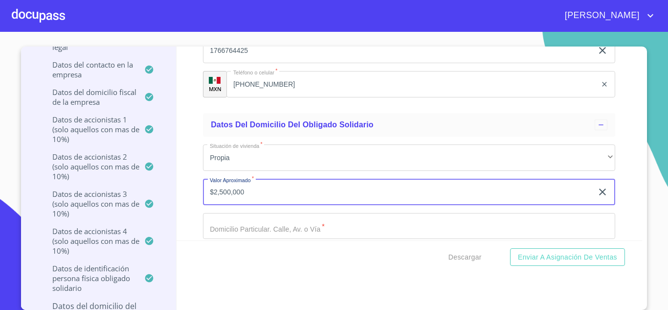
type input "$2,500,000"
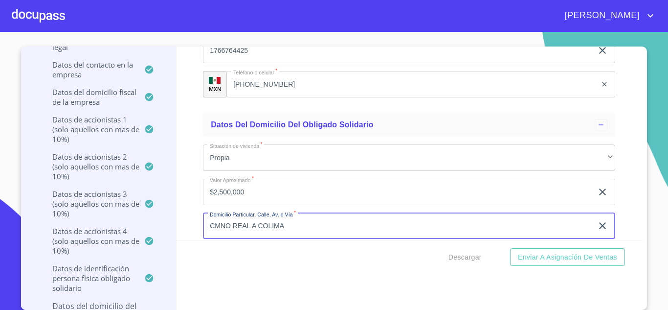
type input "CMNO REAL A COLIMA"
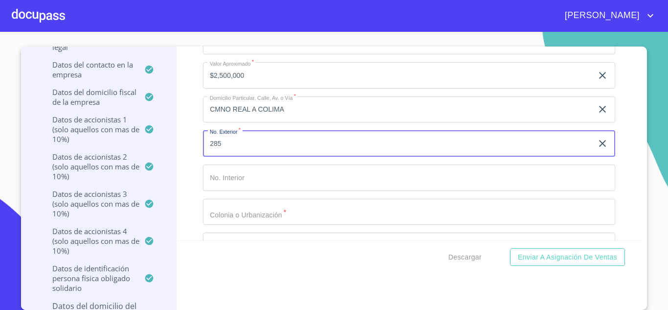
type input "285"
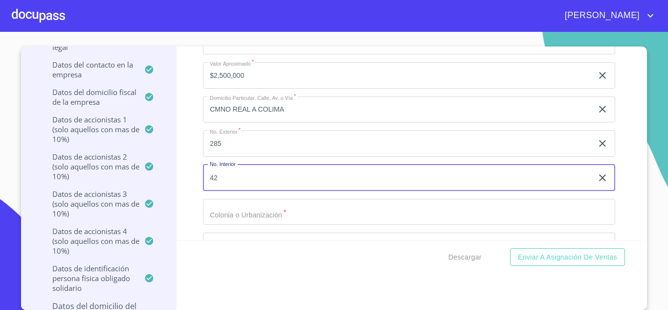
type input "42"
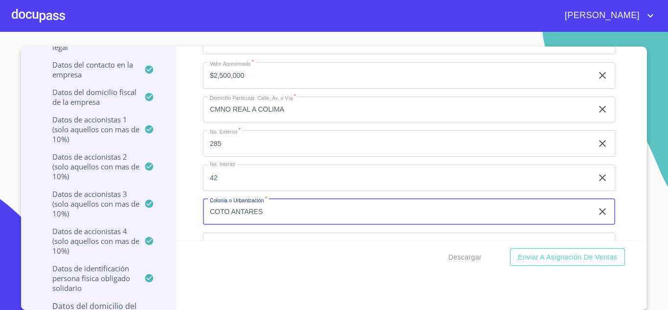
type input "COTO ANTARES"
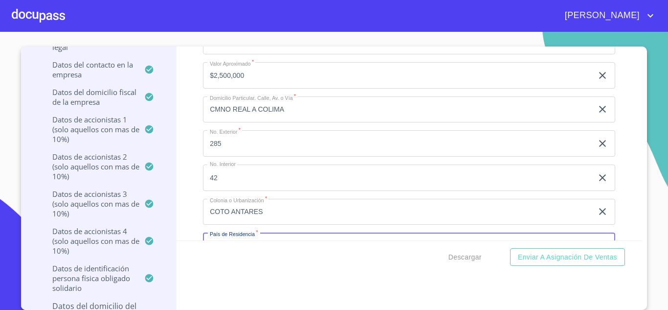
scroll to position [9207, 0]
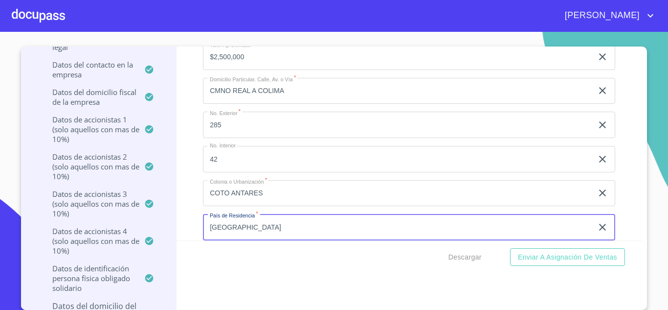
type input "[GEOGRAPHIC_DATA]"
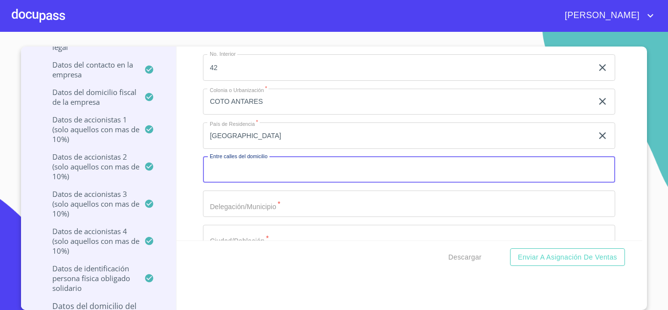
scroll to position [9276, 0]
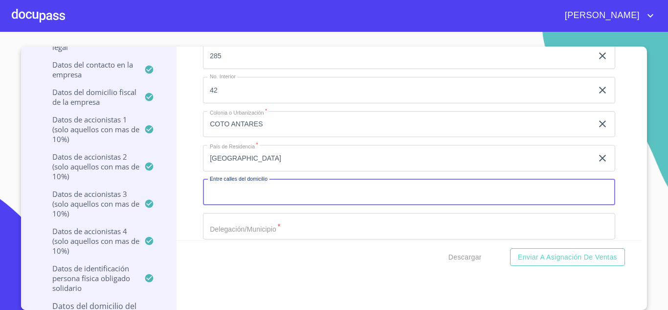
click at [277, 122] on input "COTO ANTARES" at bounding box center [398, 124] width 390 height 26
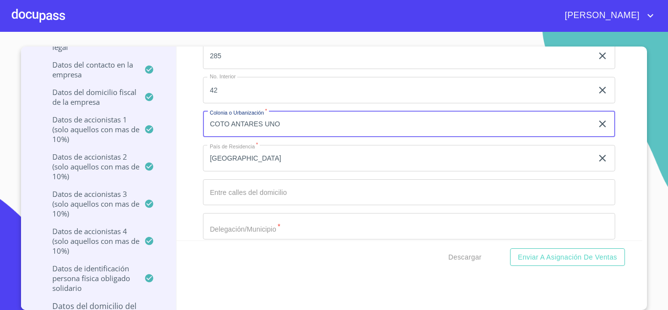
type input "COTO ANTARES UNO"
click at [222, 198] on input "Documento de identificación representante legal.   *" at bounding box center [409, 192] width 413 height 26
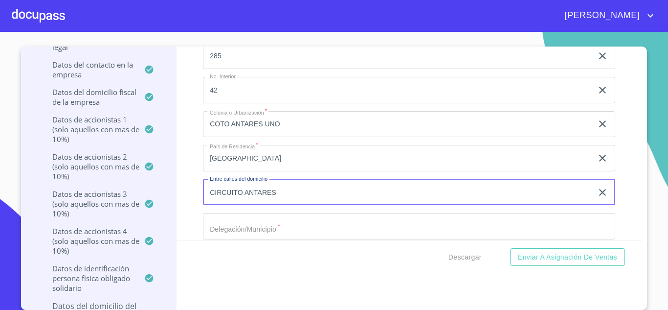
type input "CIRCUITO ANTARES"
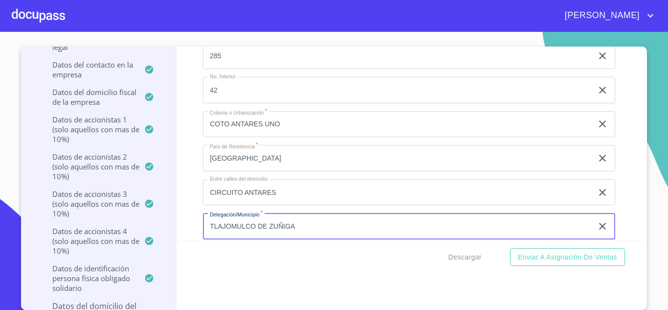
type input "TLAJOMULCO DE ZUÑIGA"
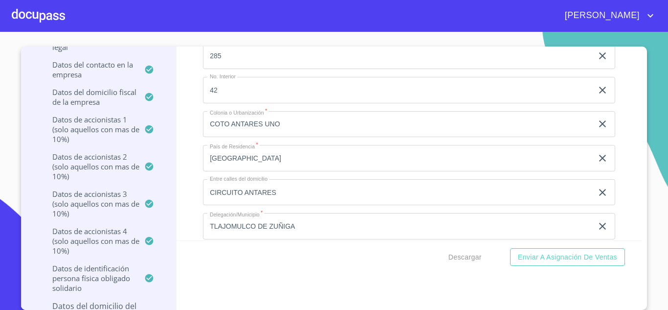
scroll to position [9393, 0]
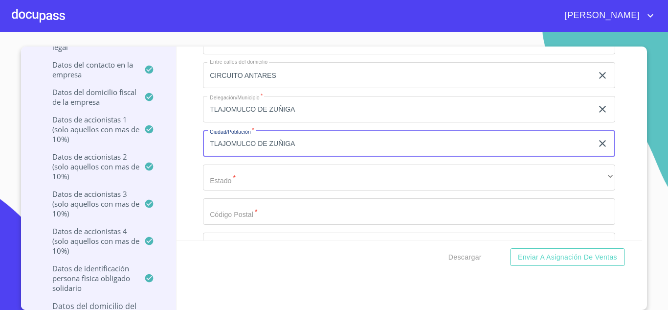
type input "TLAJOMULCO DE ZUÑIGA"
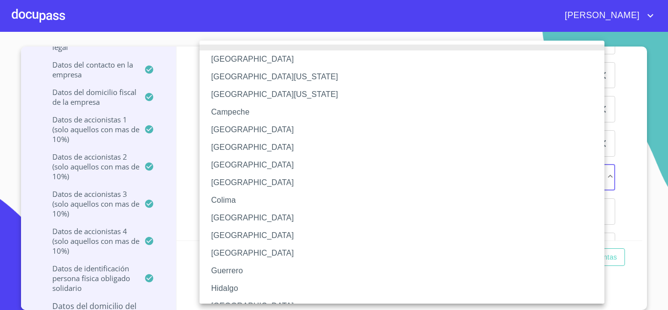
click at [223, 300] on li "[GEOGRAPHIC_DATA]" at bounding box center [406, 306] width 413 height 18
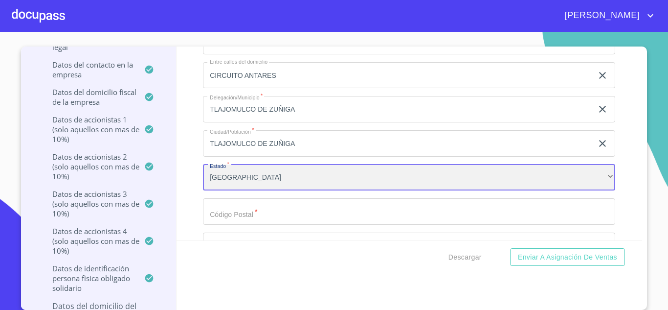
scroll to position [9442, 0]
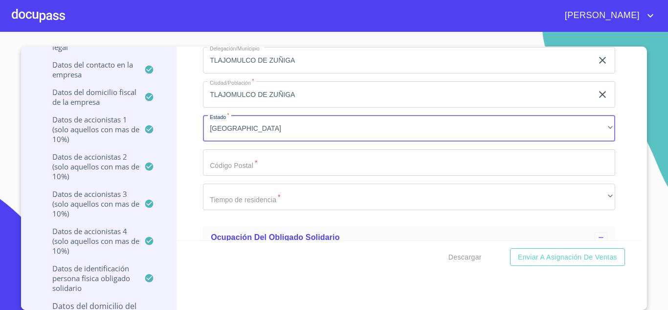
click at [232, 166] on input "Documento de identificación representante legal.   *" at bounding box center [409, 162] width 413 height 26
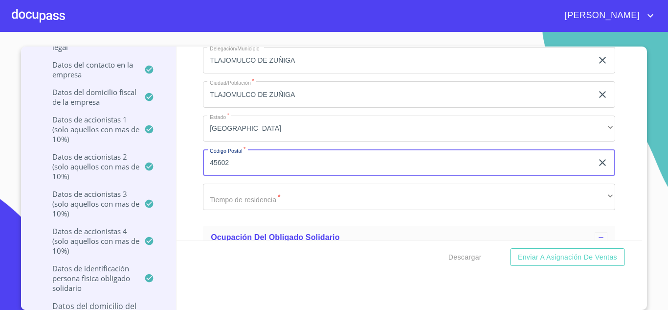
type input "45602"
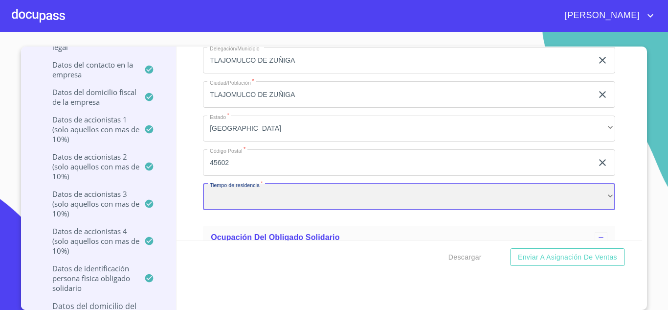
click at [232, 205] on div "​" at bounding box center [409, 196] width 413 height 26
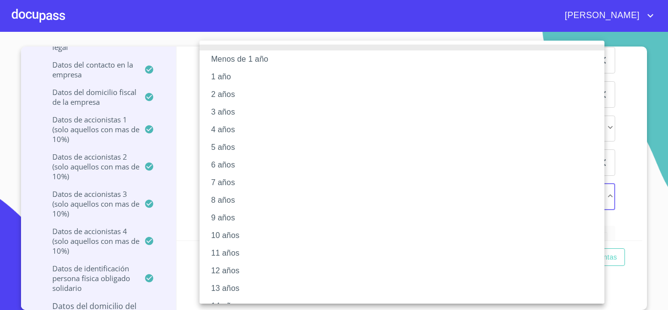
click at [221, 202] on li "8 años" at bounding box center [406, 200] width 413 height 18
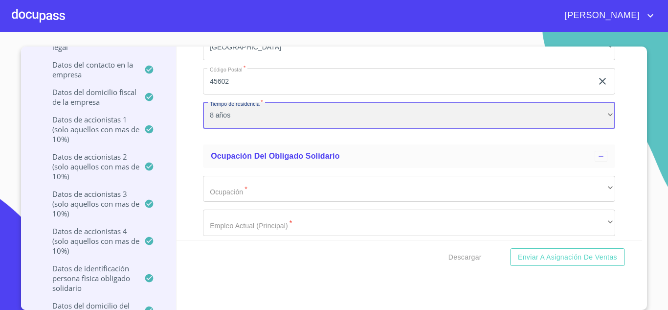
scroll to position [9539, 0]
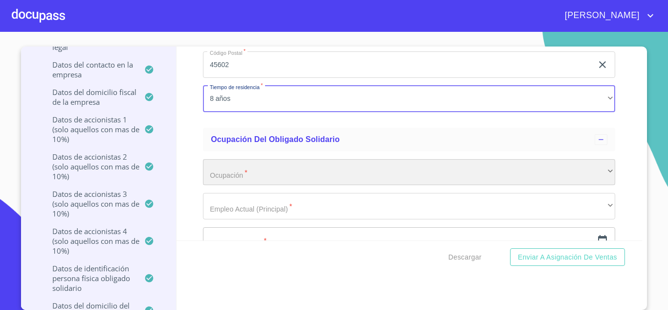
click at [587, 168] on div "​" at bounding box center [409, 172] width 413 height 26
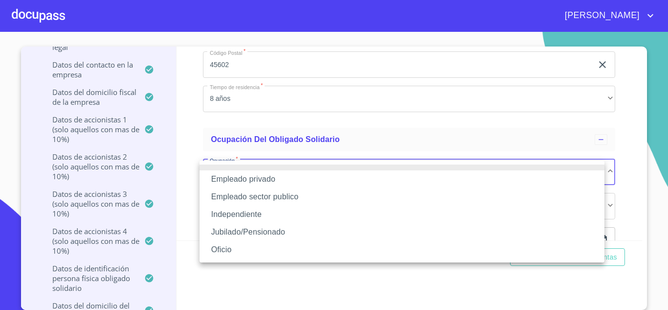
click at [225, 215] on li "Independiente" at bounding box center [402, 215] width 405 height 18
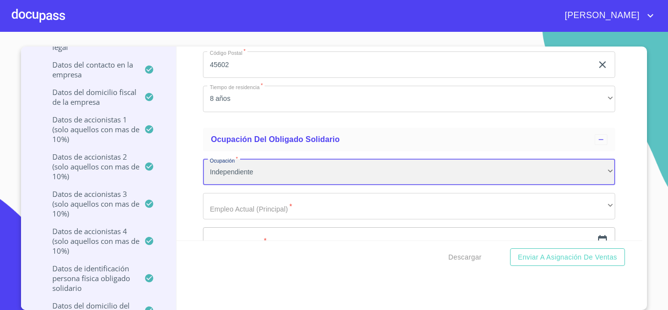
click at [227, 176] on div "Independiente" at bounding box center [409, 172] width 413 height 26
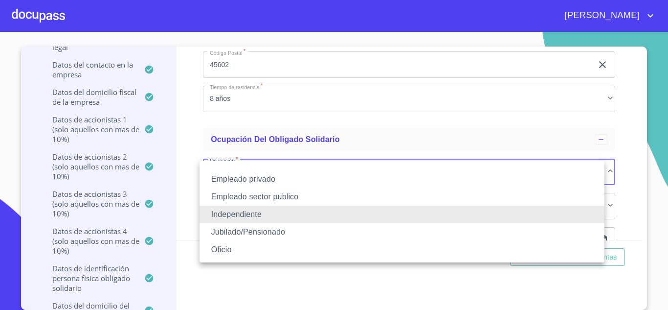
click at [260, 178] on li "Empleado privado" at bounding box center [402, 179] width 405 height 18
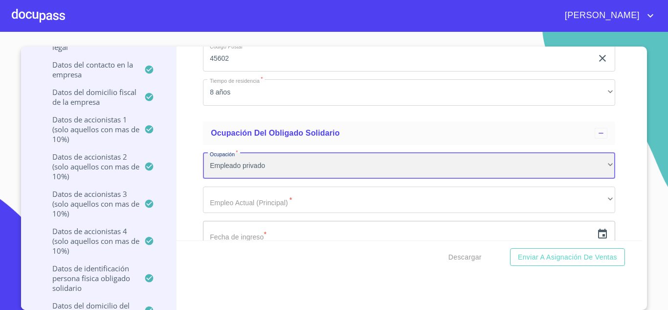
scroll to position [9588, 0]
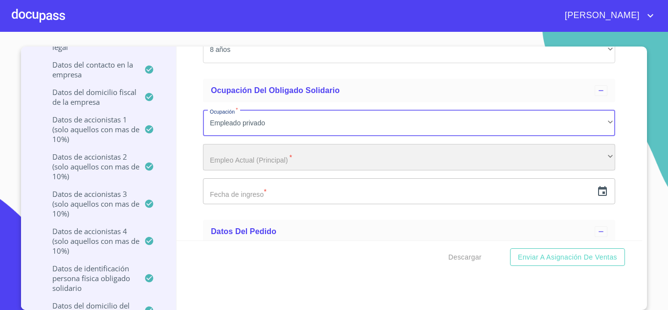
click at [220, 159] on div "​" at bounding box center [409, 157] width 413 height 26
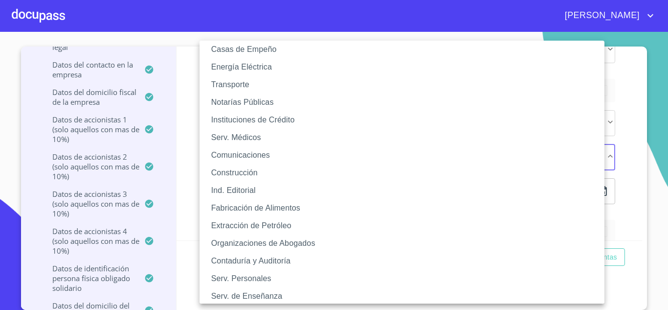
scroll to position [156, 0]
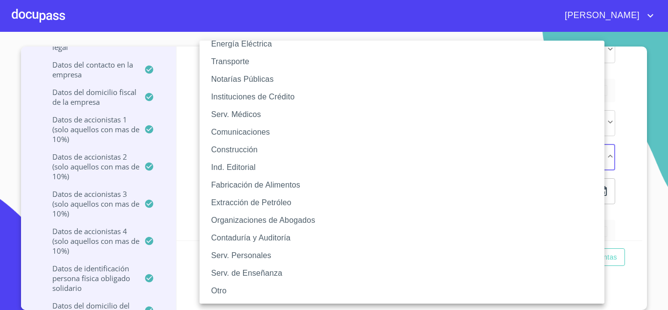
click at [226, 288] on li "Otro" at bounding box center [406, 291] width 413 height 18
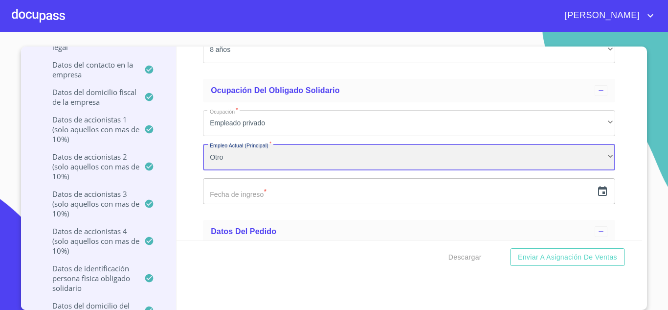
scroll to position [156, 0]
click at [229, 157] on div "Otro" at bounding box center [409, 157] width 413 height 26
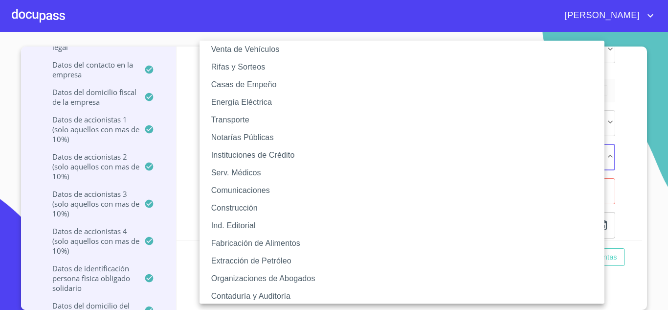
scroll to position [147, 0]
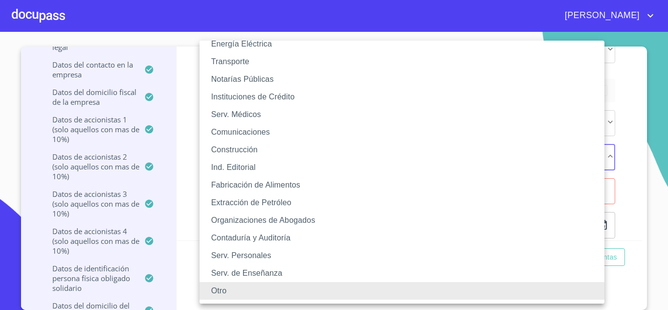
click at [223, 292] on li "Otro" at bounding box center [406, 291] width 413 height 18
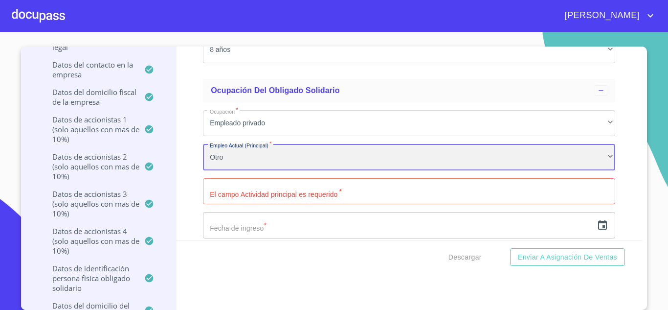
scroll to position [156, 0]
click at [222, 158] on div "Otro" at bounding box center [409, 157] width 413 height 26
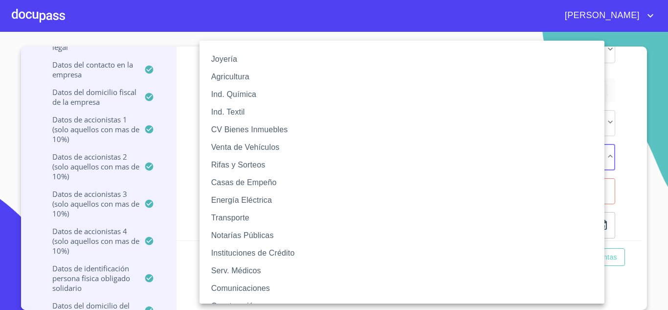
scroll to position [156, 0]
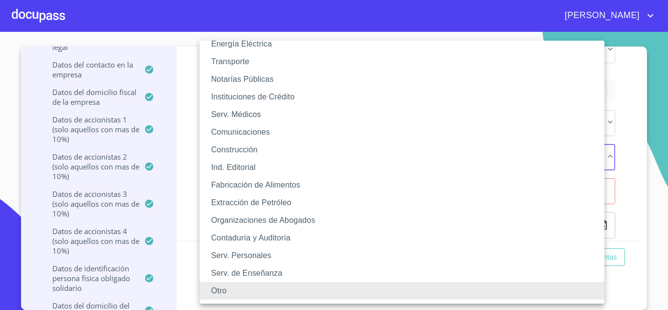
drag, startPoint x: 191, startPoint y: 230, endPoint x: 229, endPoint y: 221, distance: 39.4
click at [191, 231] on div at bounding box center [334, 155] width 668 height 310
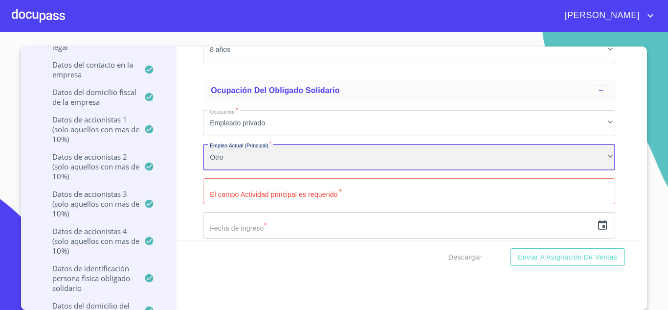
click at [228, 158] on div "Otro" at bounding box center [409, 157] width 413 height 26
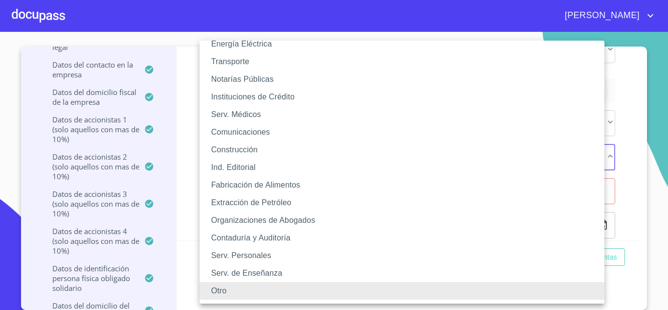
click at [245, 238] on li "Contaduría y Auditoría" at bounding box center [406, 238] width 413 height 18
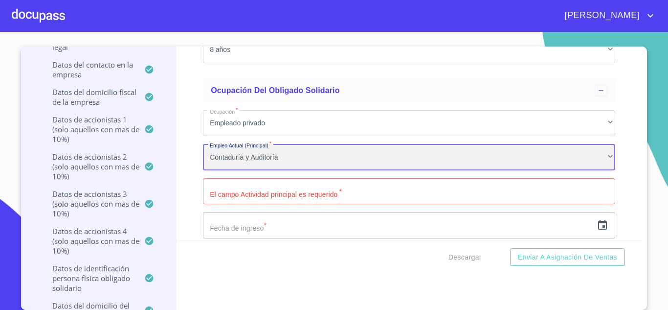
scroll to position [156, 0]
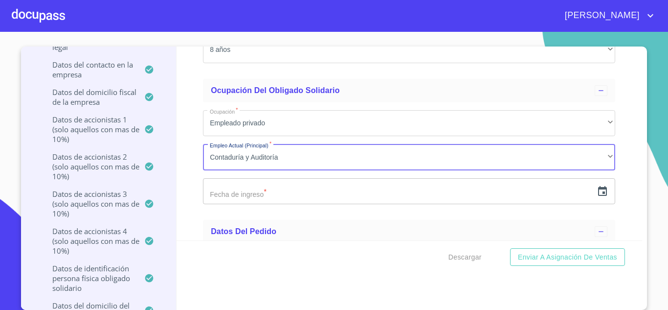
click at [226, 194] on input "text" at bounding box center [398, 191] width 390 height 26
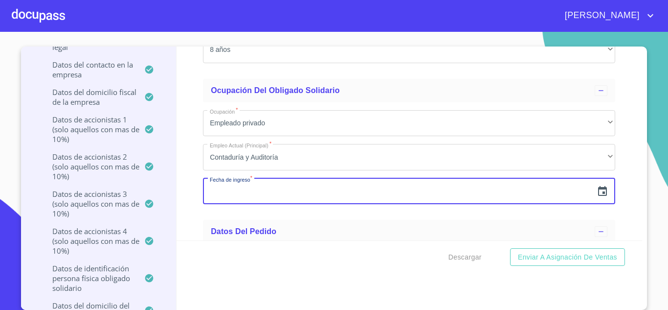
click at [598, 195] on icon "button" at bounding box center [602, 191] width 9 height 10
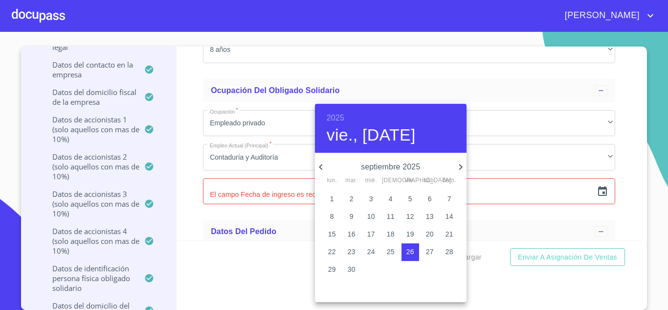
click at [334, 117] on h6 "2025" at bounding box center [336, 118] width 18 height 14
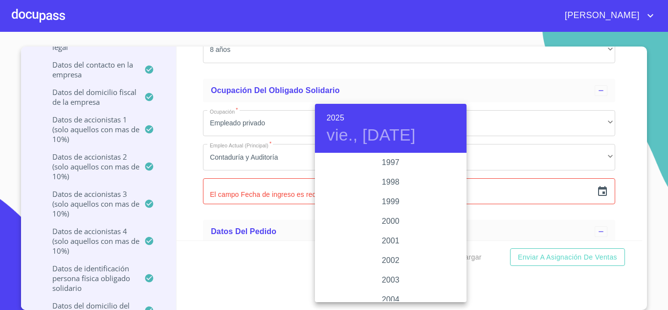
scroll to position [1458, 0]
click at [384, 230] on div "2003" at bounding box center [391, 233] width 152 height 20
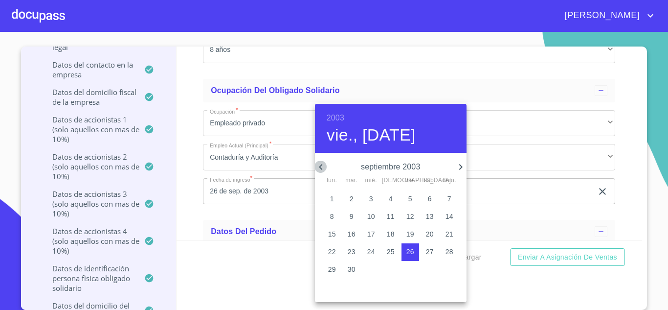
click at [321, 171] on icon "button" at bounding box center [321, 167] width 12 height 12
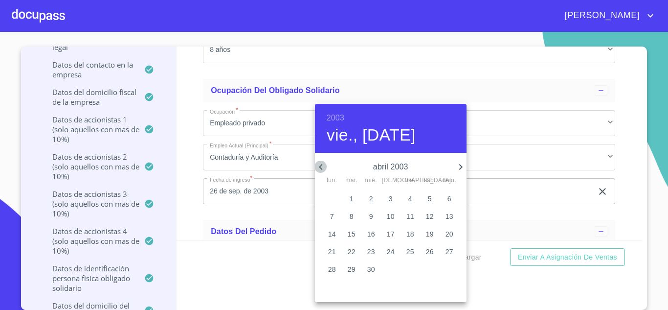
click at [321, 170] on icon "button" at bounding box center [321, 167] width 12 height 12
click at [333, 287] on p "31" at bounding box center [332, 287] width 8 height 10
type input "31 de mar. de 2003"
drag, startPoint x: 179, startPoint y: 221, endPoint x: 185, endPoint y: 214, distance: 8.7
click at [180, 221] on div at bounding box center [334, 155] width 668 height 310
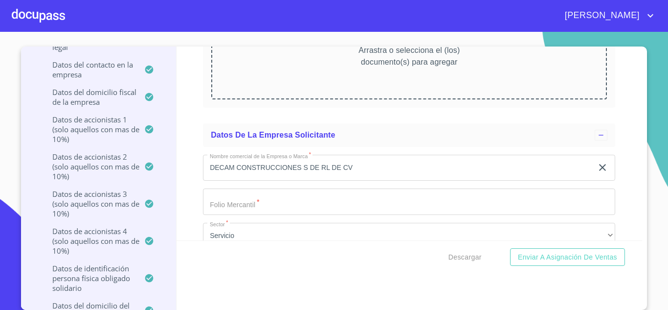
scroll to position [5810, 0]
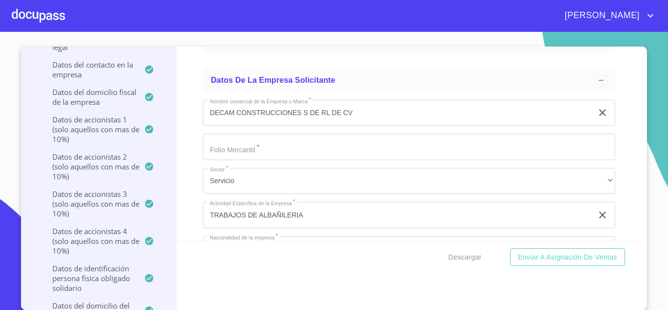
click at [245, 151] on input "Documento de identificación representante legal.   *" at bounding box center [409, 147] width 413 height 26
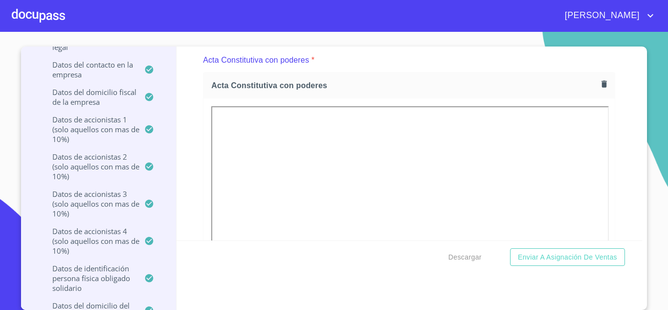
scroll to position [2776, 0]
